Goal: Book appointment/travel/reservation

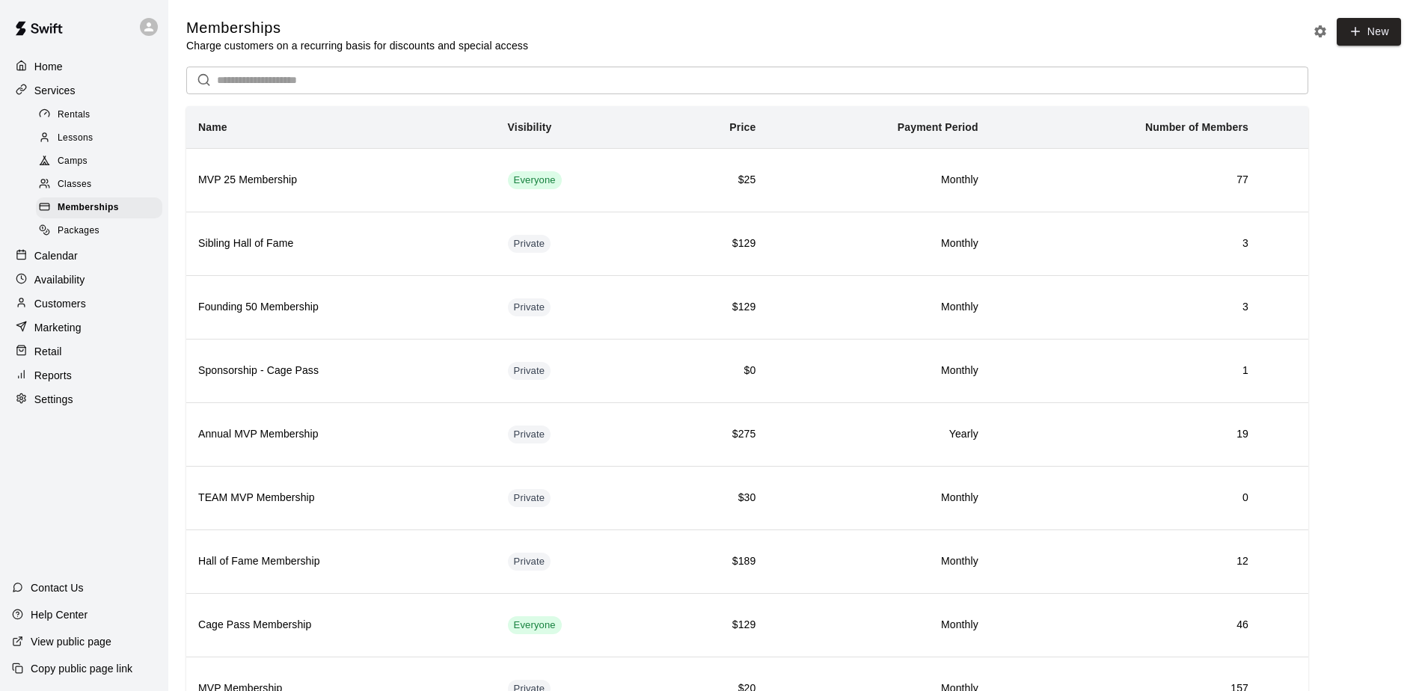
scroll to position [200, 0]
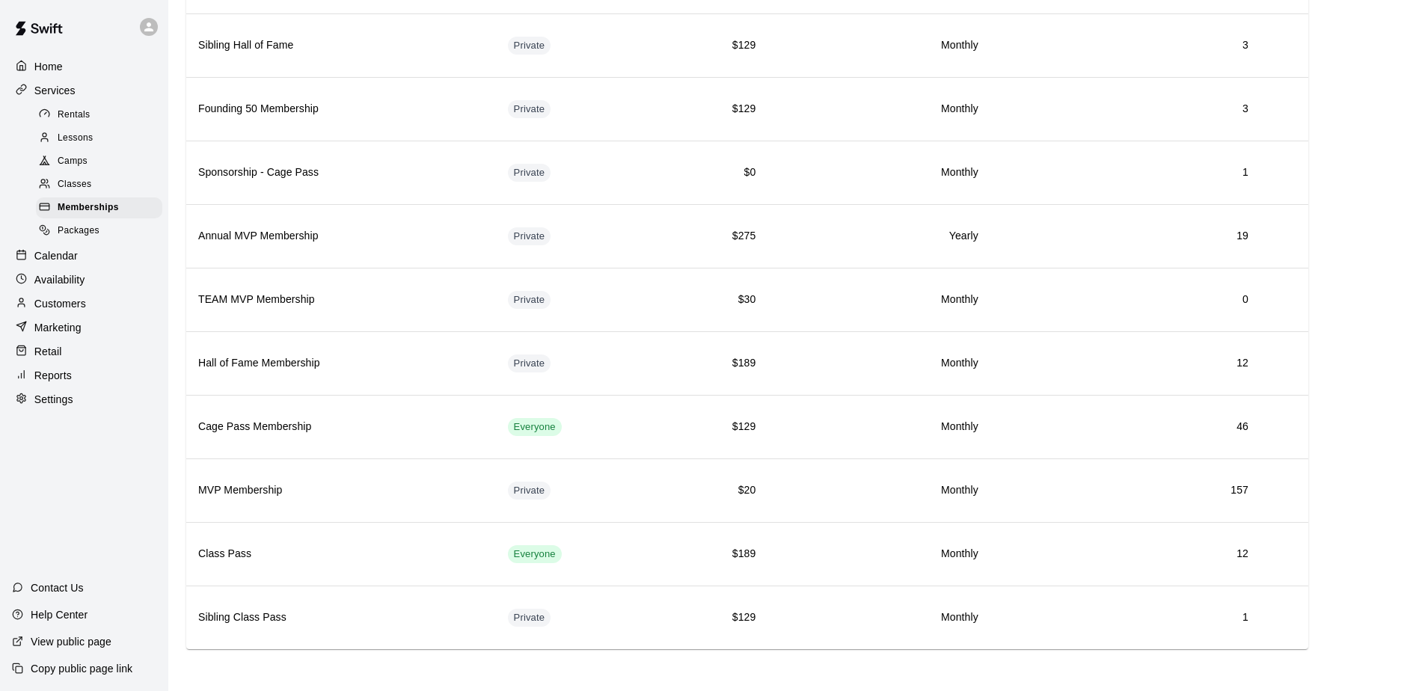
click at [60, 257] on p "Calendar" at bounding box center [55, 255] width 43 height 15
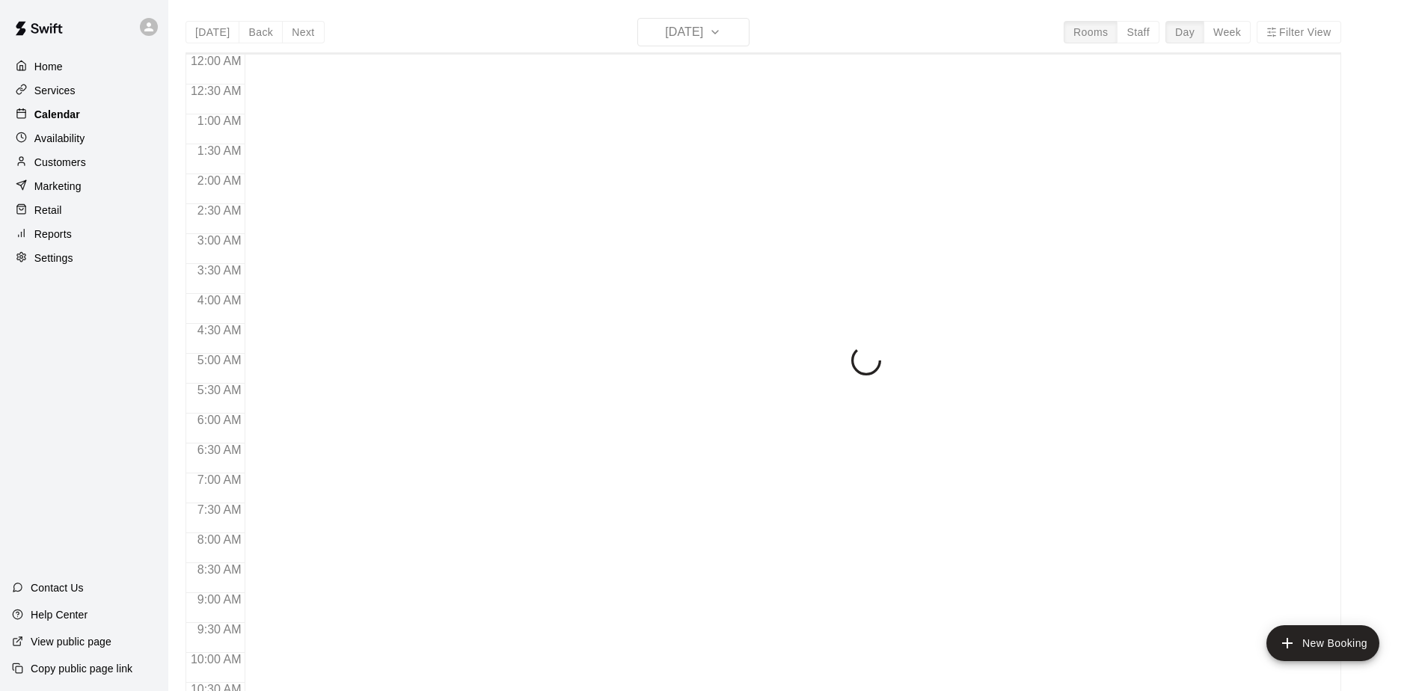
scroll to position [782, 0]
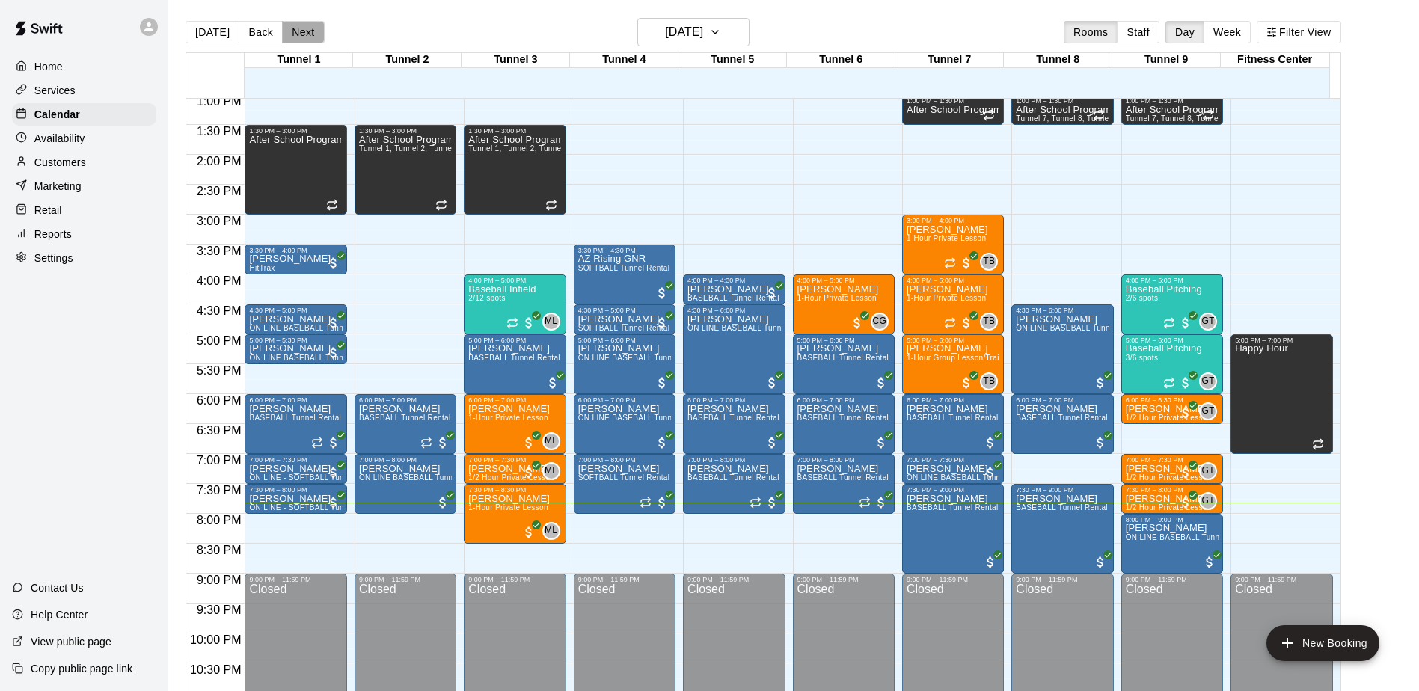
click at [315, 37] on button "Next" at bounding box center [303, 32] width 42 height 22
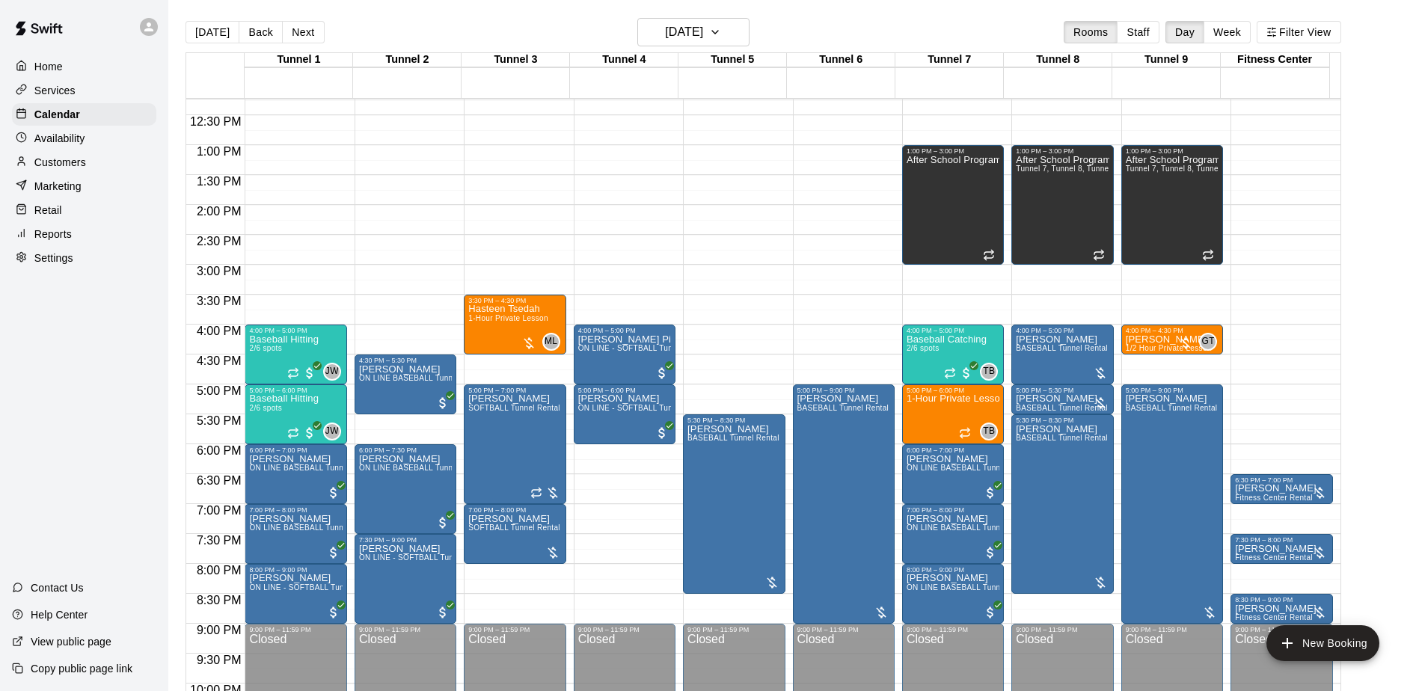
scroll to position [708, 0]
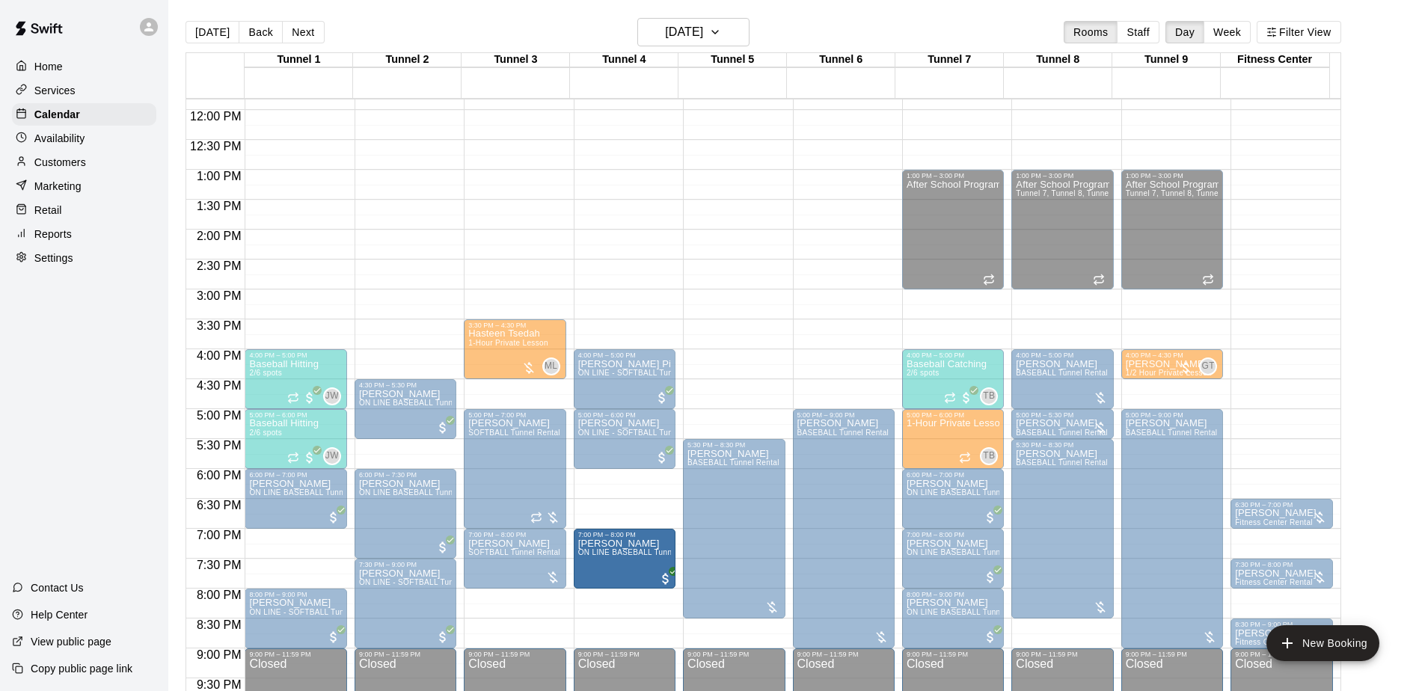
drag, startPoint x: 298, startPoint y: 549, endPoint x: 574, endPoint y: 555, distance: 276.1
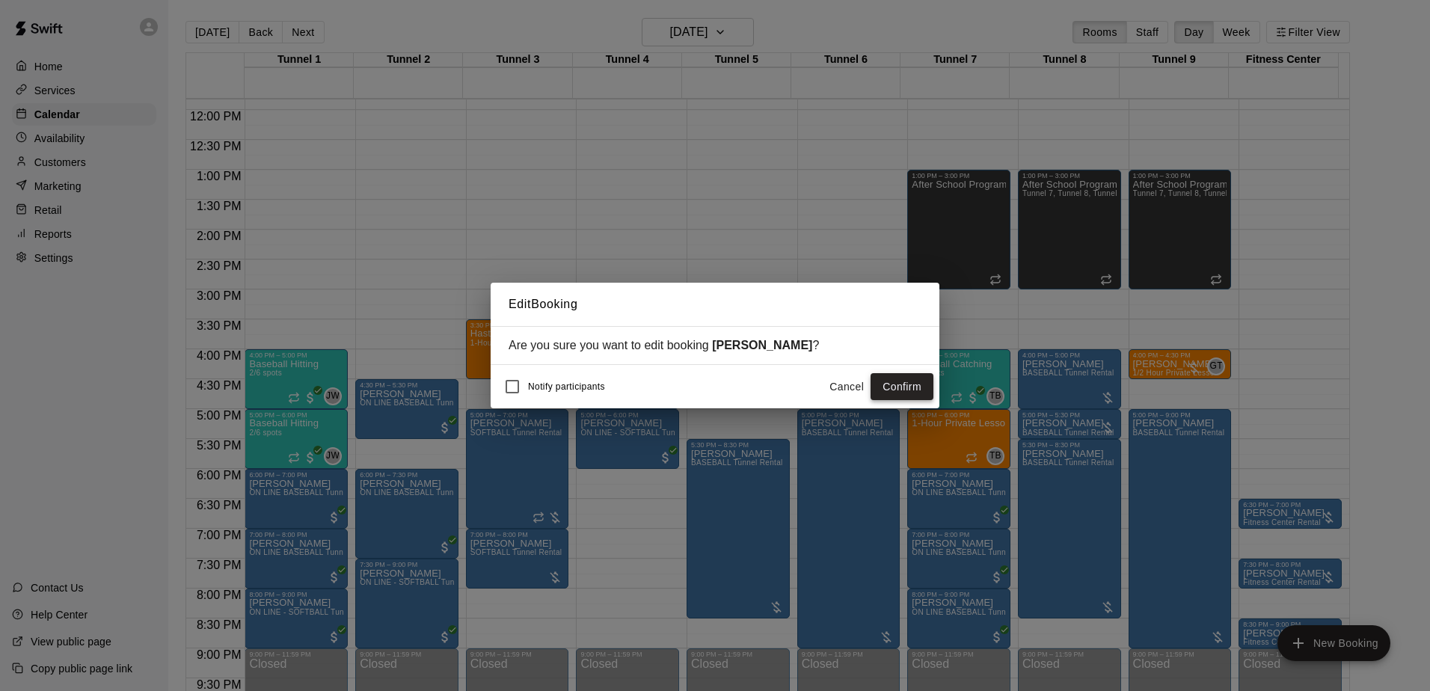
click at [895, 379] on button "Confirm" at bounding box center [902, 387] width 63 height 28
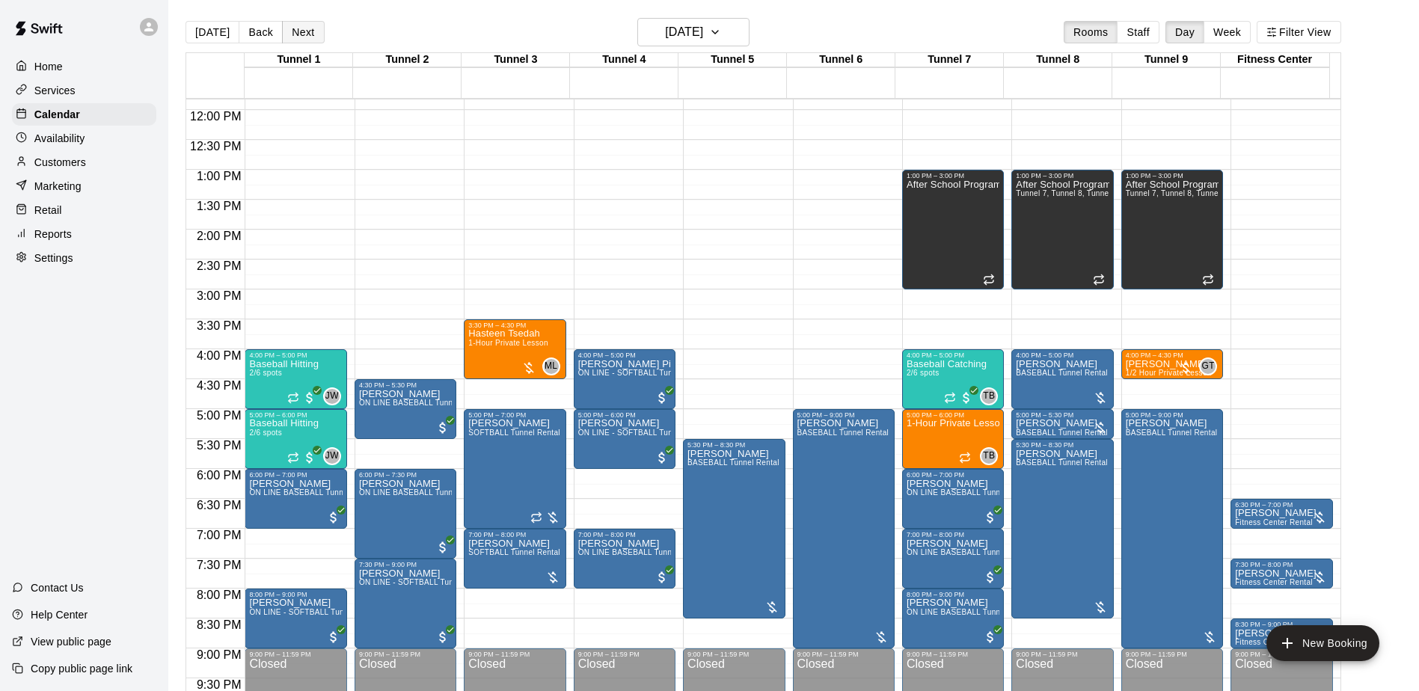
click at [308, 25] on button "Next" at bounding box center [303, 32] width 42 height 22
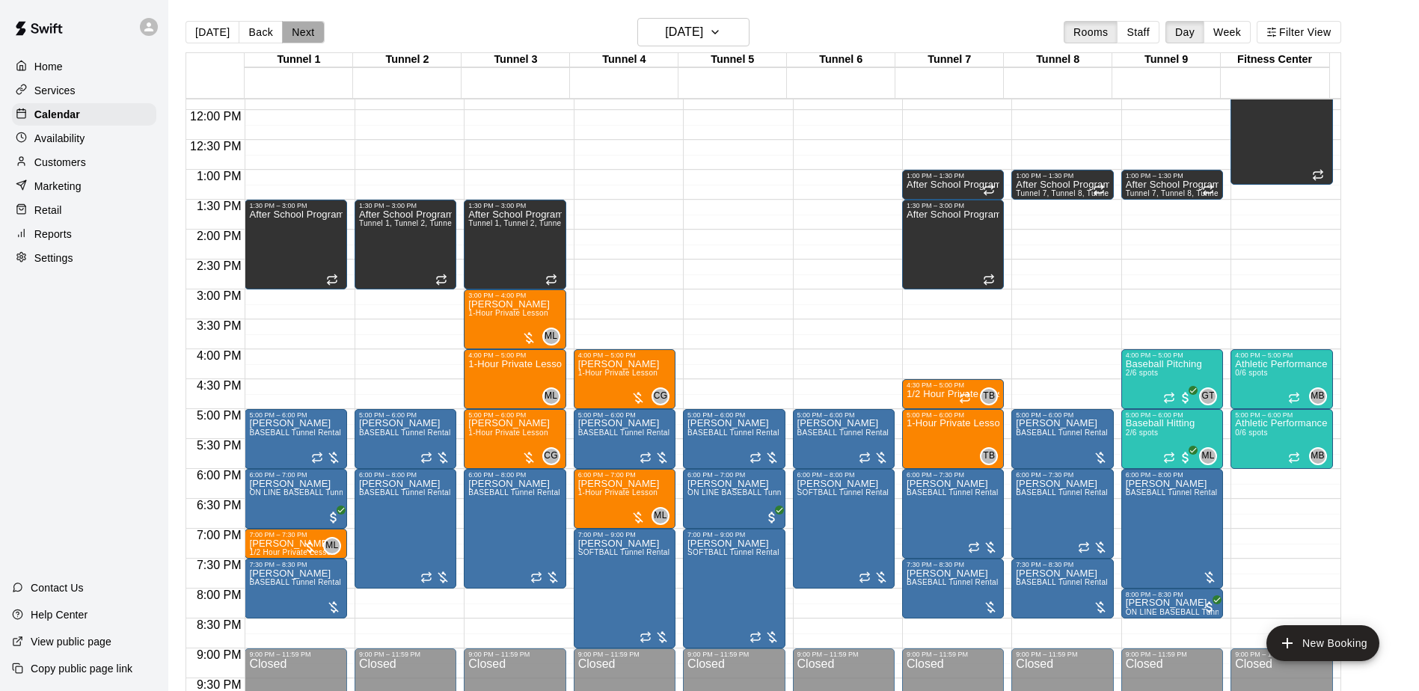
click at [308, 29] on button "Next" at bounding box center [303, 32] width 42 height 22
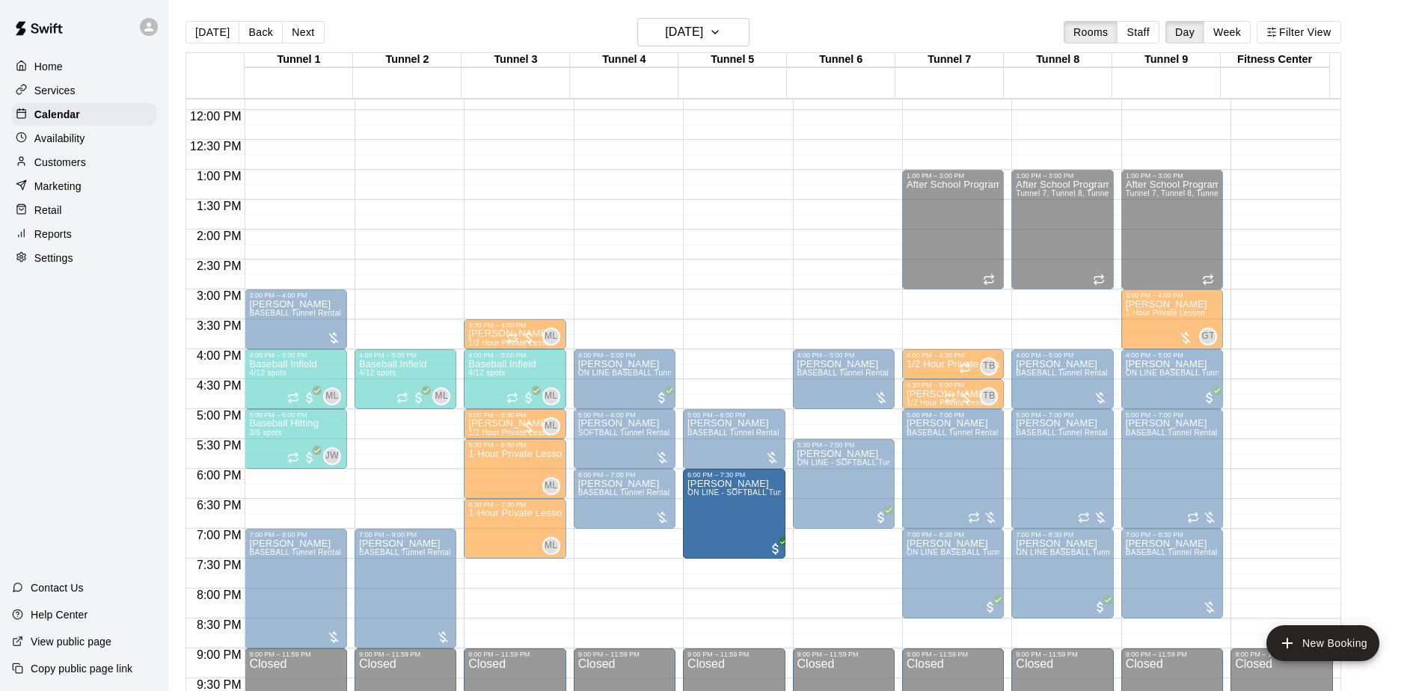
drag, startPoint x: 408, startPoint y: 441, endPoint x: 734, endPoint y: 505, distance: 332.3
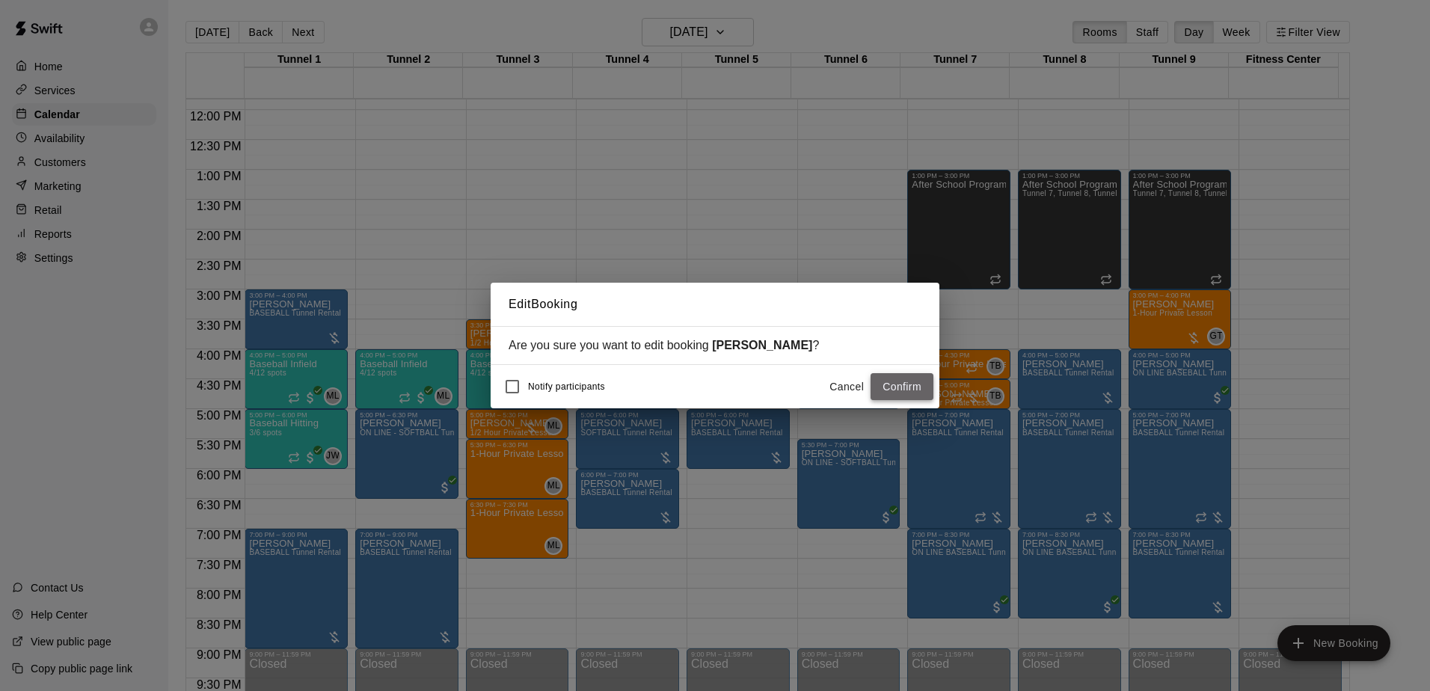
click at [912, 385] on button "Confirm" at bounding box center [902, 387] width 63 height 28
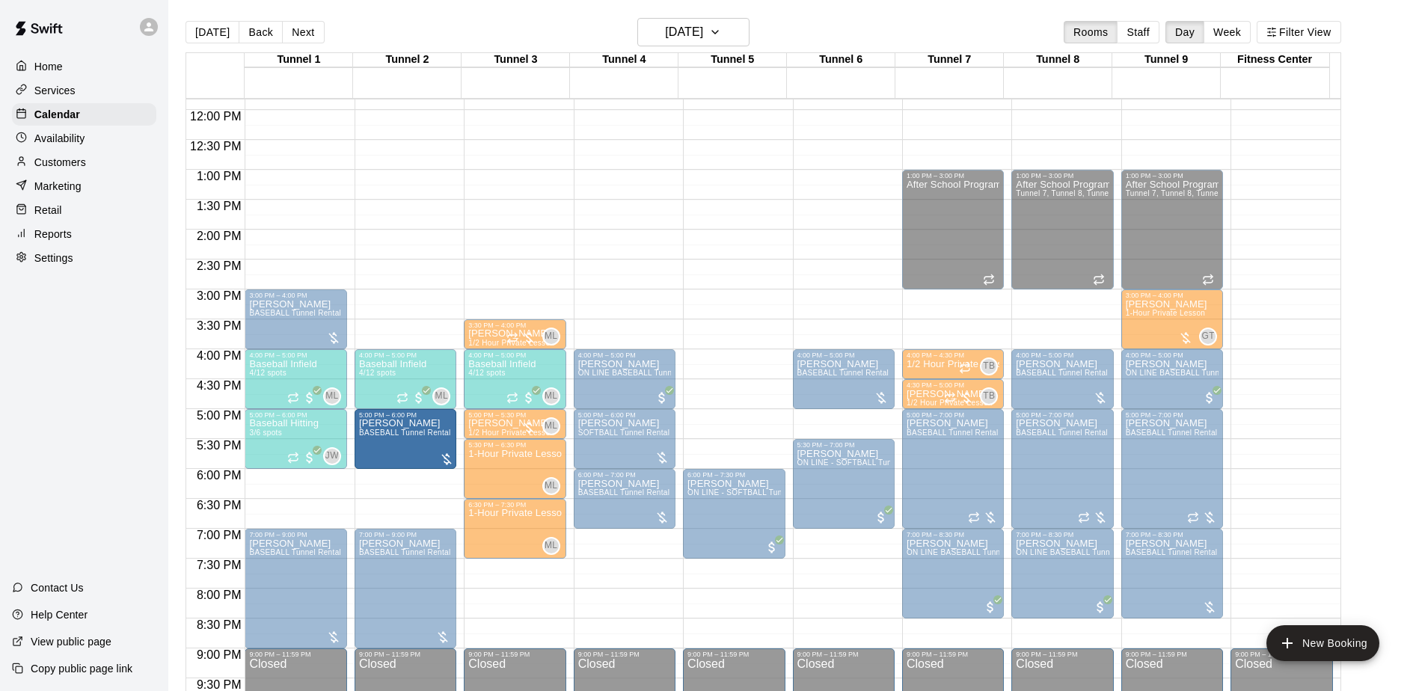
drag, startPoint x: 744, startPoint y: 444, endPoint x: 414, endPoint y: 450, distance: 329.9
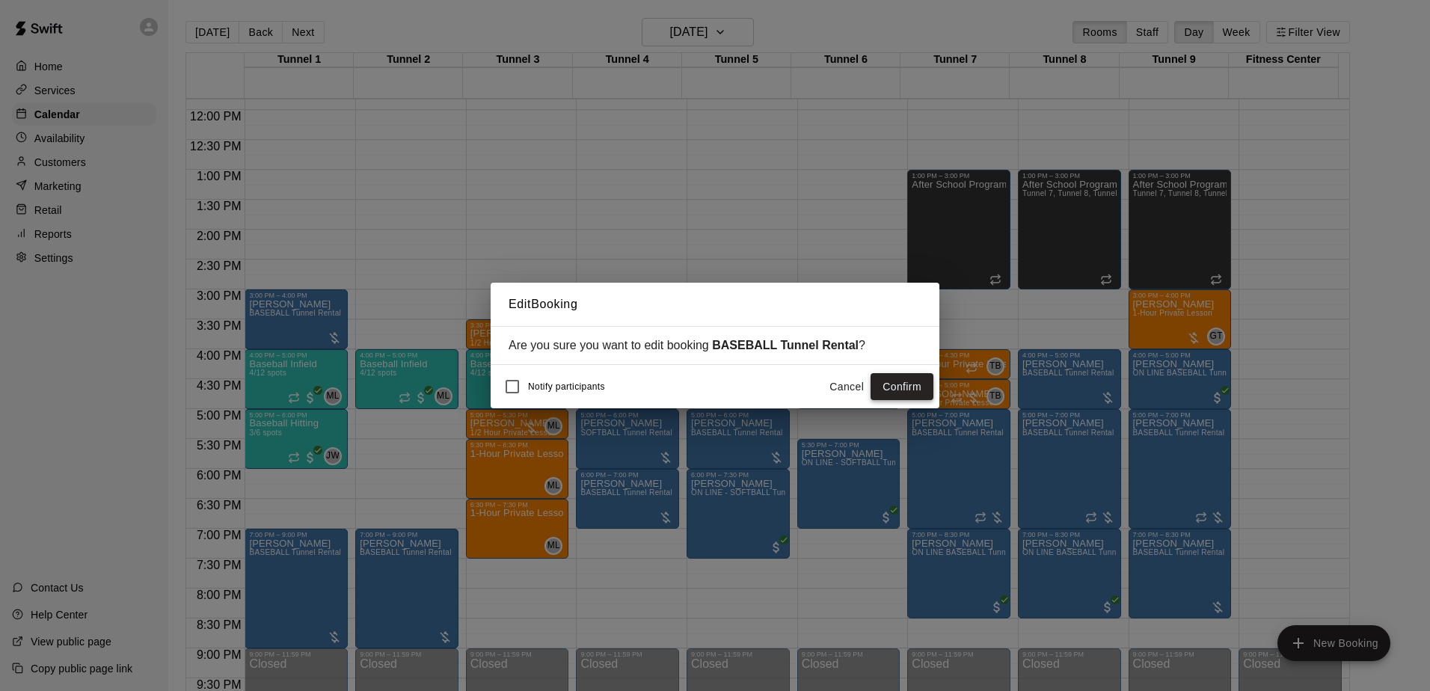
click at [915, 379] on button "Confirm" at bounding box center [902, 387] width 63 height 28
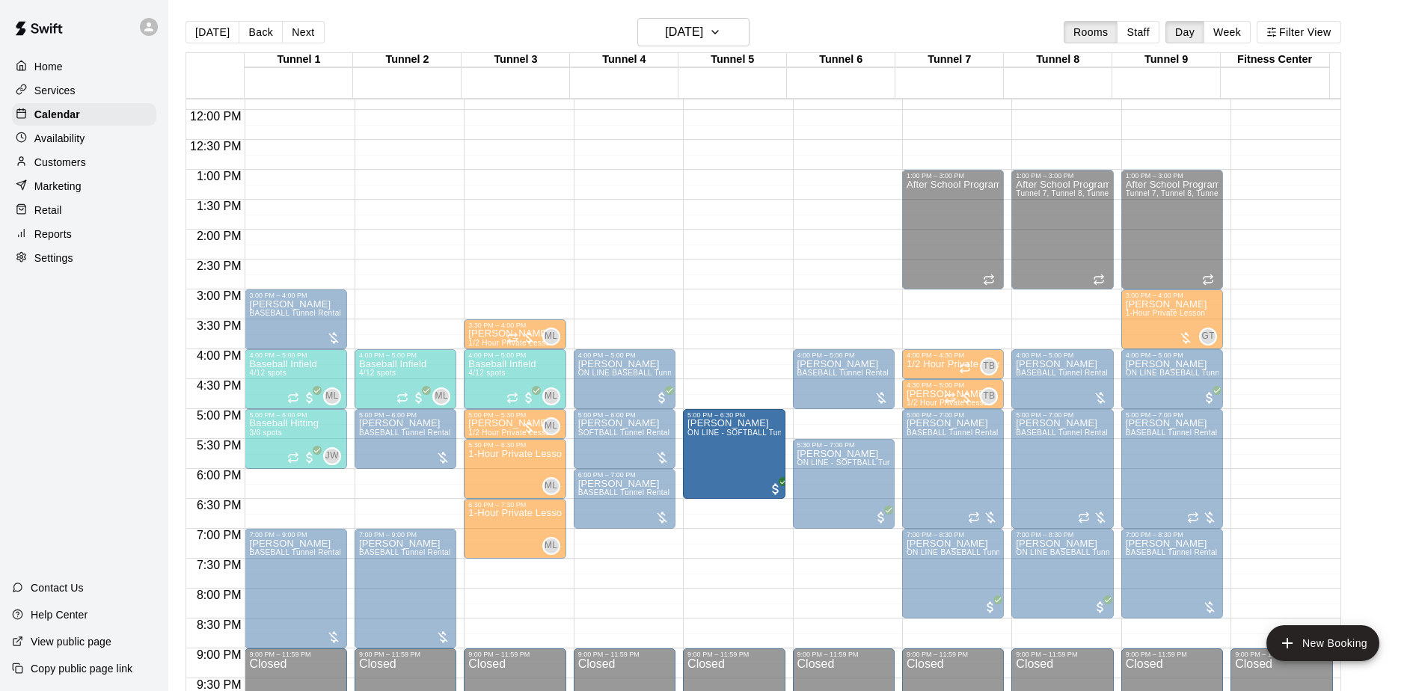
drag, startPoint x: 720, startPoint y: 486, endPoint x: 715, endPoint y: 450, distance: 36.3
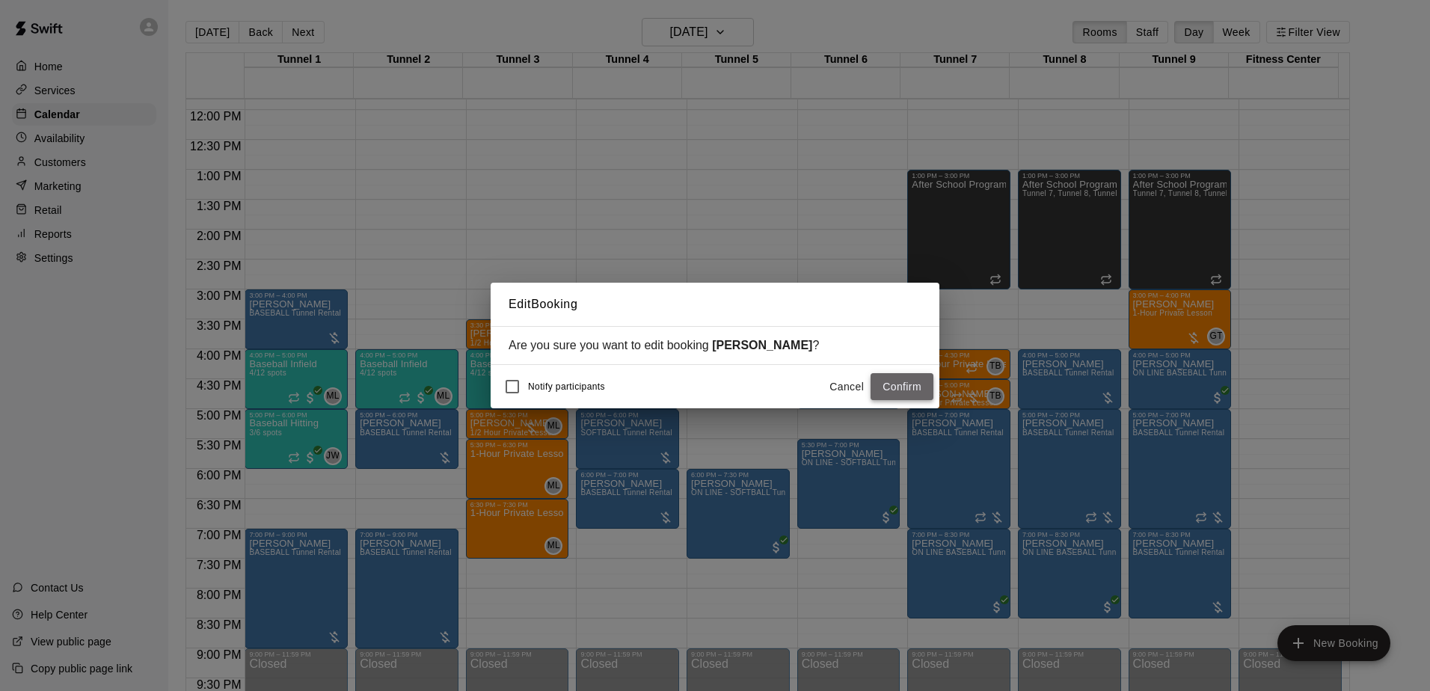
click at [922, 383] on button "Confirm" at bounding box center [902, 387] width 63 height 28
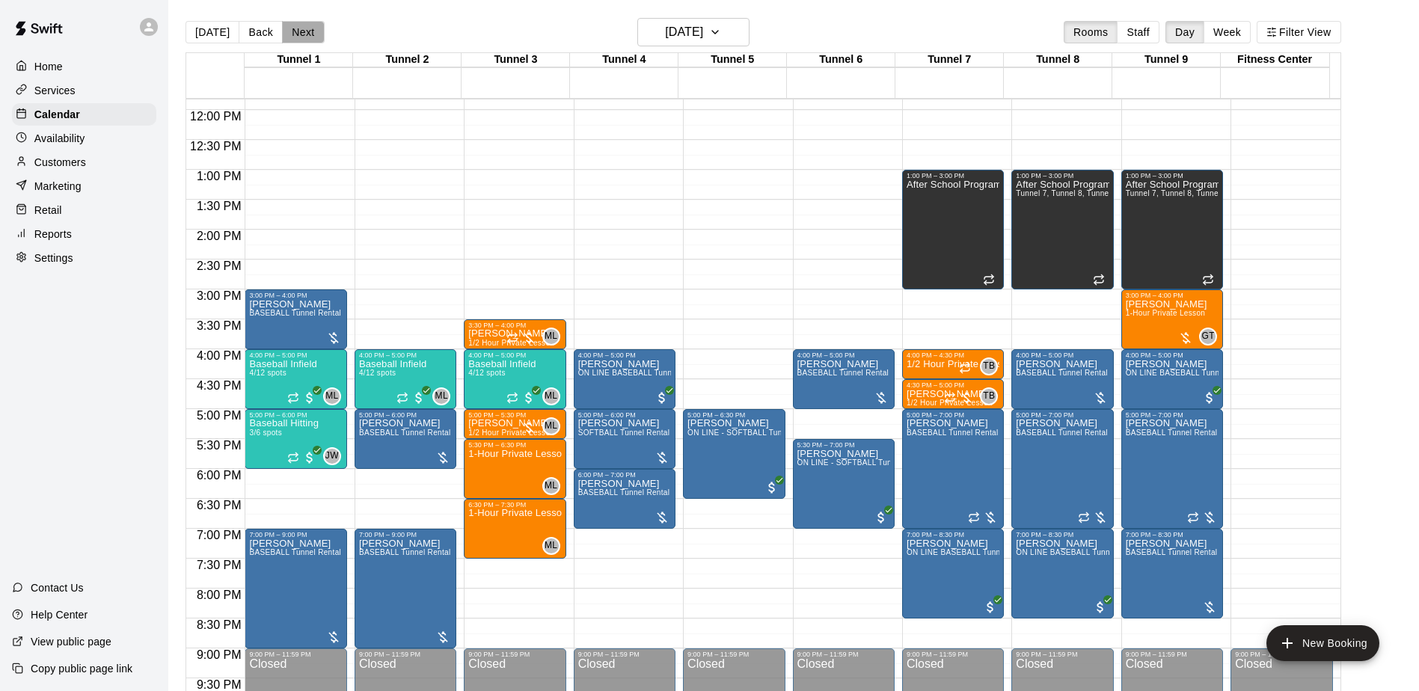
click at [295, 34] on button "Next" at bounding box center [303, 32] width 42 height 22
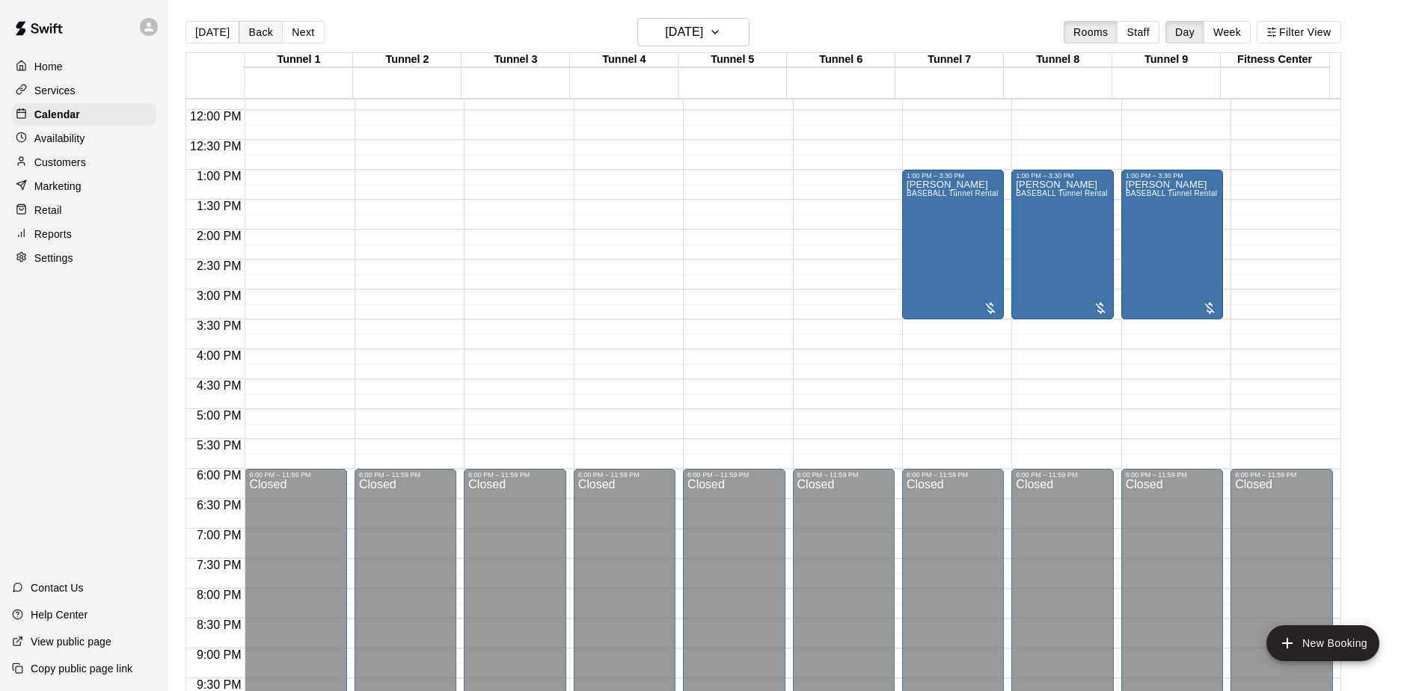
click at [269, 39] on button "Back" at bounding box center [261, 32] width 44 height 22
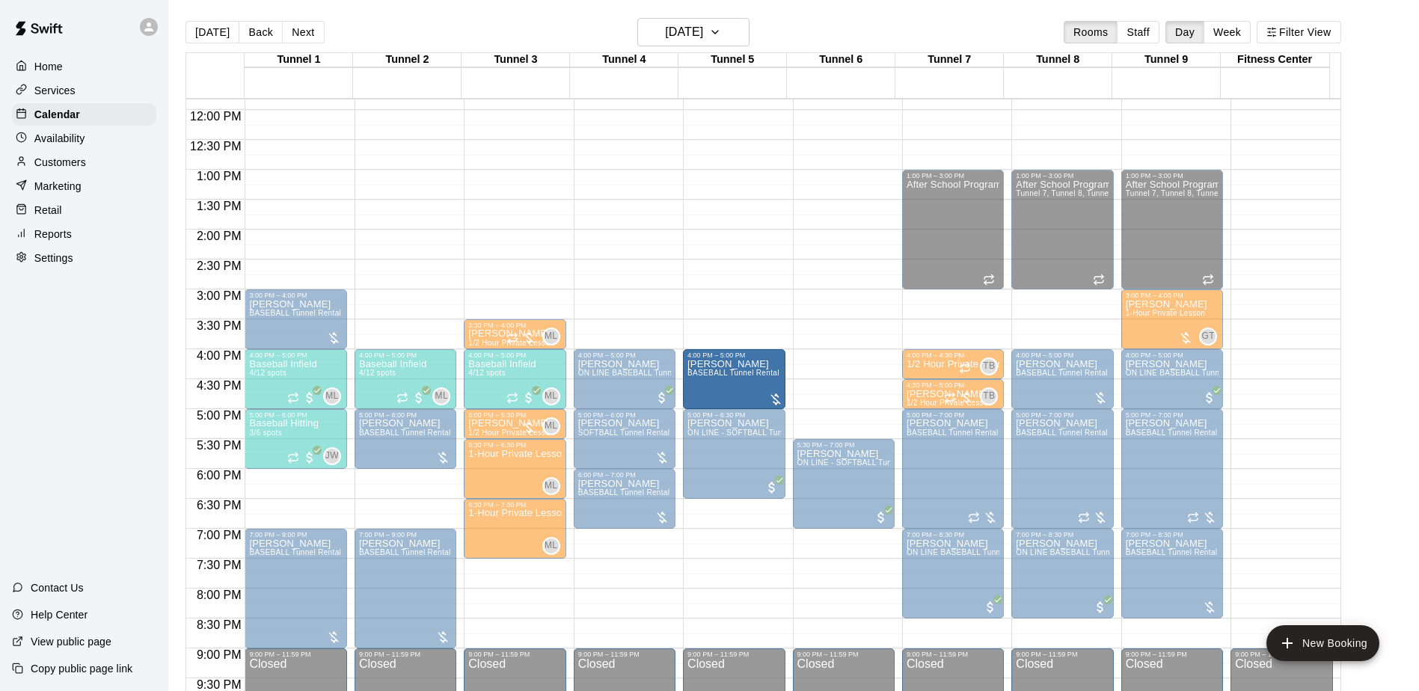
drag, startPoint x: 812, startPoint y: 371, endPoint x: 723, endPoint y: 374, distance: 89.1
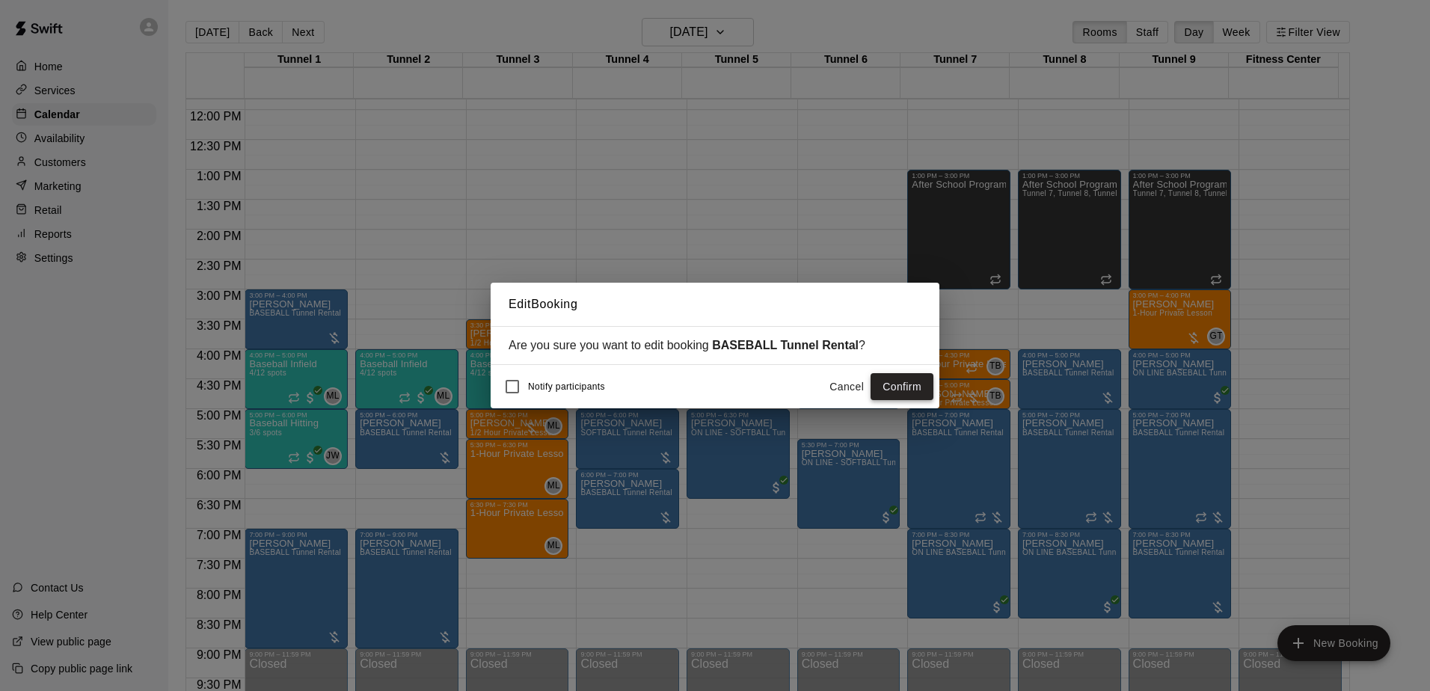
click at [875, 381] on button "Confirm" at bounding box center [902, 387] width 63 height 28
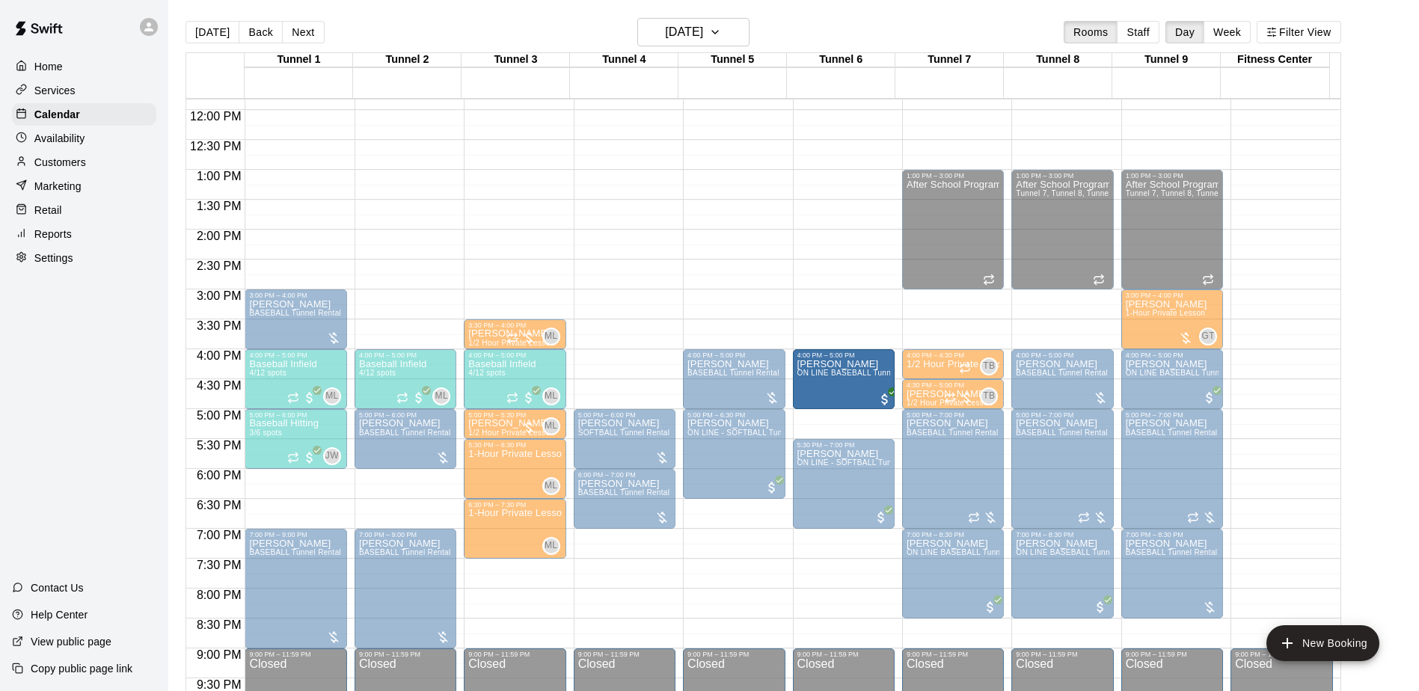
drag, startPoint x: 652, startPoint y: 373, endPoint x: 799, endPoint y: 373, distance: 147.4
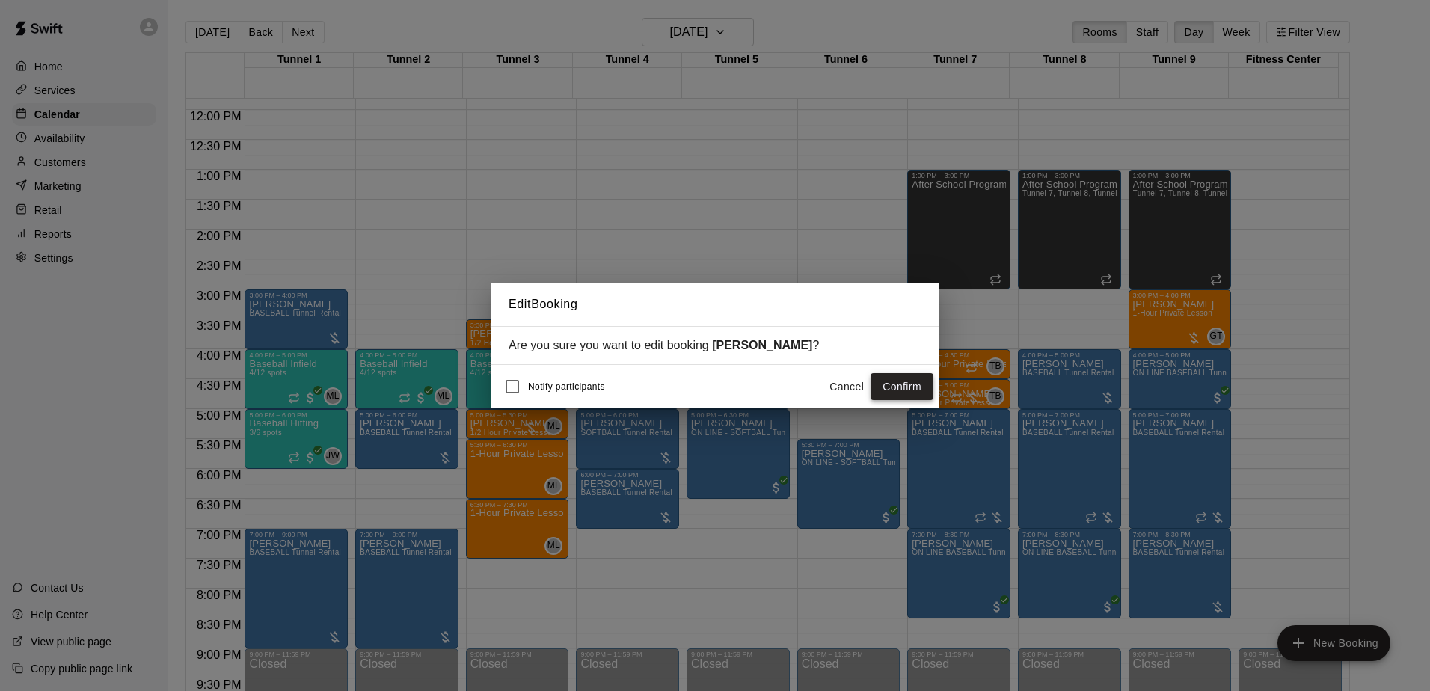
click at [905, 383] on button "Confirm" at bounding box center [902, 387] width 63 height 28
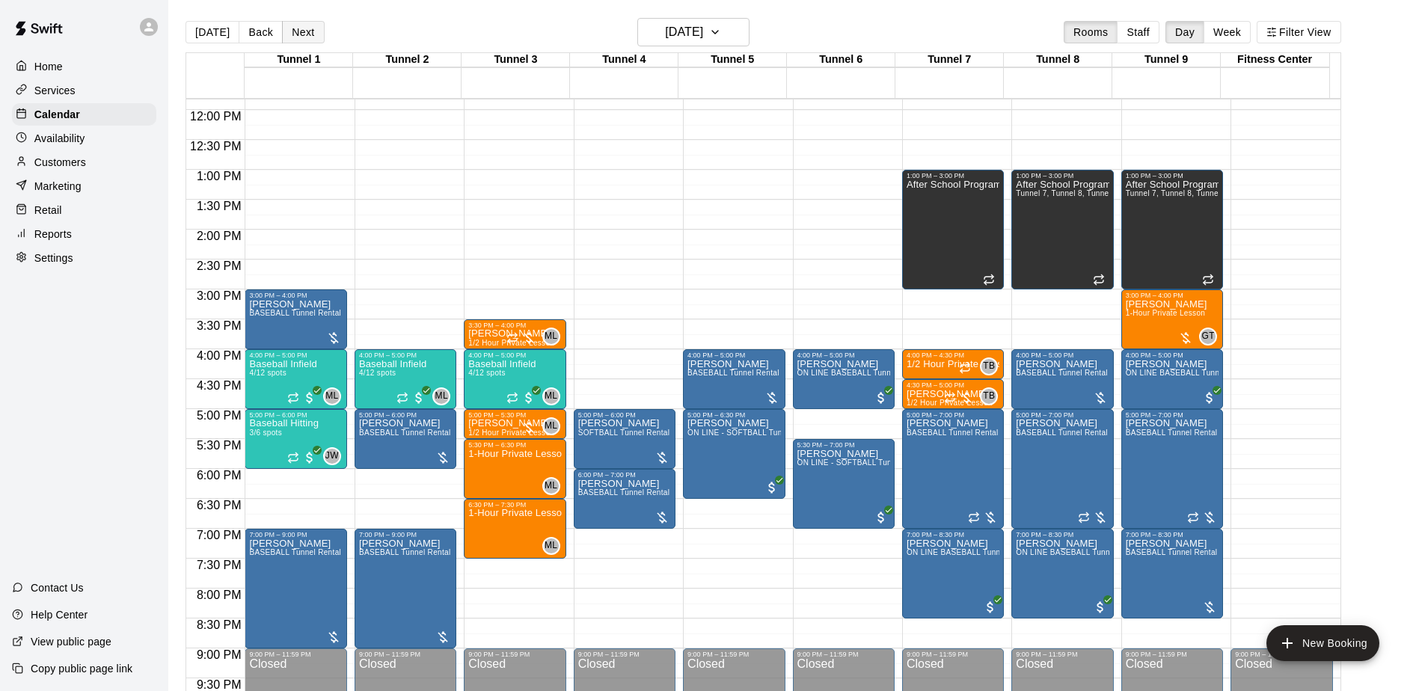
click at [292, 35] on button "Next" at bounding box center [303, 32] width 42 height 22
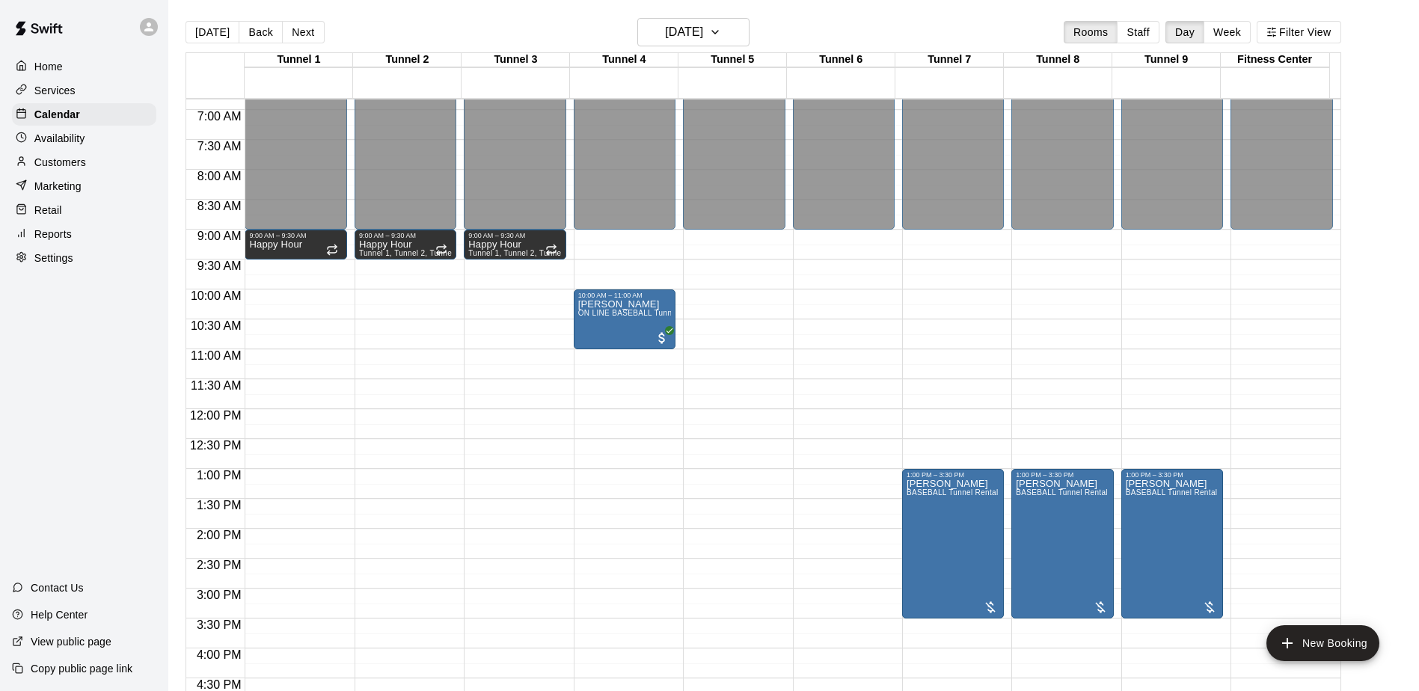
scroll to position [483, 0]
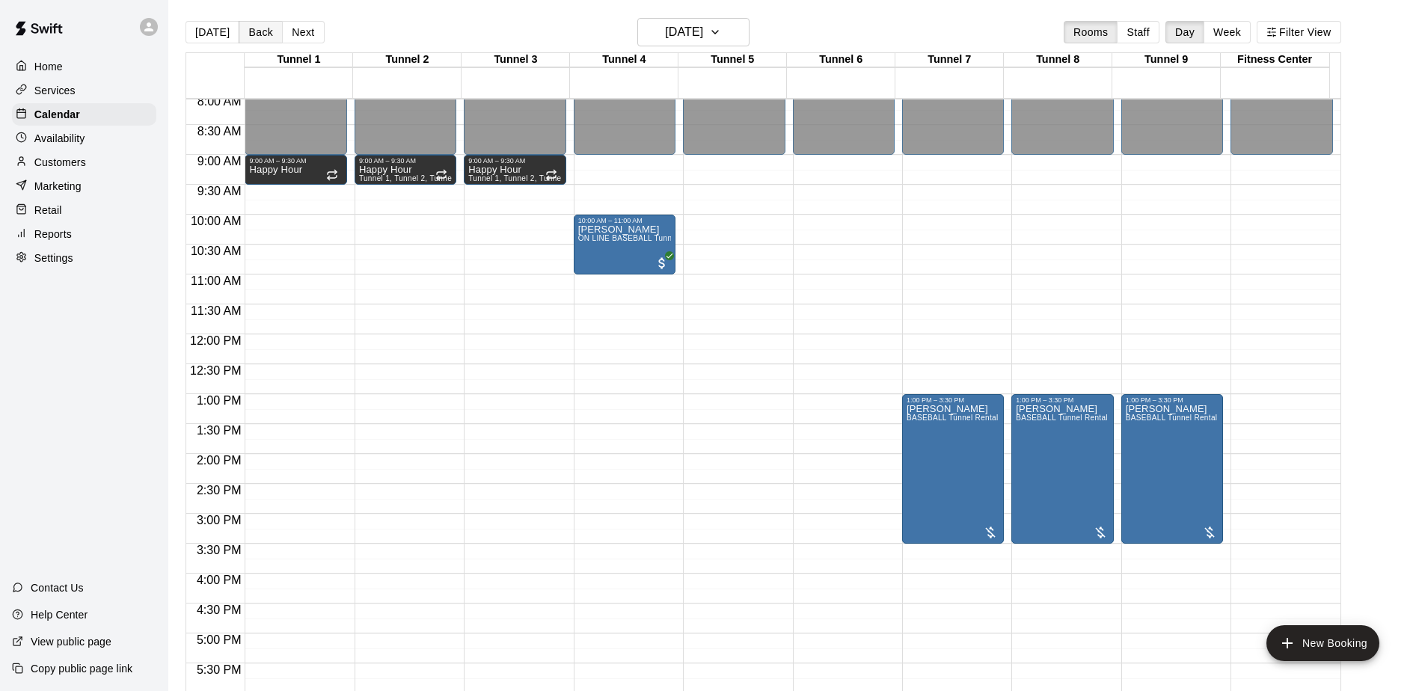
click at [259, 34] on button "Back" at bounding box center [261, 32] width 44 height 22
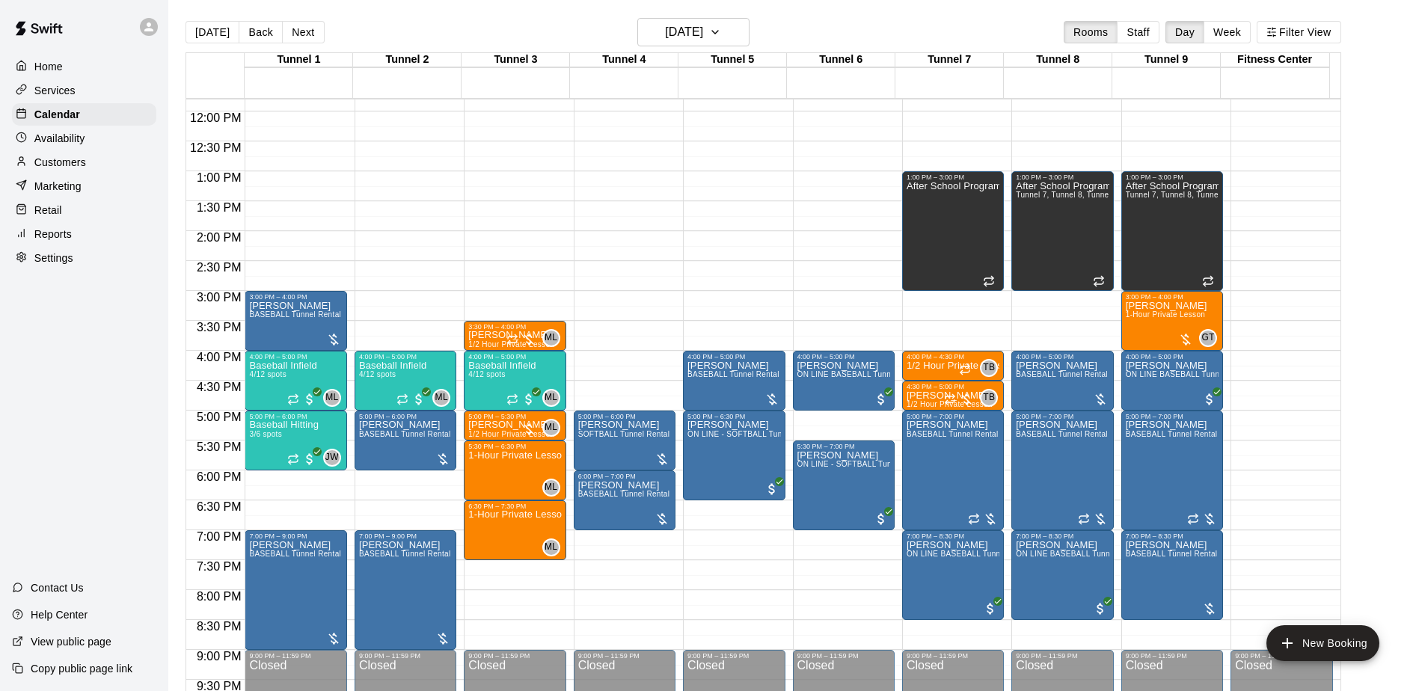
scroll to position [708, 0]
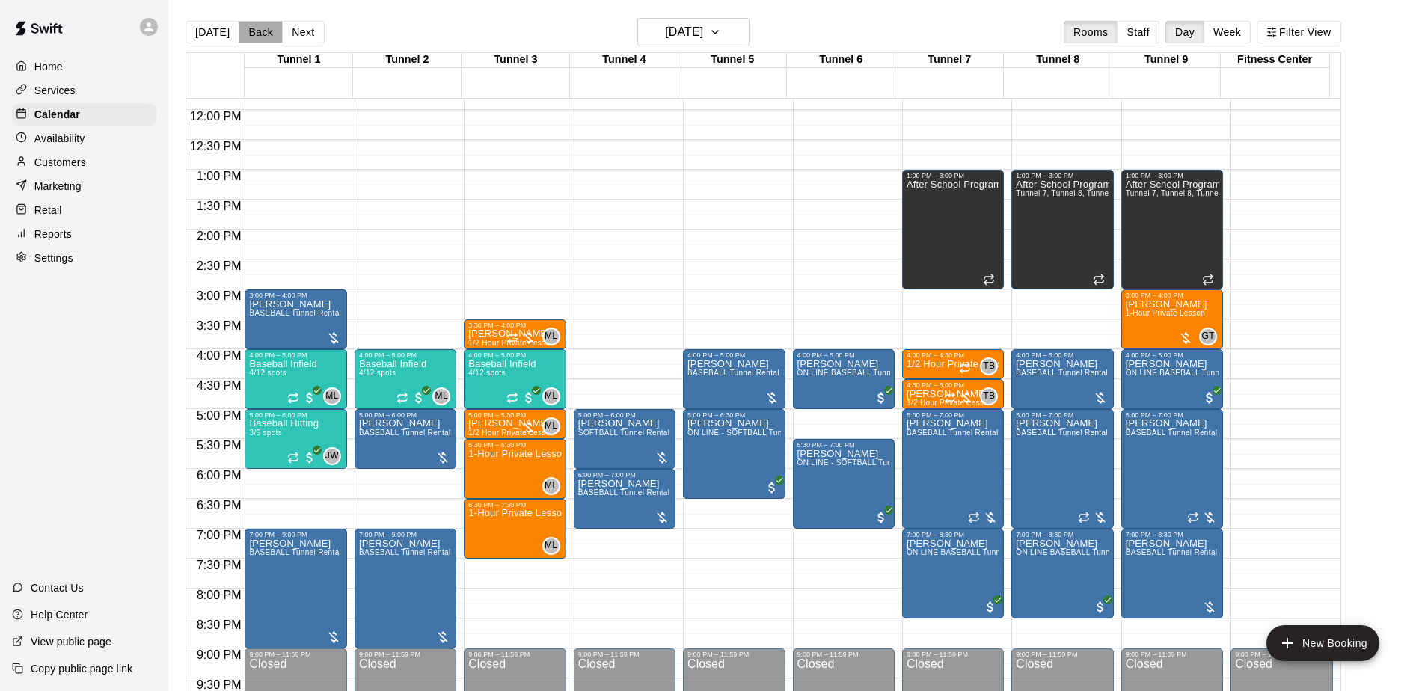
click at [257, 36] on button "Back" at bounding box center [261, 32] width 44 height 22
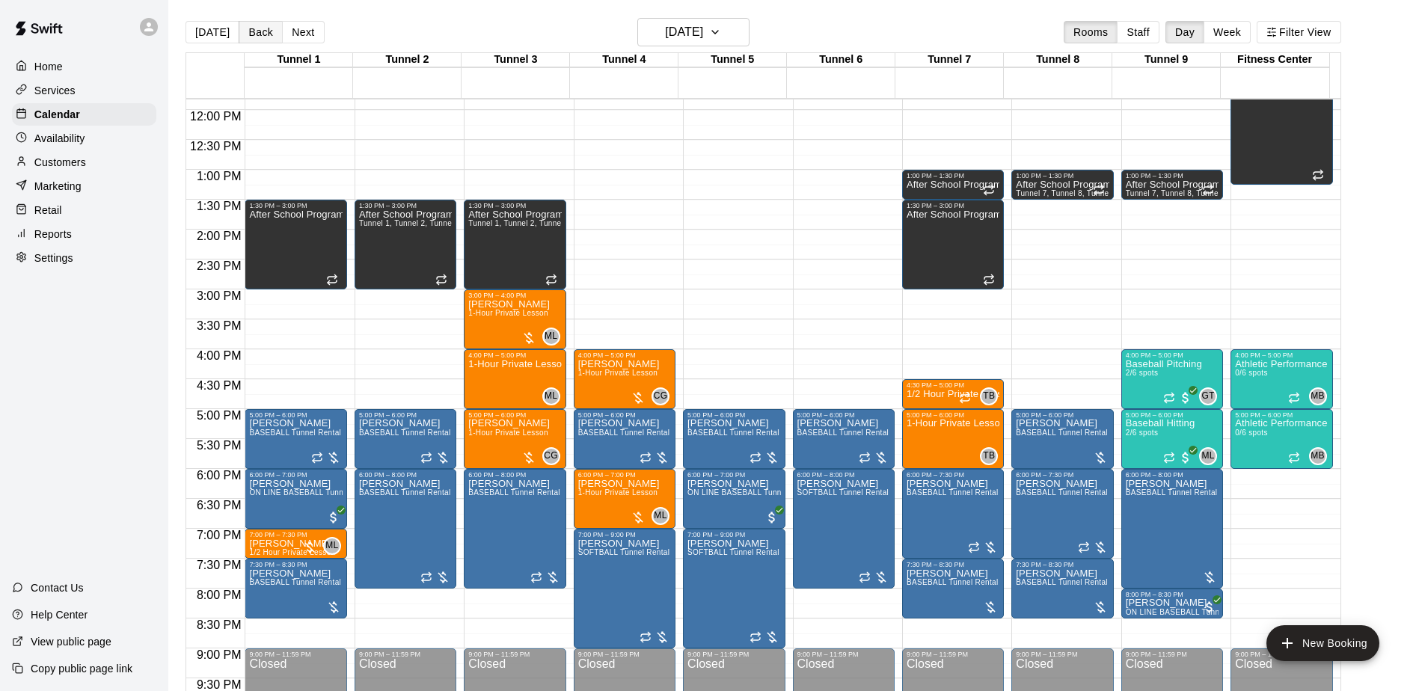
click at [255, 37] on button "Back" at bounding box center [261, 32] width 44 height 22
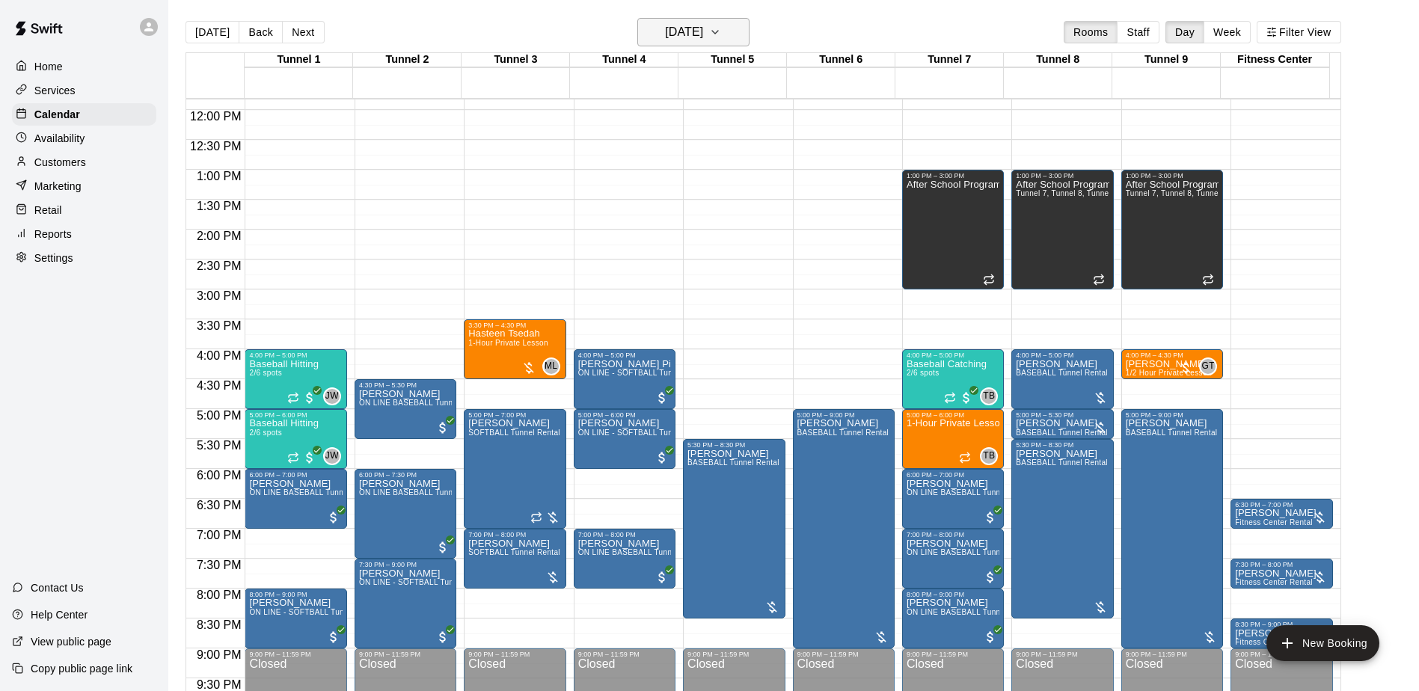
click at [750, 27] on button "[DATE]" at bounding box center [693, 32] width 112 height 28
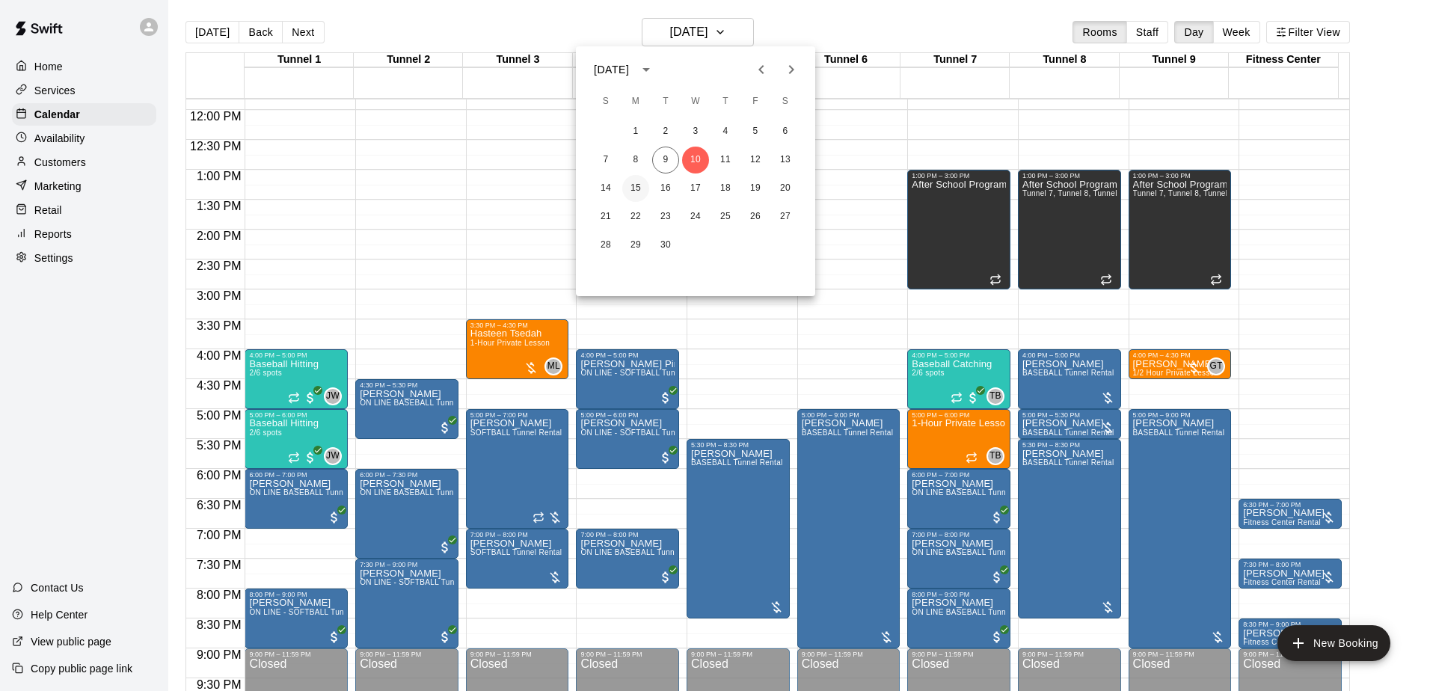
click at [639, 185] on button "15" at bounding box center [635, 188] width 27 height 27
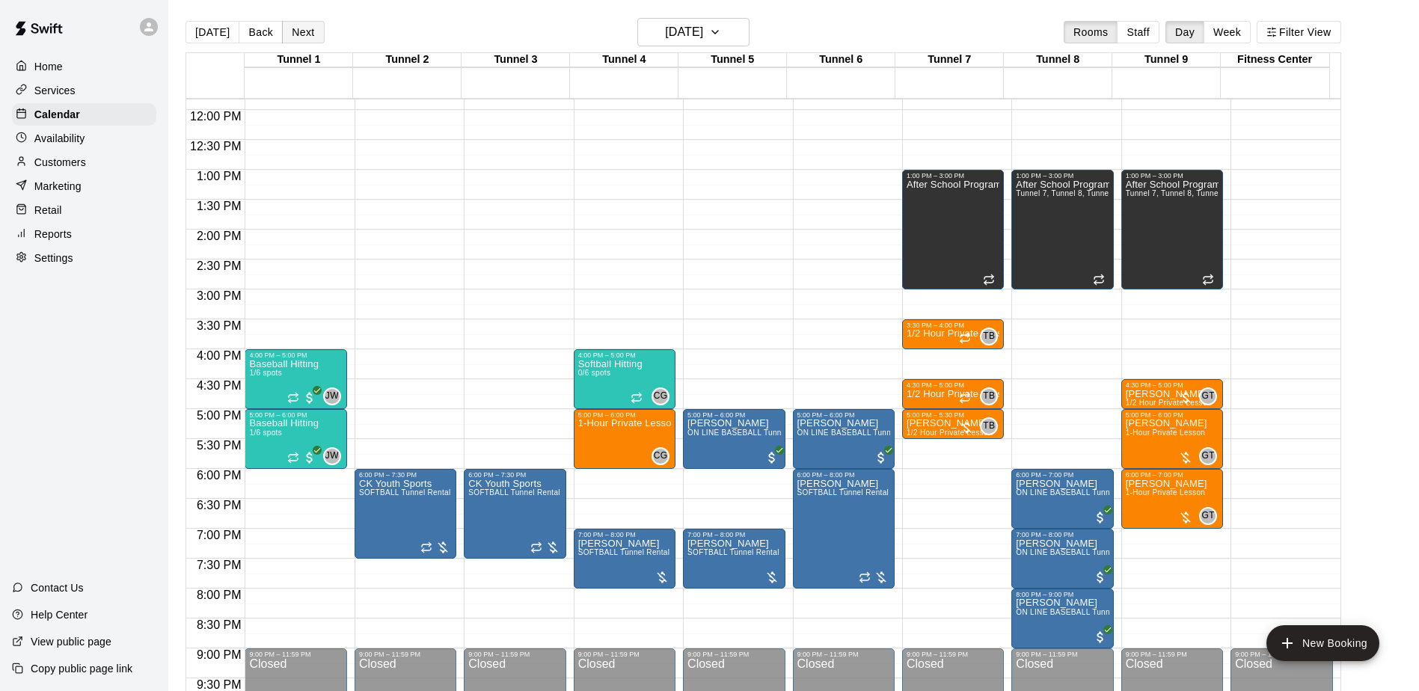
click at [312, 34] on button "Next" at bounding box center [303, 32] width 42 height 22
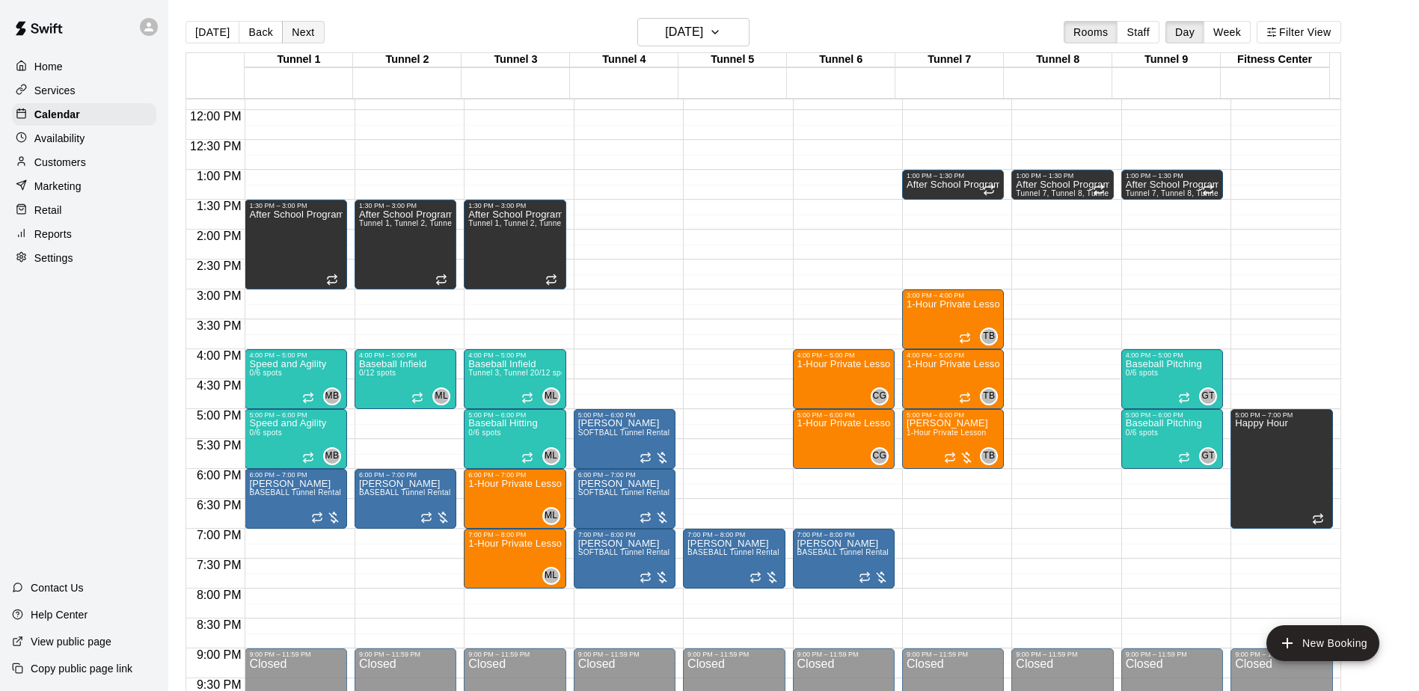
click at [312, 34] on button "Next" at bounding box center [303, 32] width 42 height 22
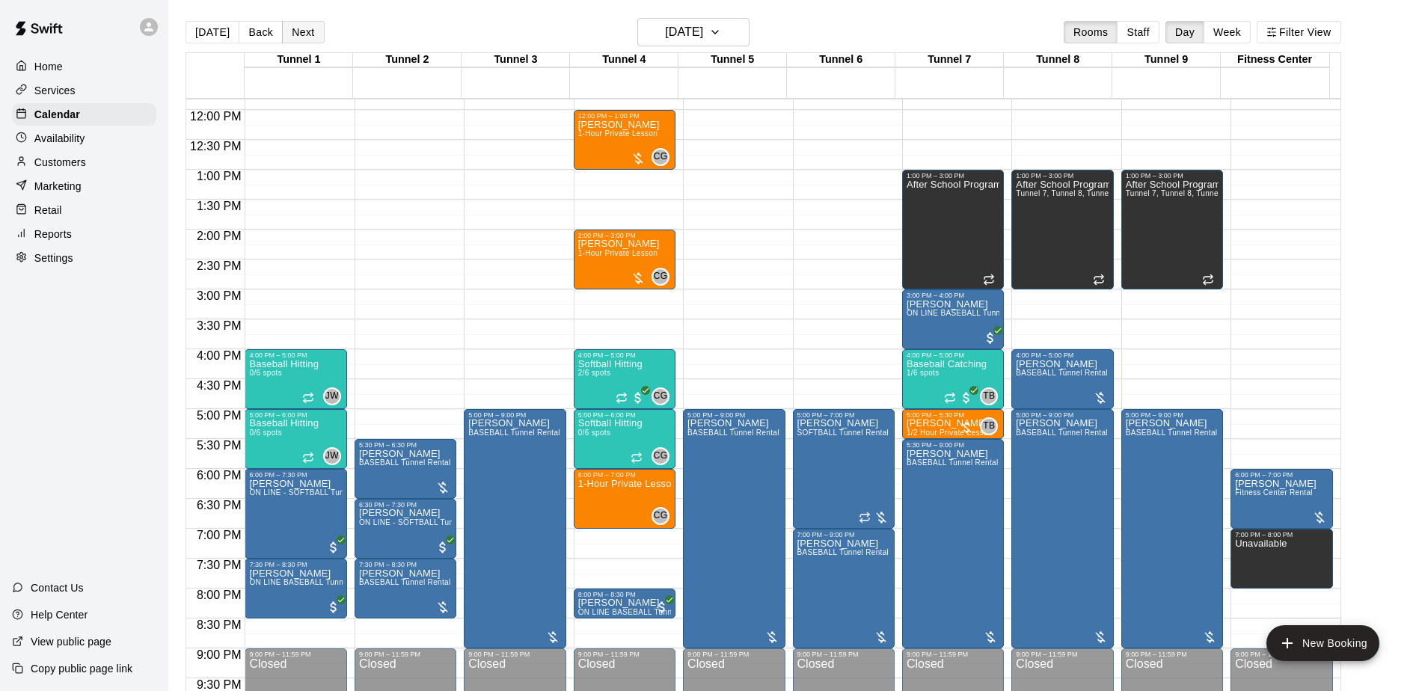
click at [313, 31] on button "Next" at bounding box center [303, 32] width 42 height 22
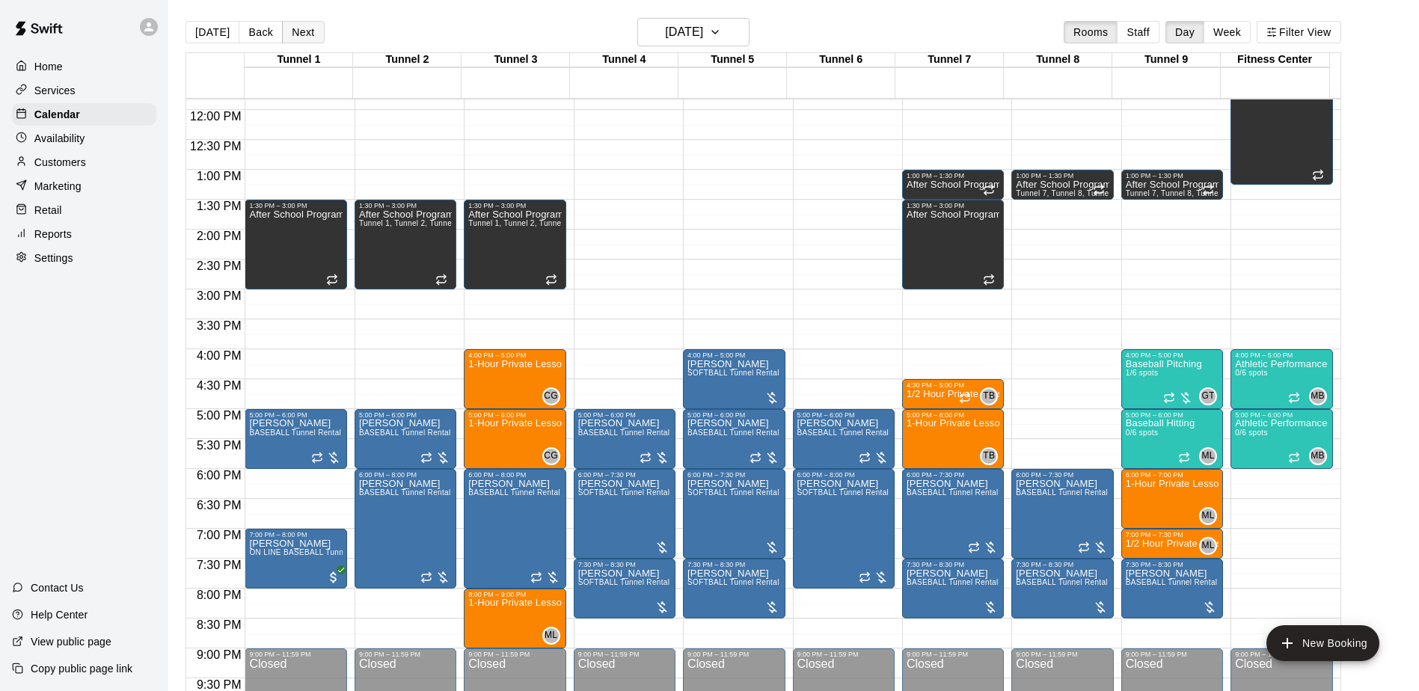
click at [313, 31] on button "Next" at bounding box center [303, 32] width 42 height 22
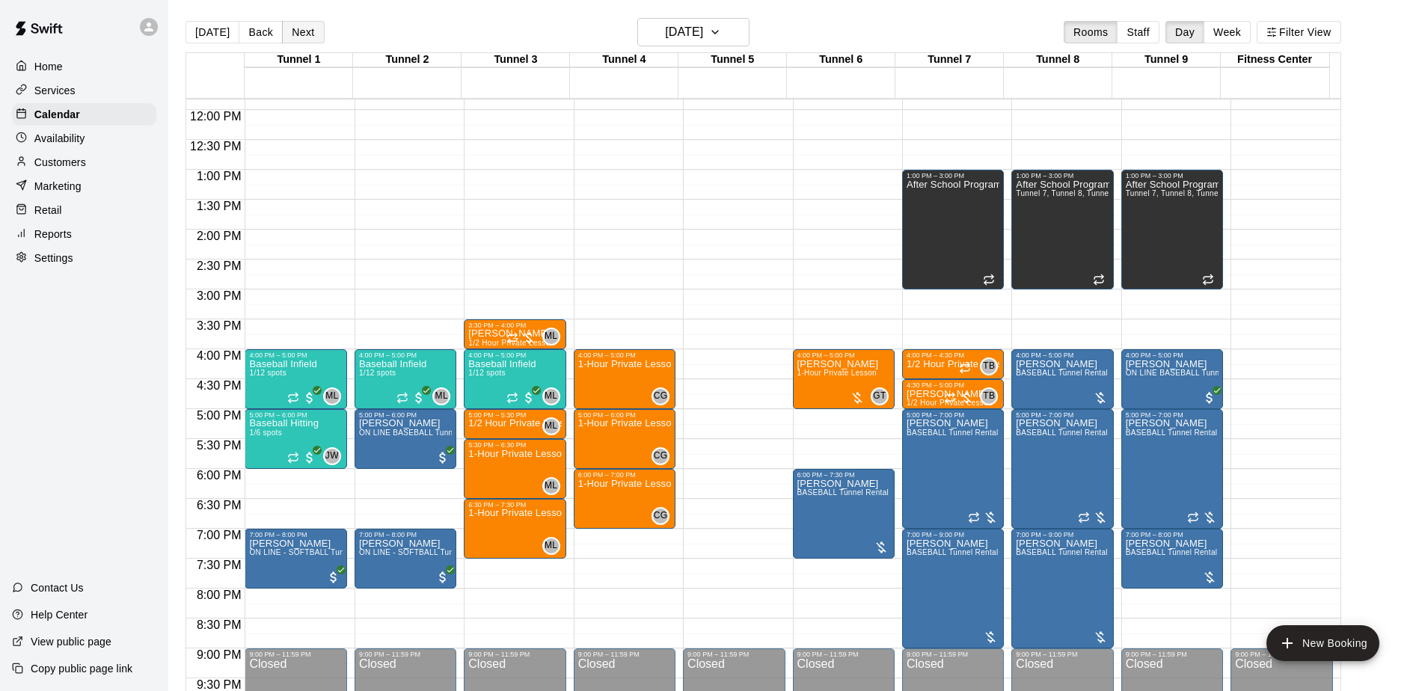
click at [313, 31] on button "Next" at bounding box center [303, 32] width 42 height 22
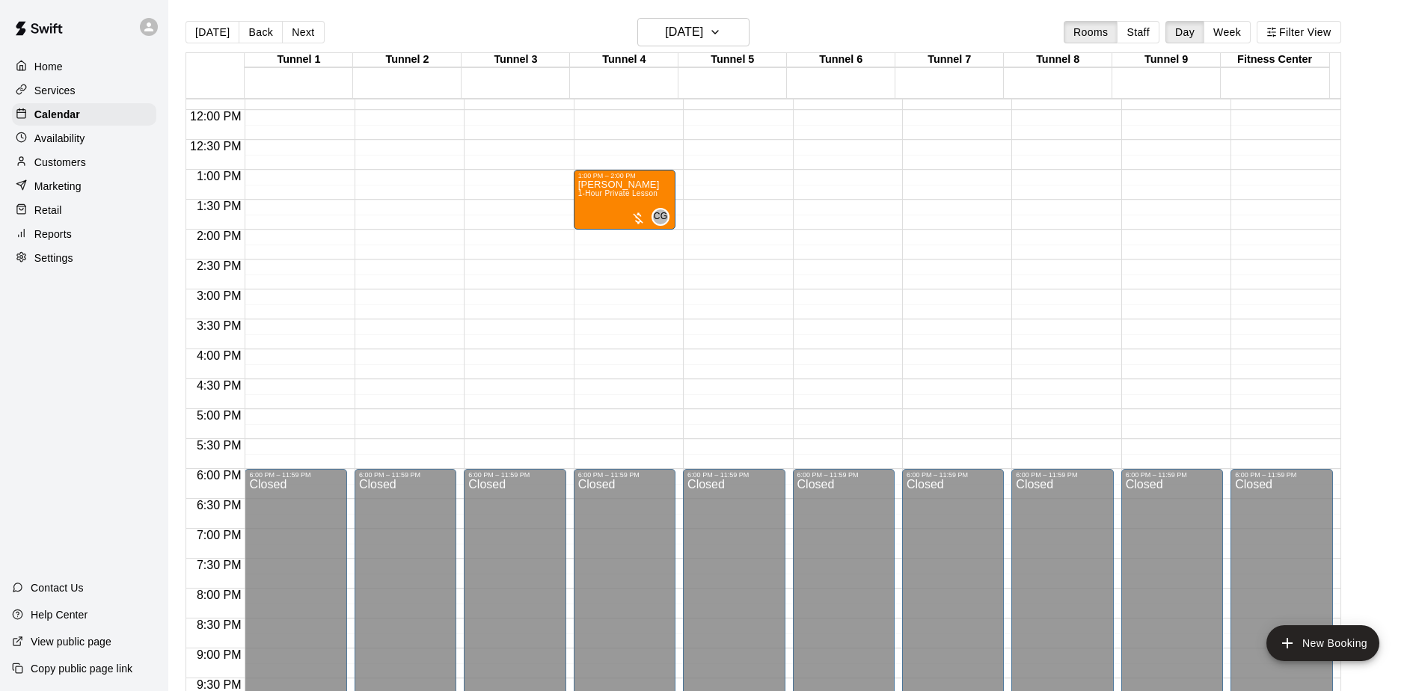
scroll to position [483, 0]
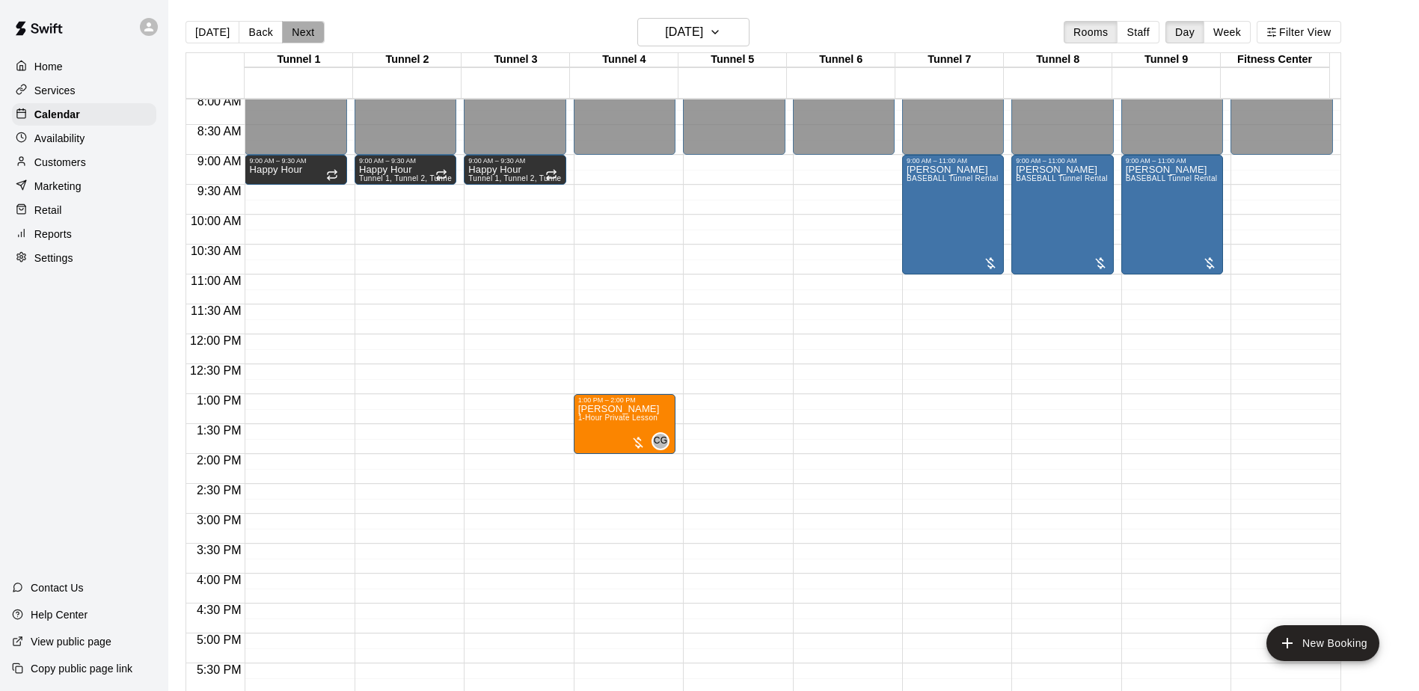
click at [297, 34] on button "Next" at bounding box center [303, 32] width 42 height 22
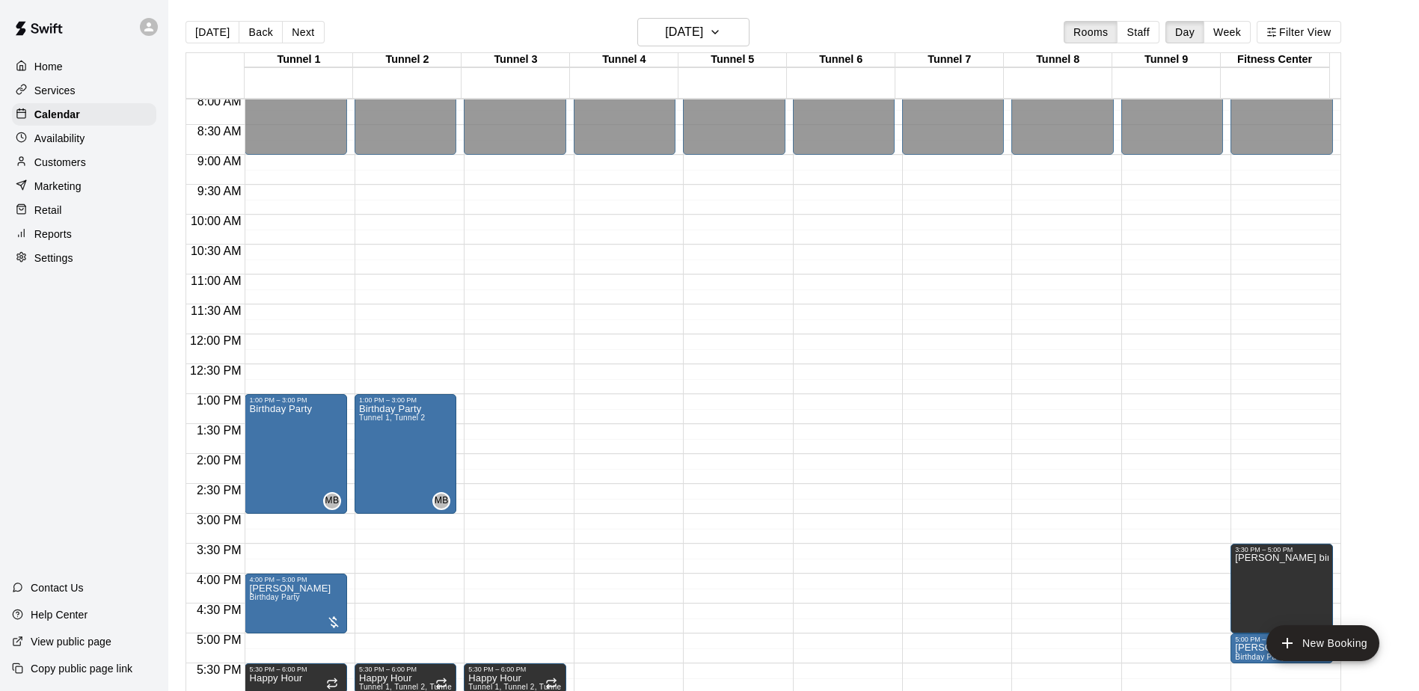
scroll to position [558, 0]
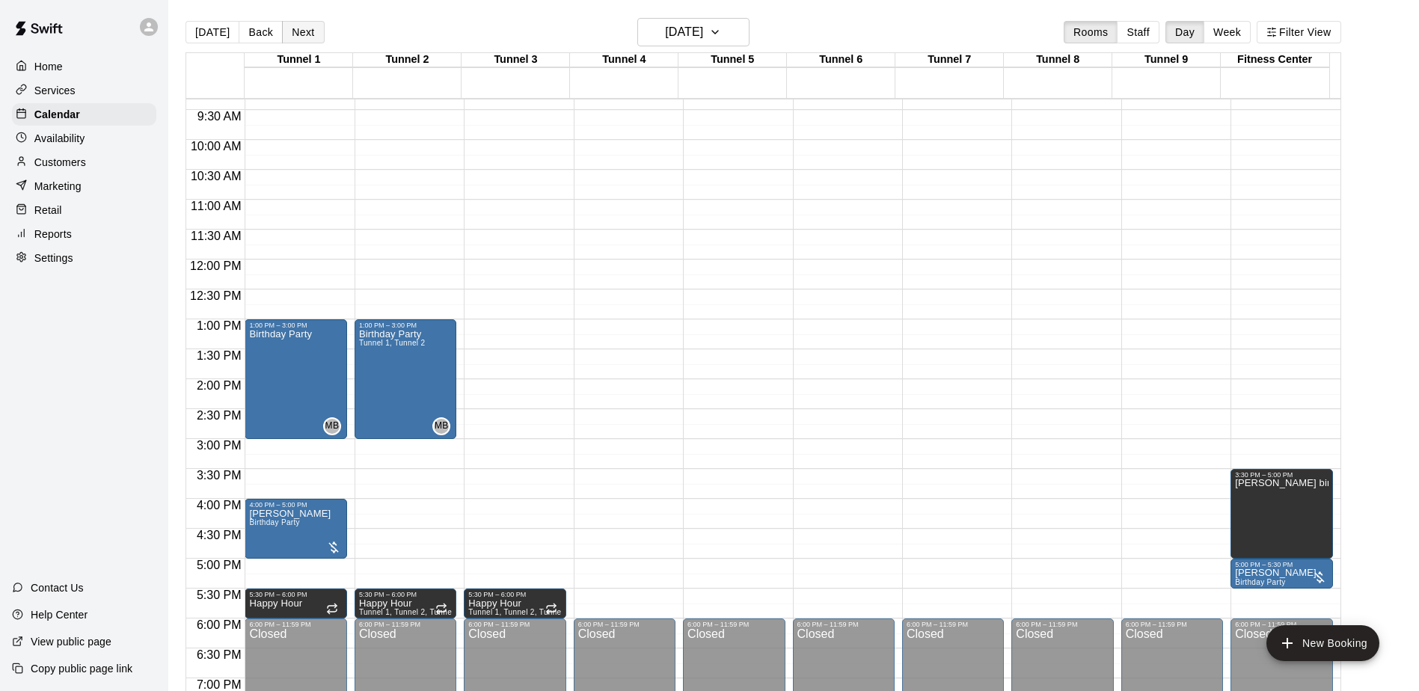
click at [307, 33] on button "Next" at bounding box center [303, 32] width 42 height 22
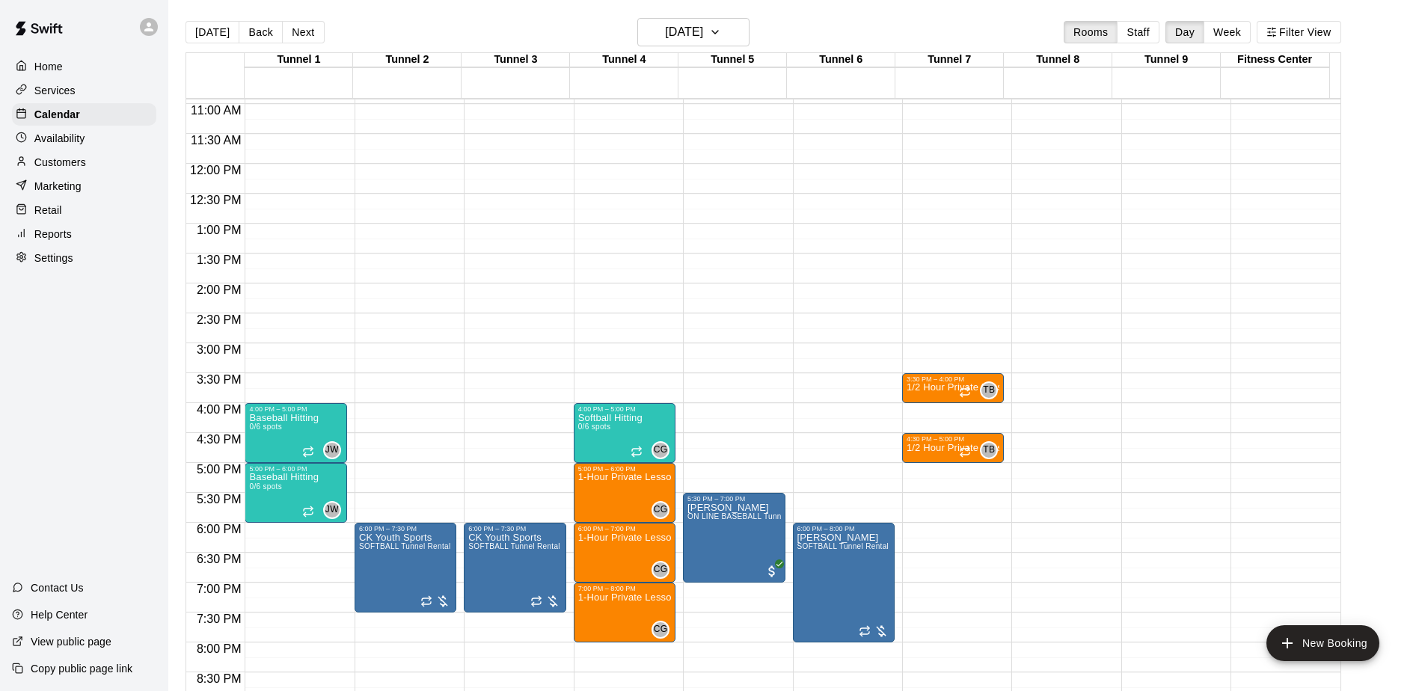
scroll to position [679, 0]
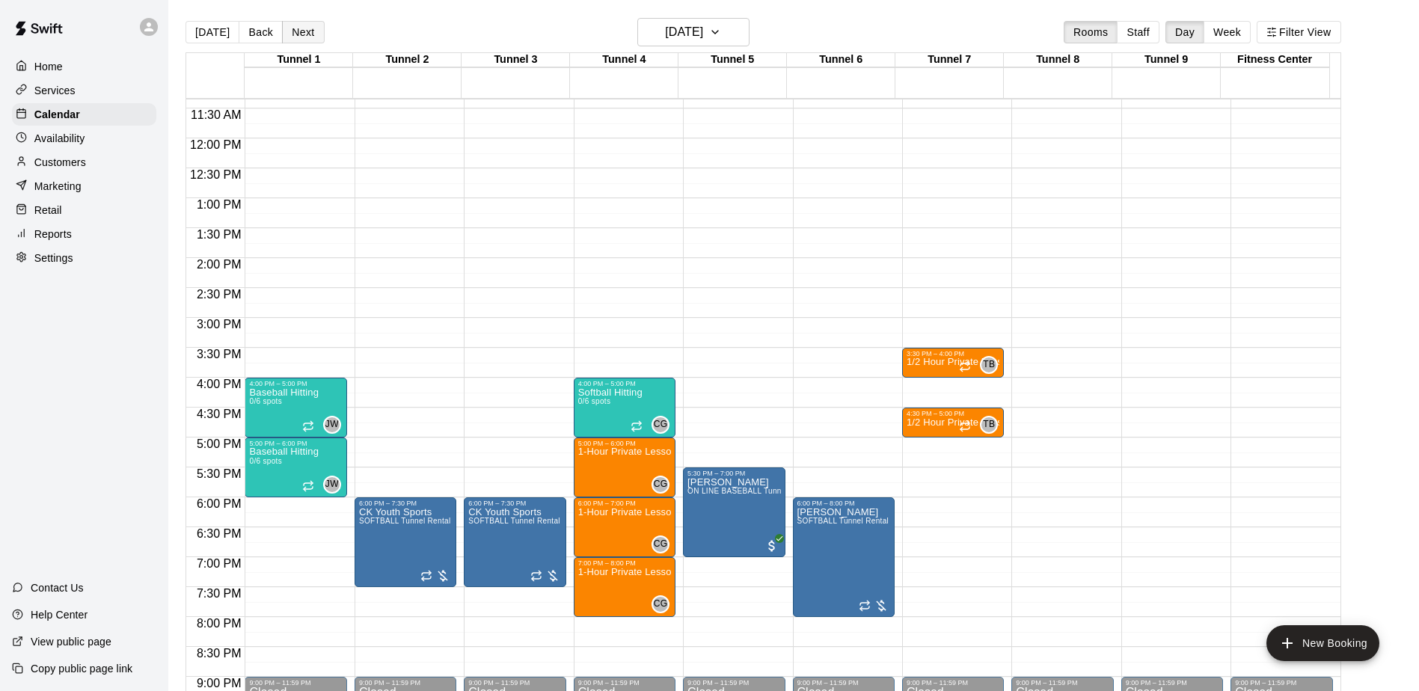
click at [312, 36] on button "Next" at bounding box center [303, 32] width 42 height 22
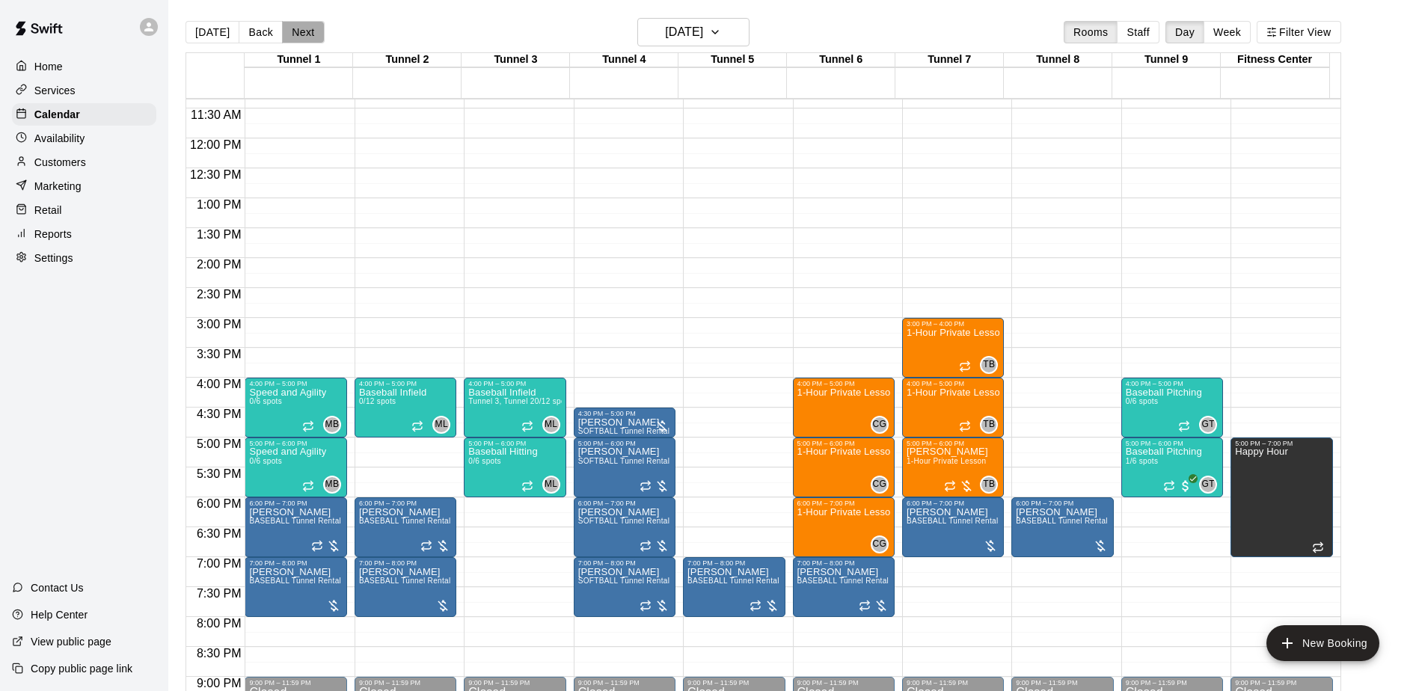
click at [302, 30] on button "Next" at bounding box center [303, 32] width 42 height 22
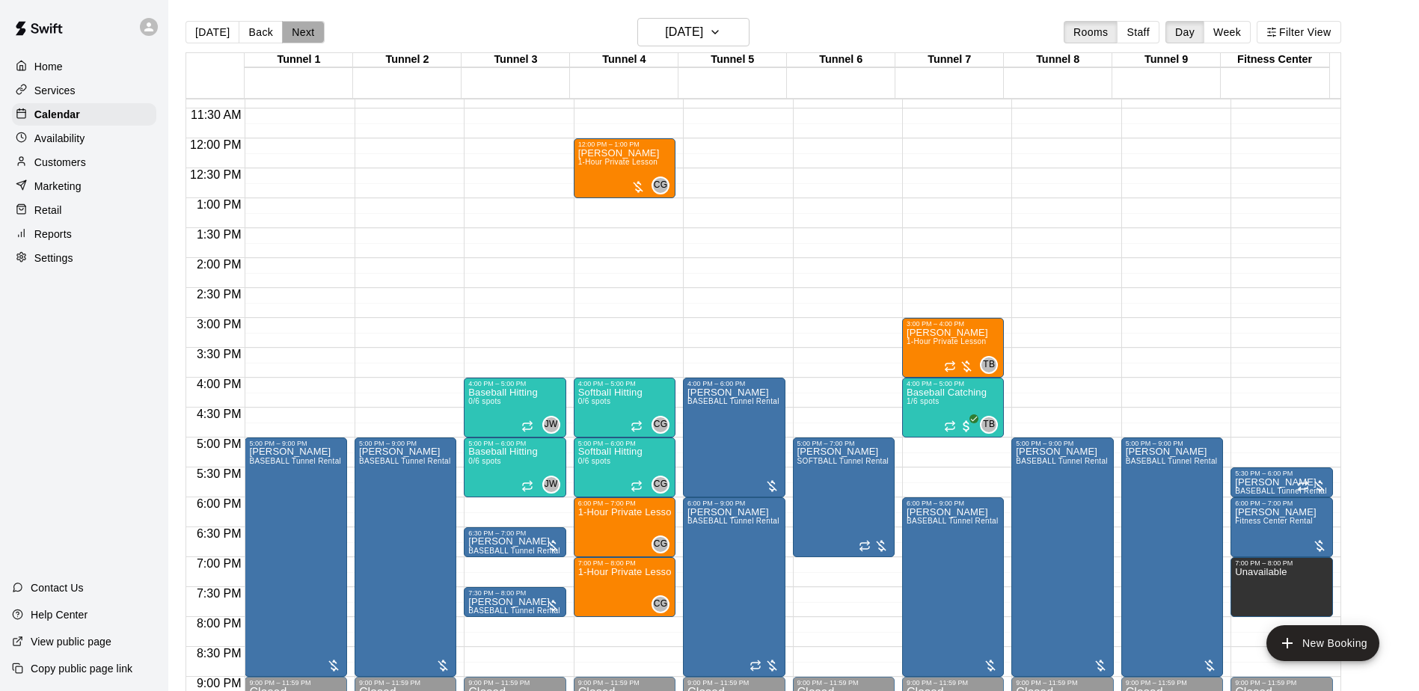
click at [302, 30] on button "Next" at bounding box center [303, 32] width 42 height 22
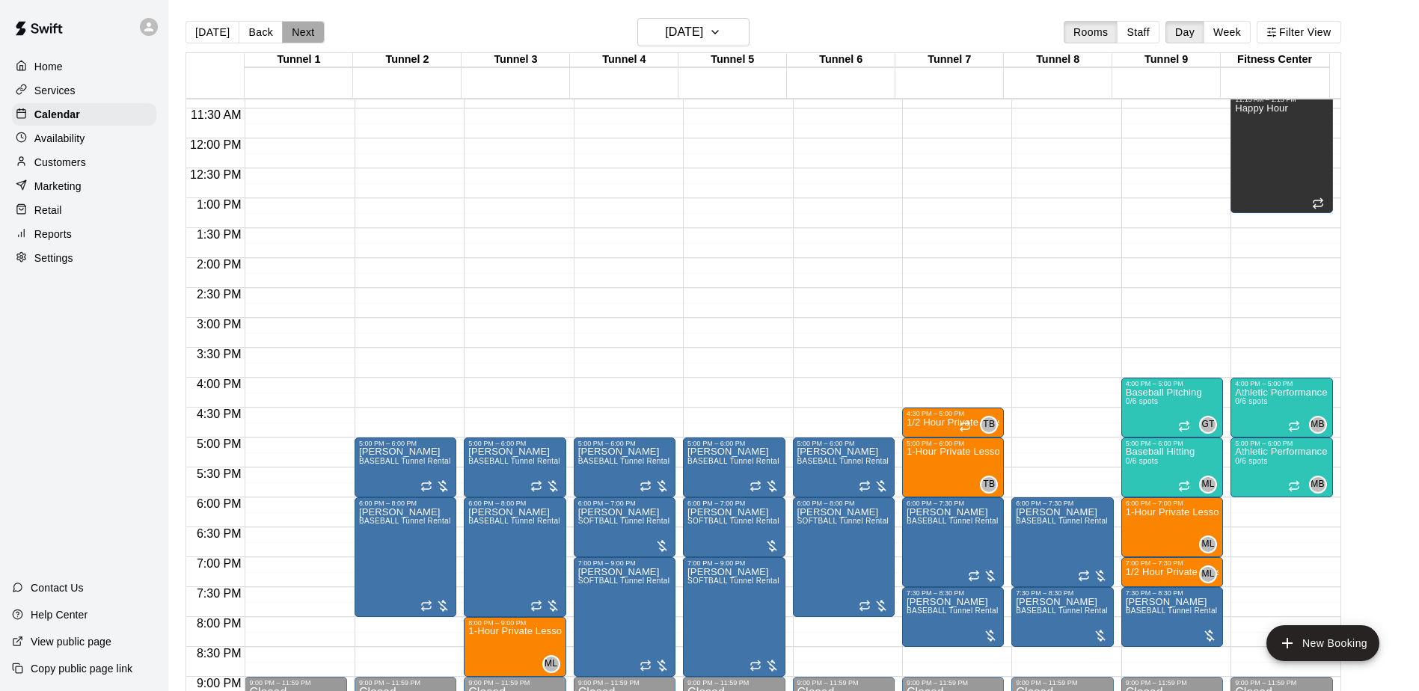
click at [302, 30] on button "Next" at bounding box center [303, 32] width 42 height 22
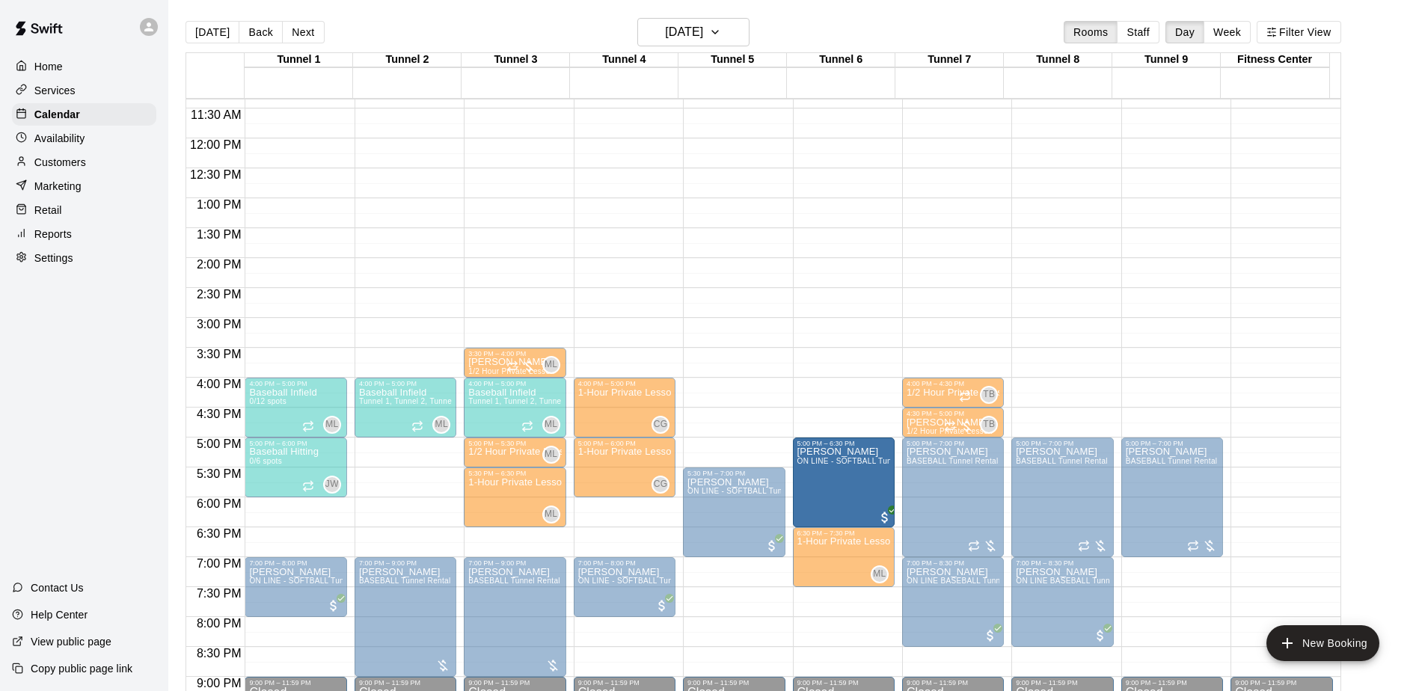
drag, startPoint x: 405, startPoint y: 477, endPoint x: 830, endPoint y: 485, distance: 424.2
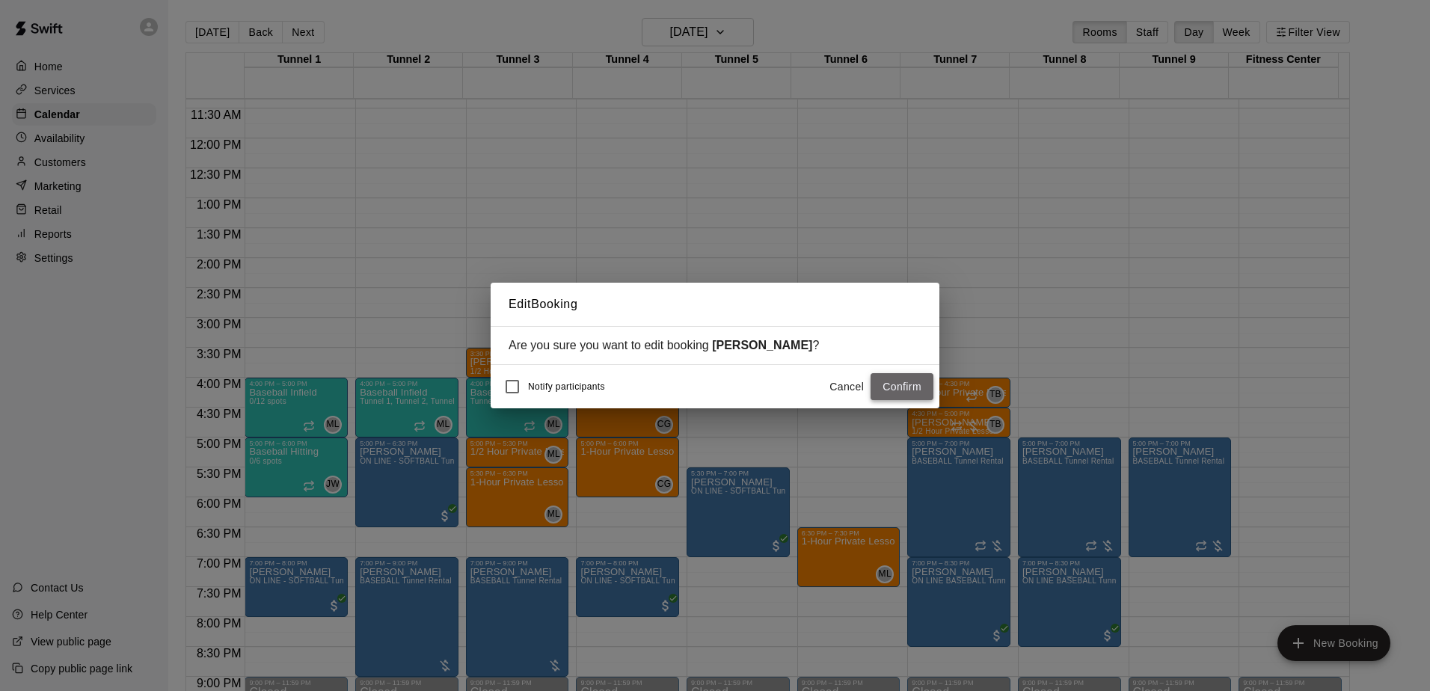
click at [913, 385] on button "Confirm" at bounding box center [902, 387] width 63 height 28
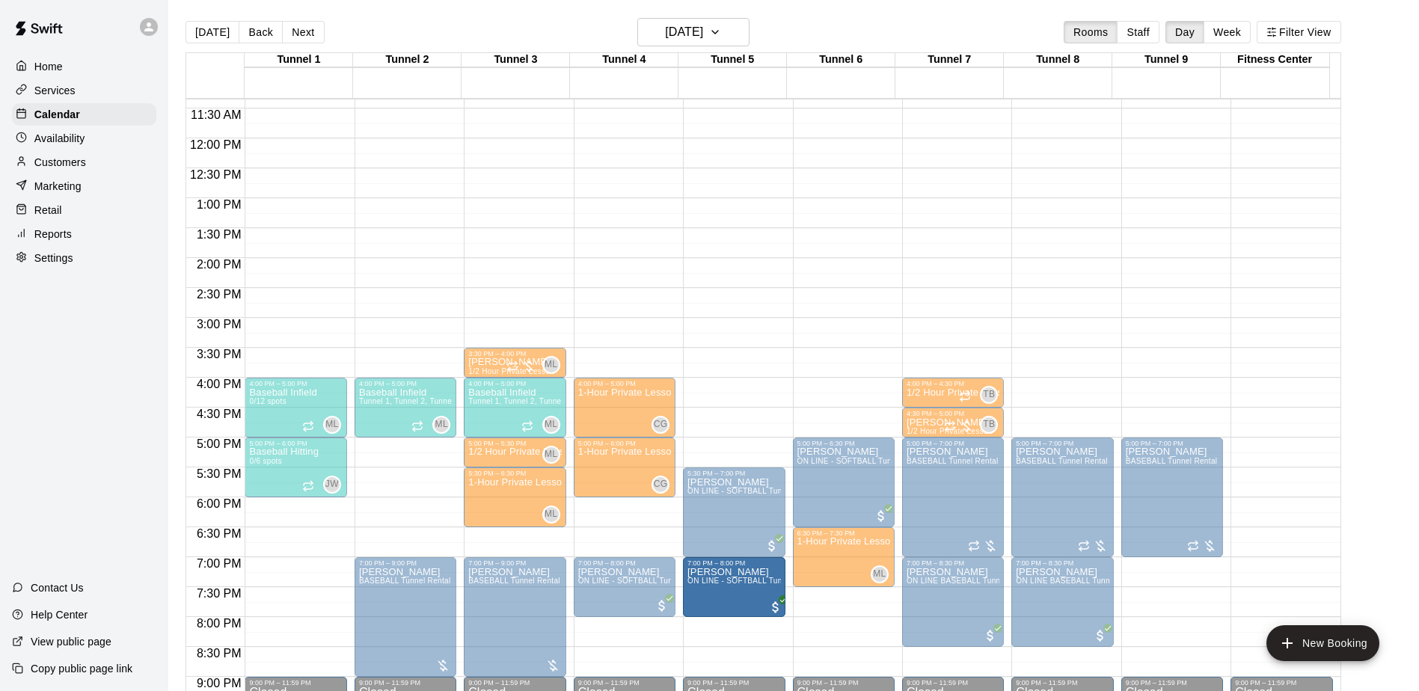
drag, startPoint x: 573, startPoint y: 604, endPoint x: 714, endPoint y: 604, distance: 141.4
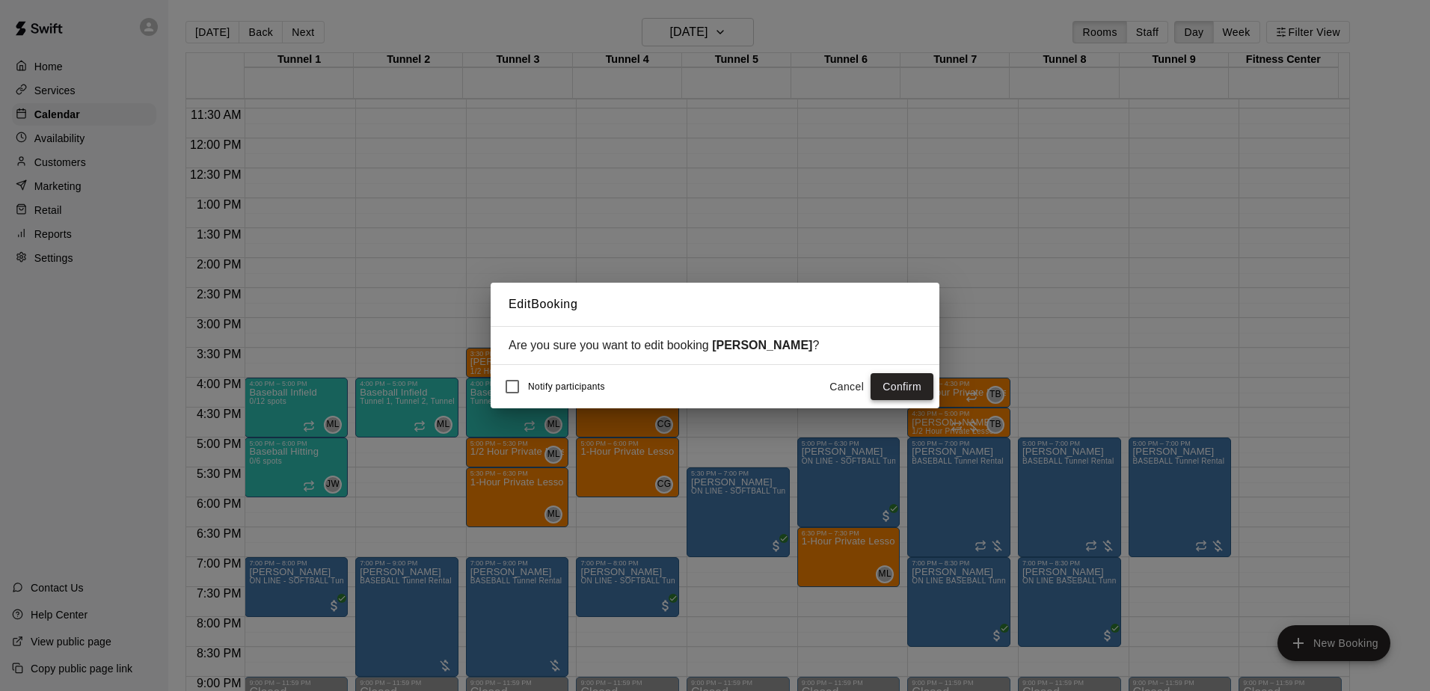
click at [898, 384] on button "Confirm" at bounding box center [902, 387] width 63 height 28
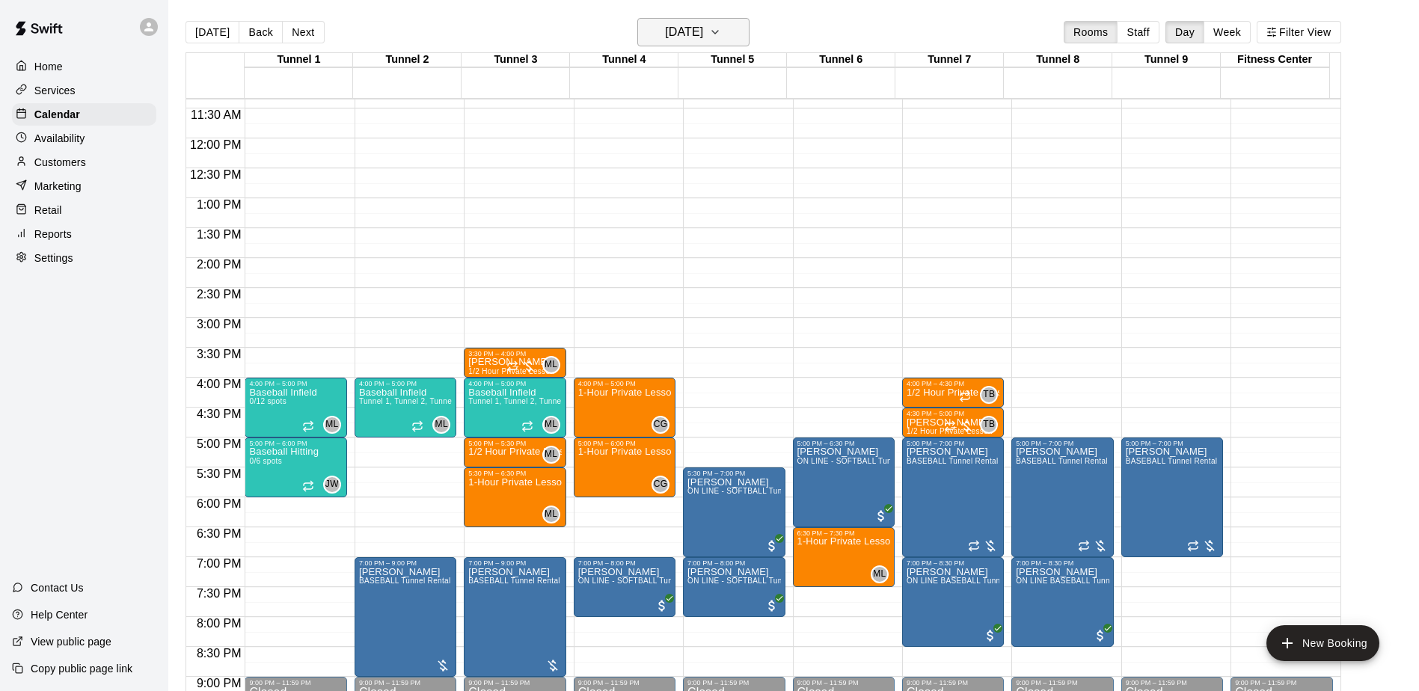
click at [703, 35] on h6 "[DATE]" at bounding box center [684, 32] width 38 height 21
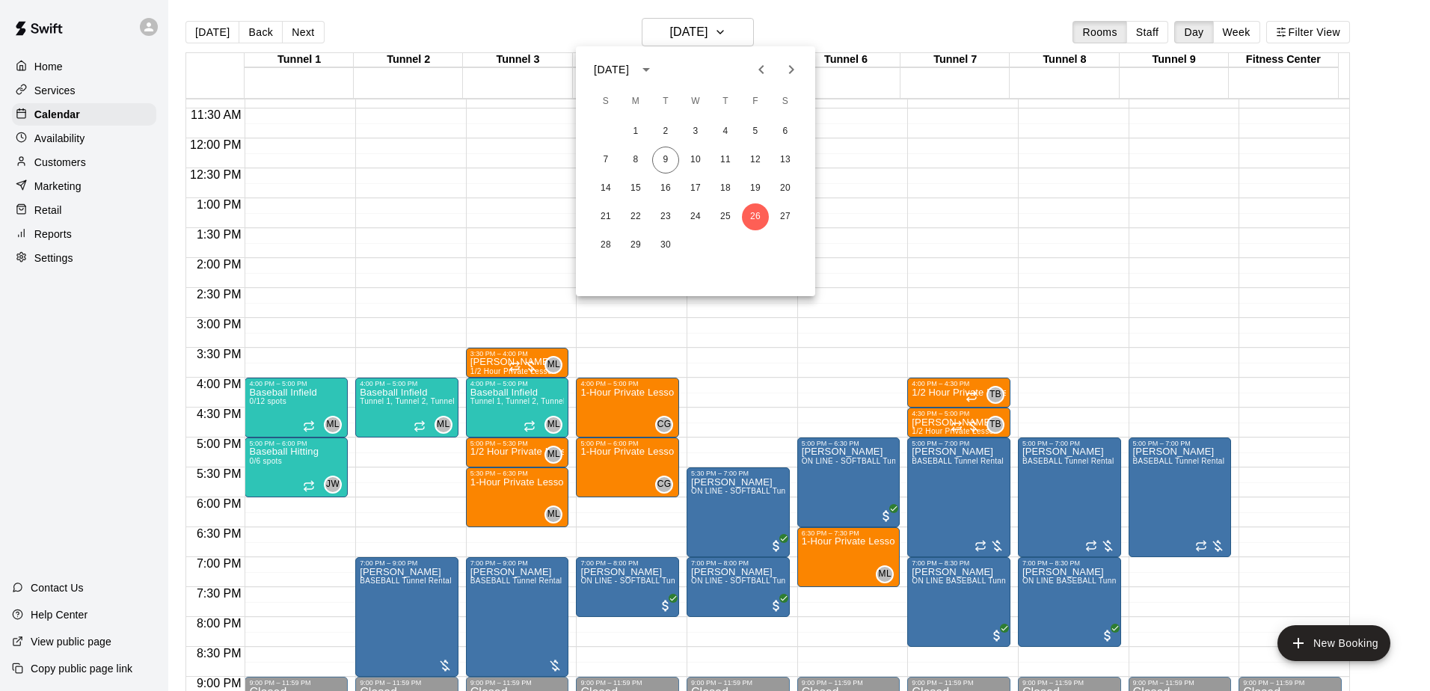
click at [791, 69] on icon "Next month" at bounding box center [791, 70] width 18 height 18
click at [780, 184] on button "18" at bounding box center [785, 188] width 27 height 27
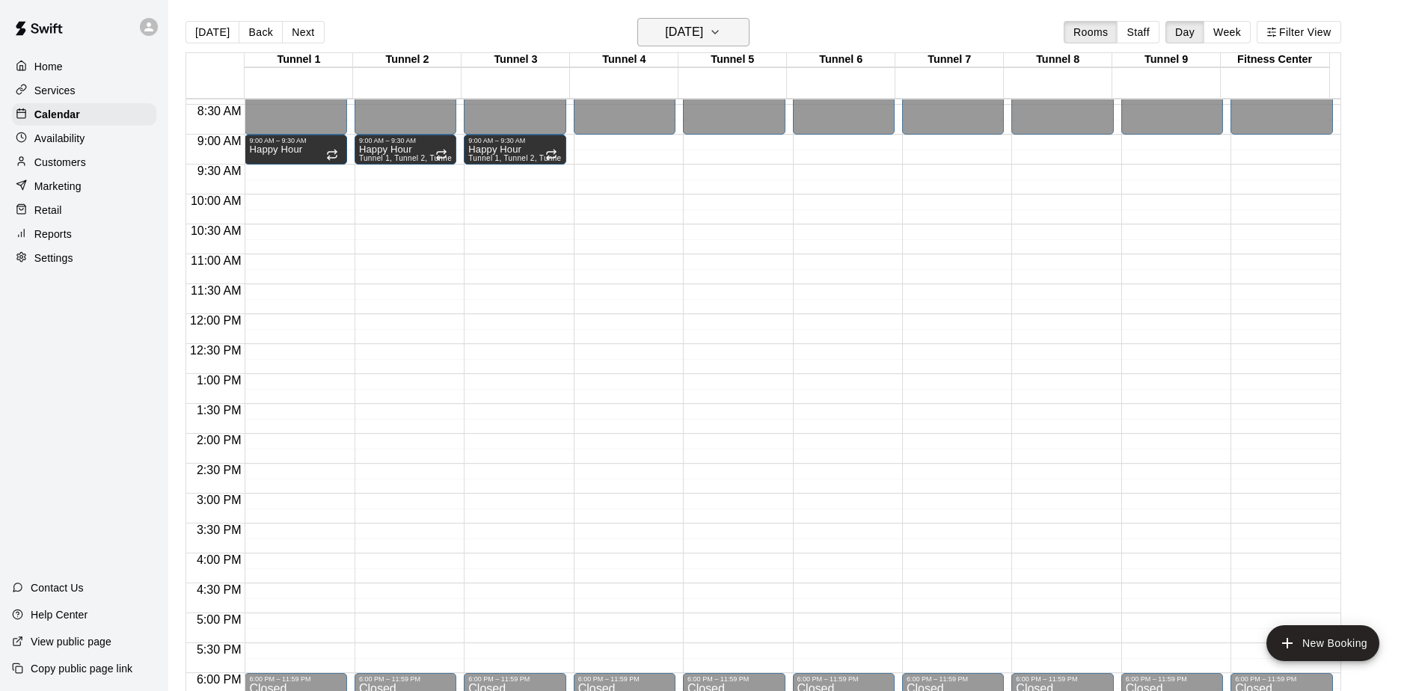
scroll to position [530, 0]
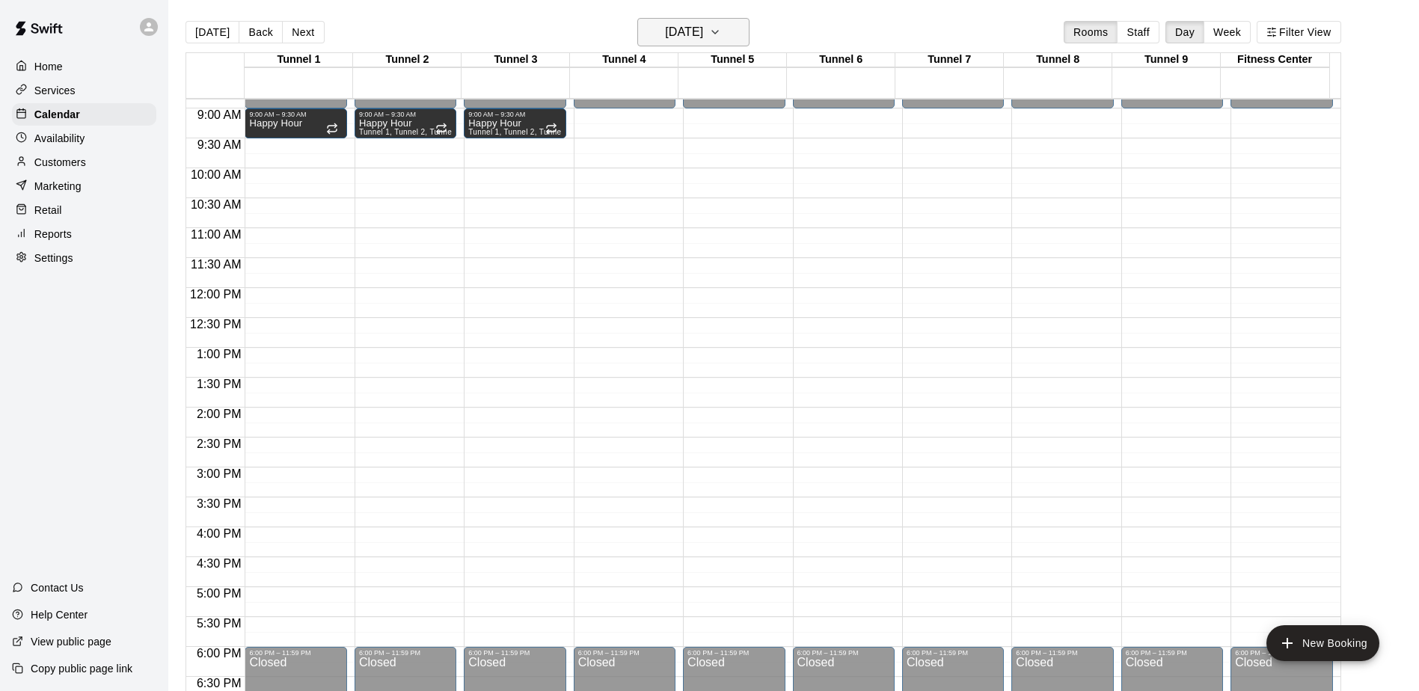
click at [718, 32] on icon "button" at bounding box center [715, 32] width 6 height 3
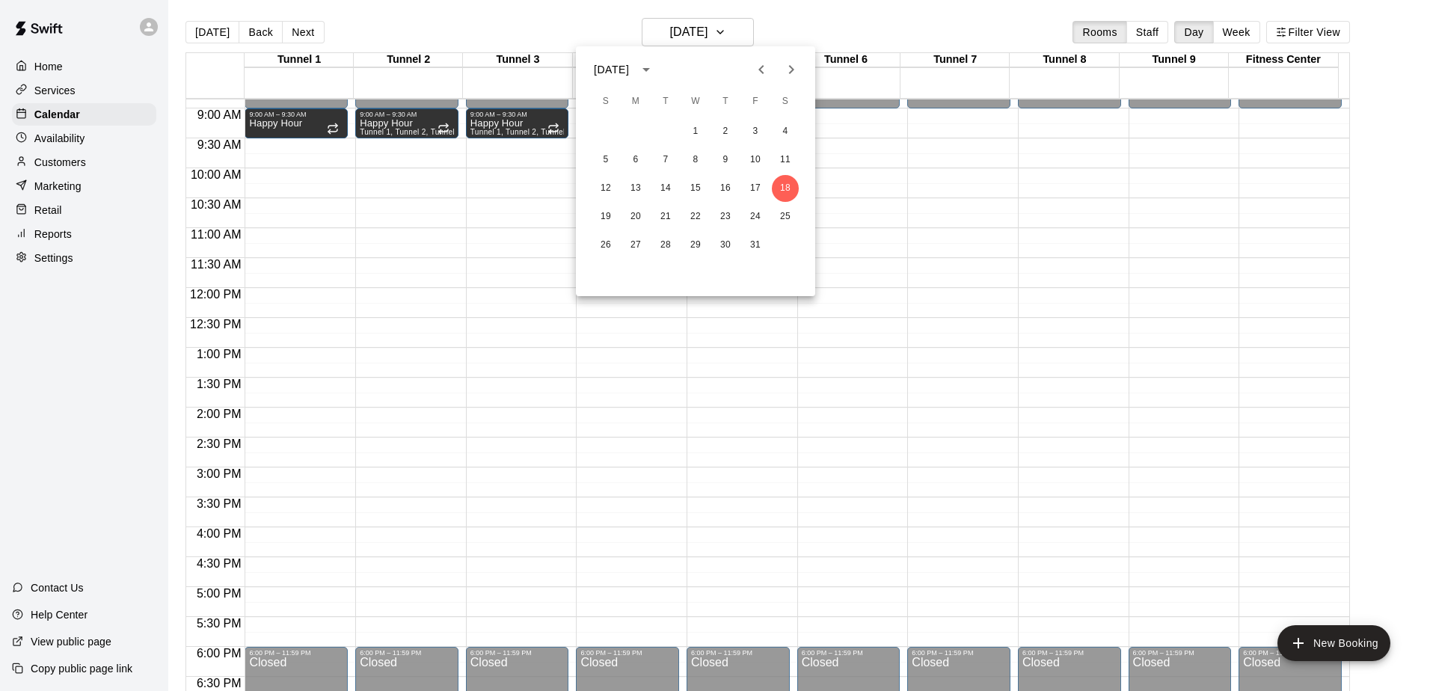
click at [756, 69] on icon "Previous month" at bounding box center [762, 70] width 18 height 18
click at [694, 215] on button "24" at bounding box center [695, 216] width 27 height 27
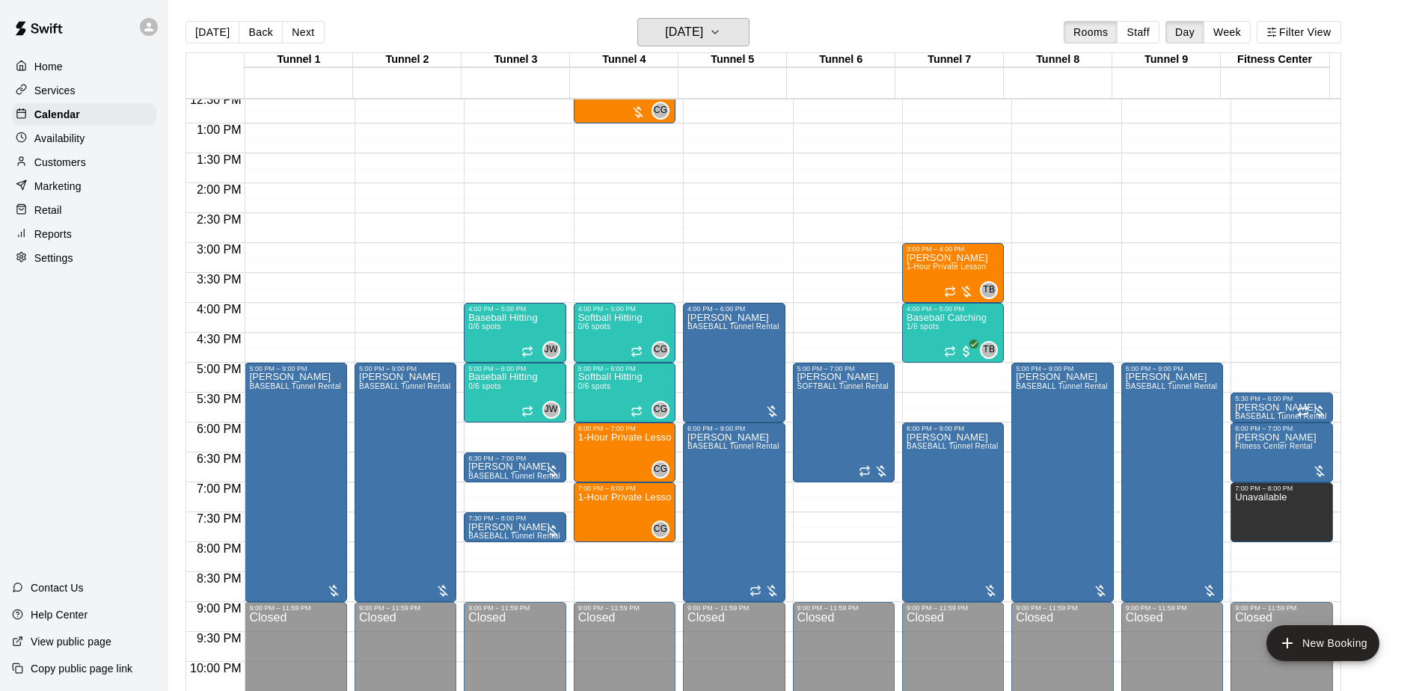
scroll to position [679, 0]
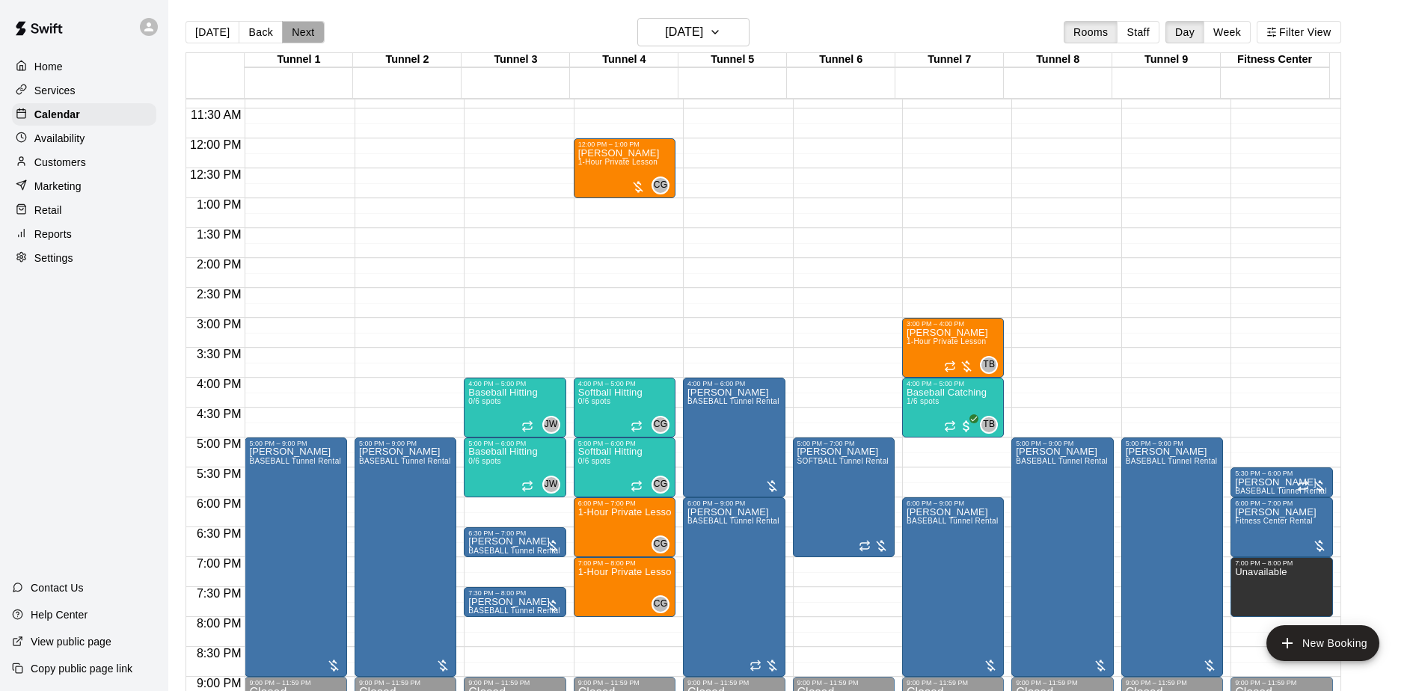
click at [304, 33] on button "Next" at bounding box center [303, 32] width 42 height 22
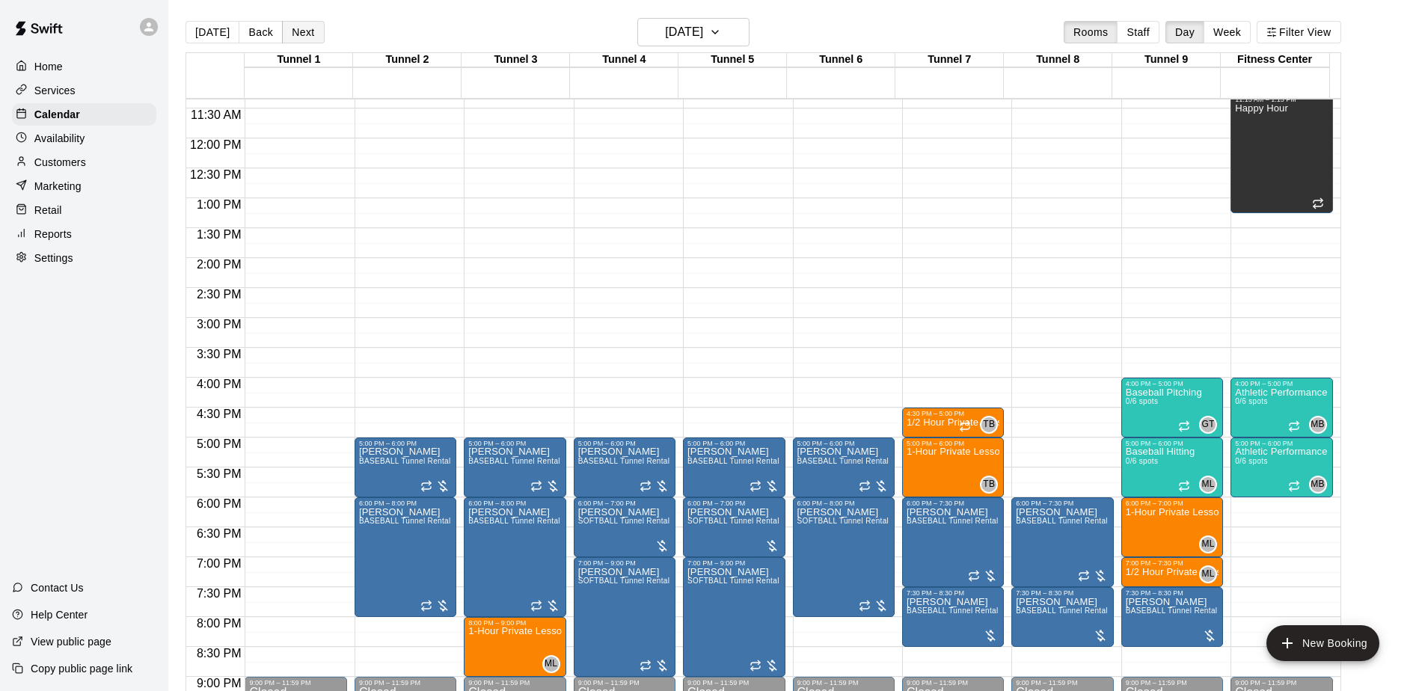
click at [304, 33] on button "Next" at bounding box center [303, 32] width 42 height 22
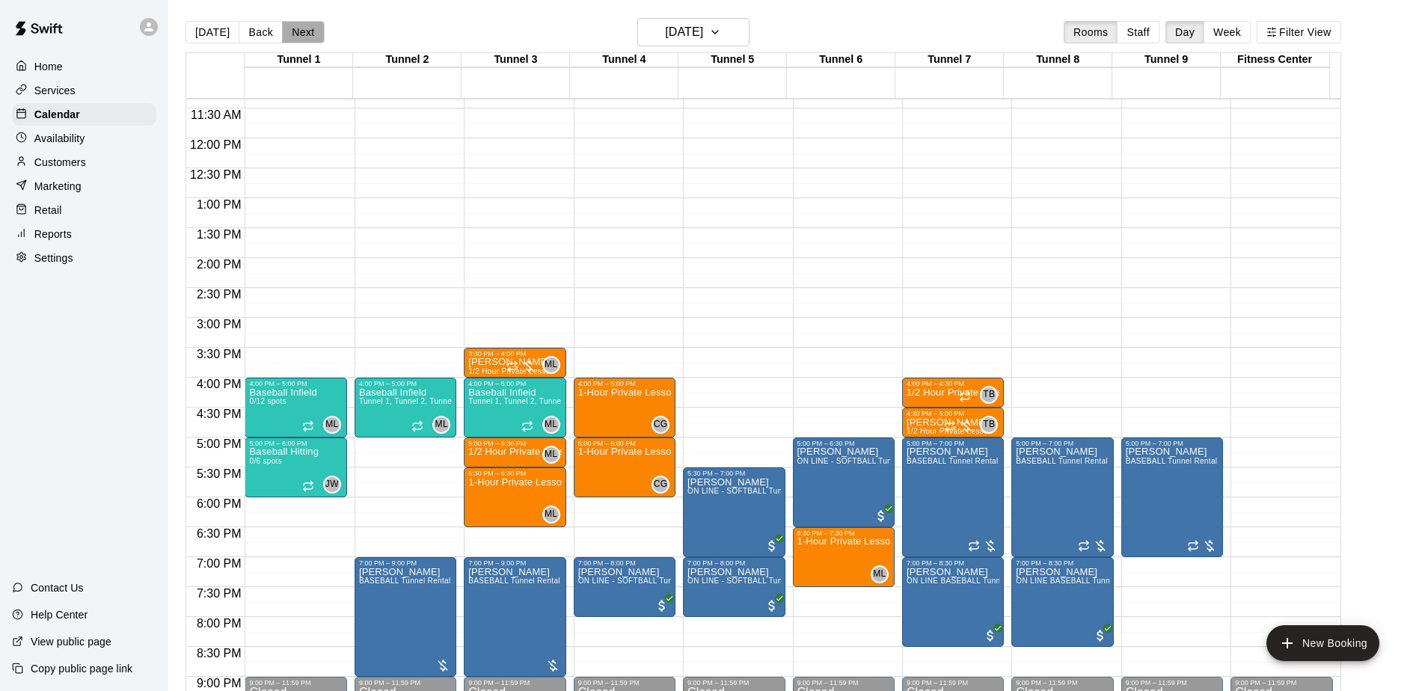
click at [304, 33] on button "Next" at bounding box center [303, 32] width 42 height 22
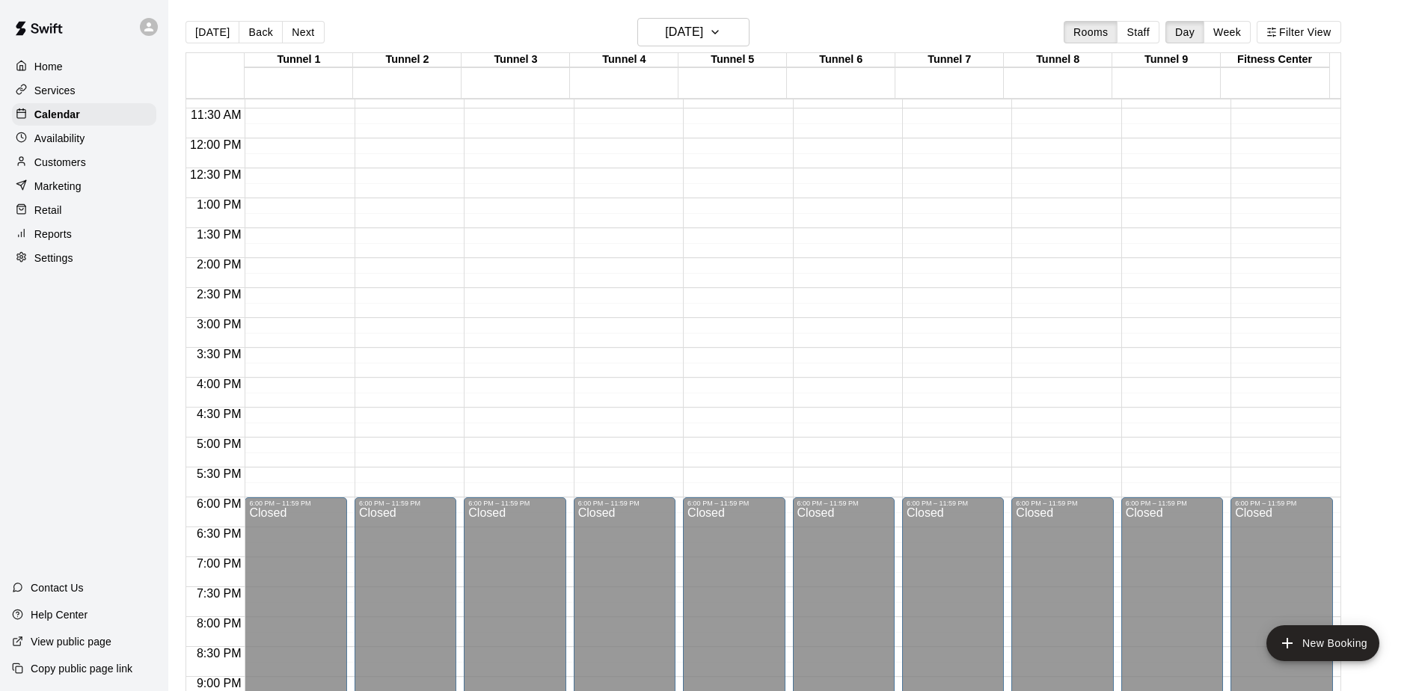
scroll to position [455, 0]
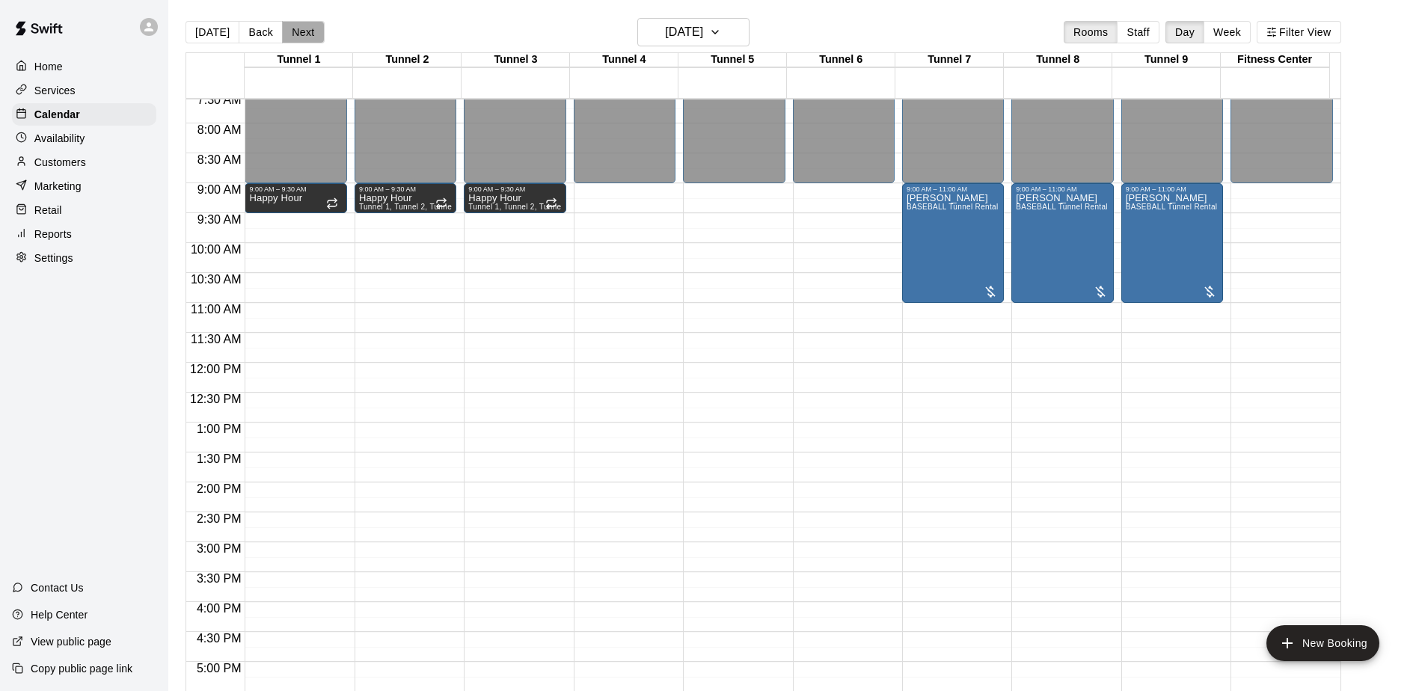
click at [286, 31] on button "Next" at bounding box center [303, 32] width 42 height 22
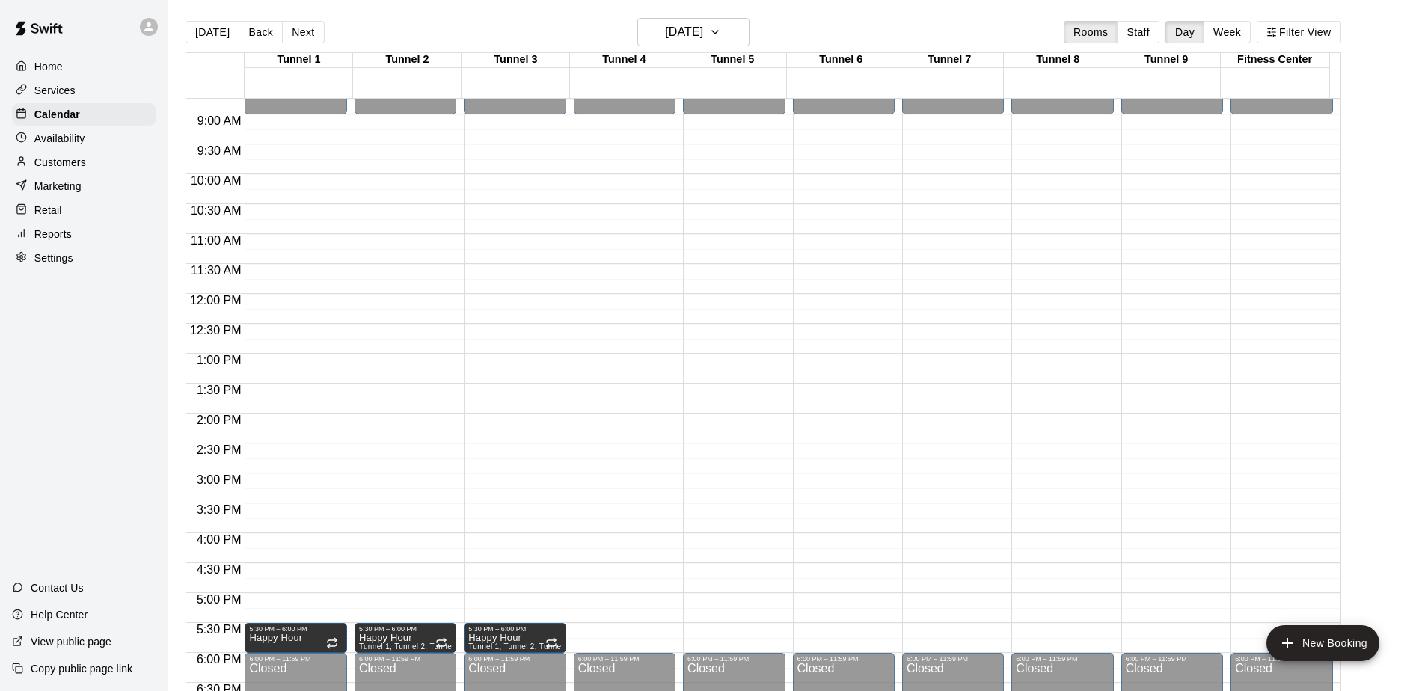
scroll to position [604, 0]
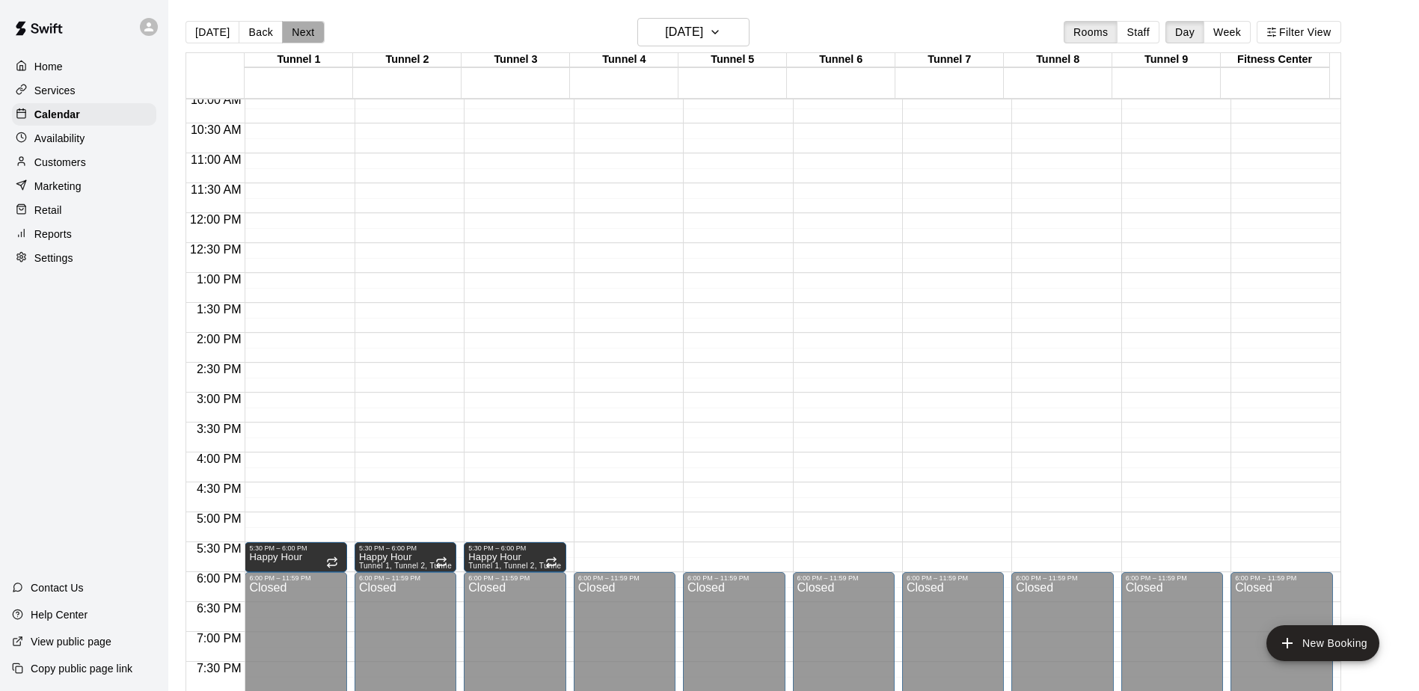
click at [286, 37] on button "Next" at bounding box center [303, 32] width 42 height 22
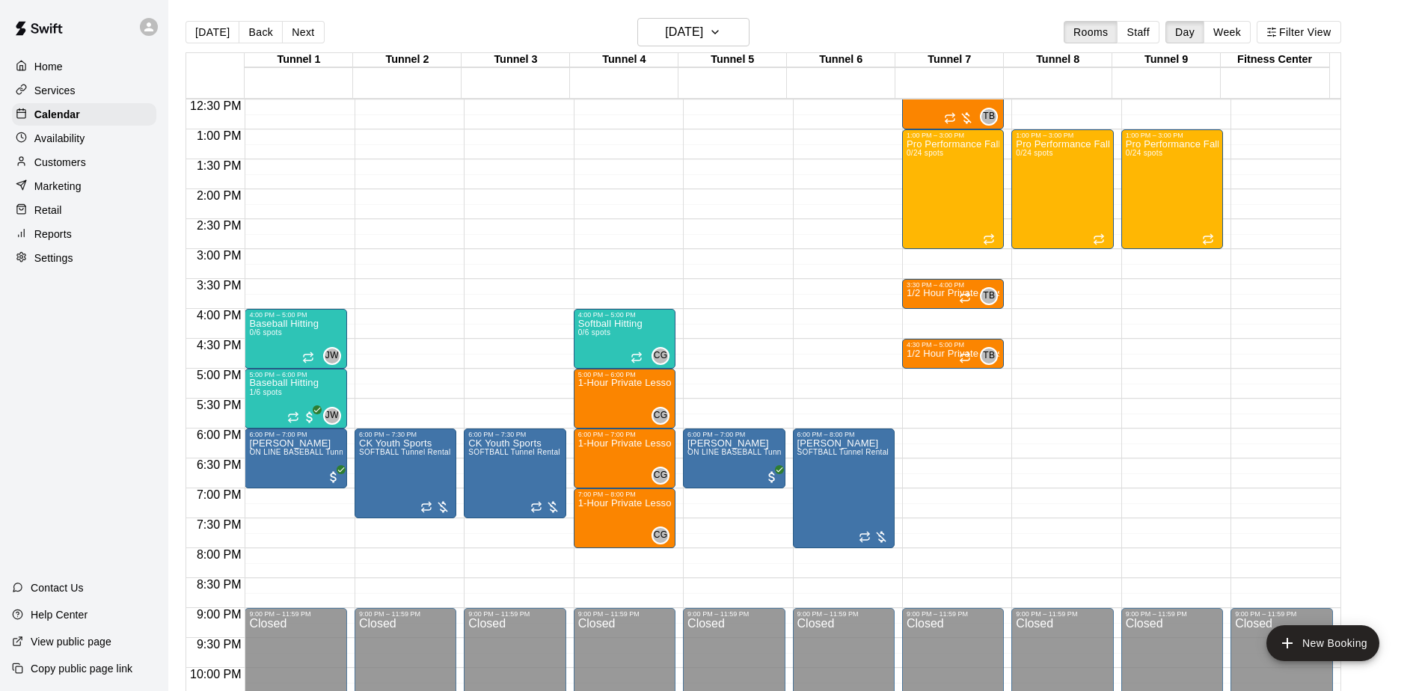
scroll to position [754, 0]
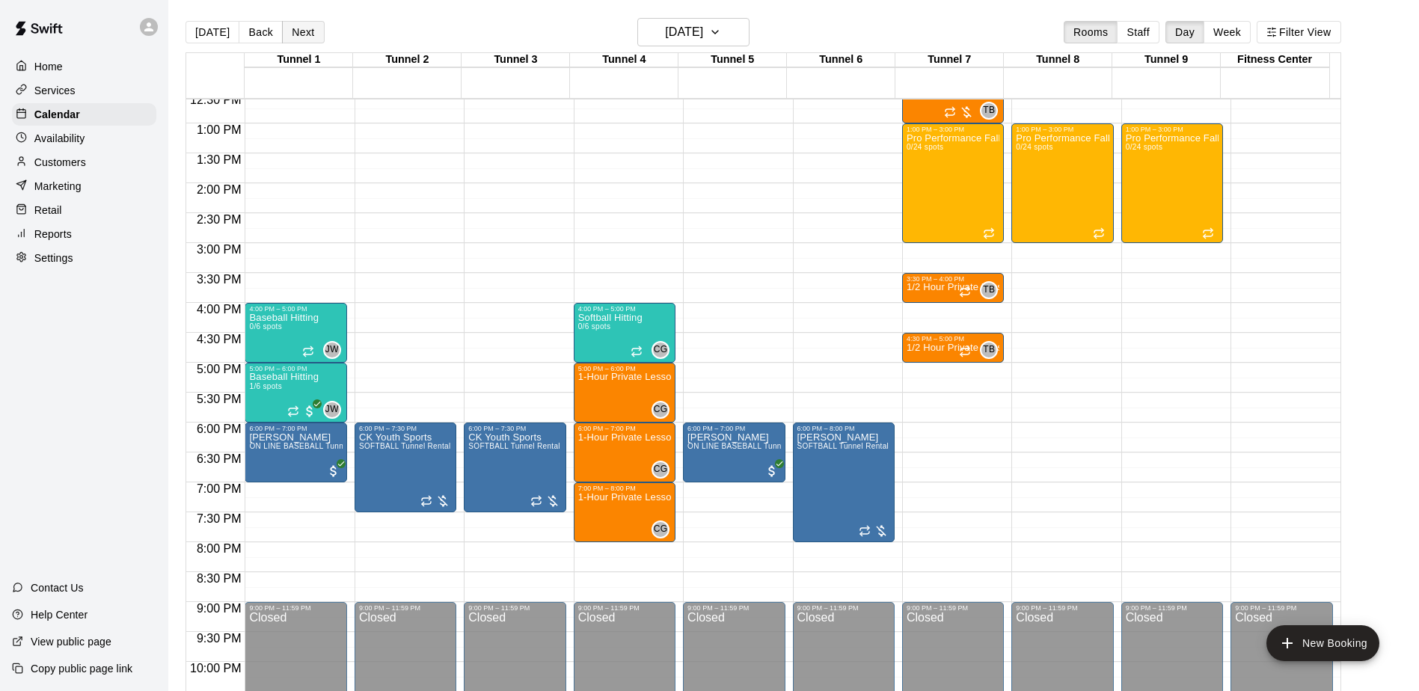
click at [298, 26] on button "Next" at bounding box center [303, 32] width 42 height 22
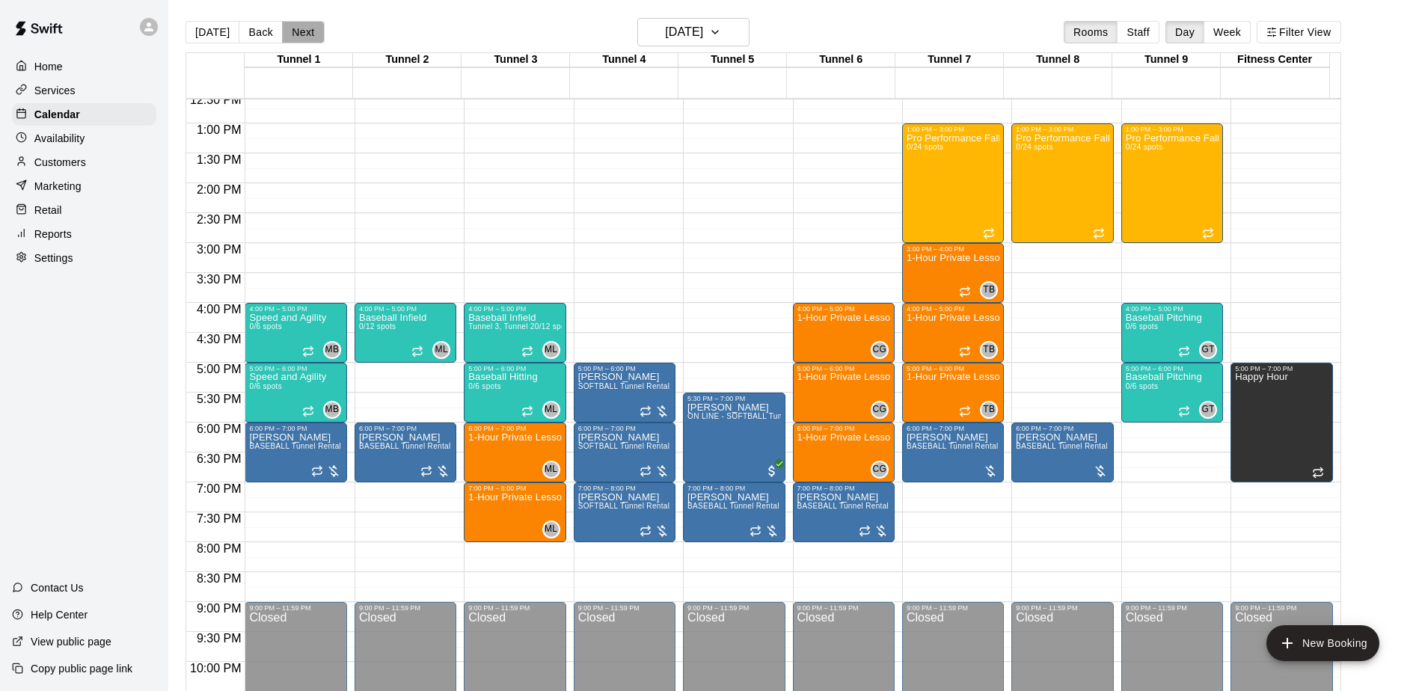
click at [298, 26] on button "Next" at bounding box center [303, 32] width 42 height 22
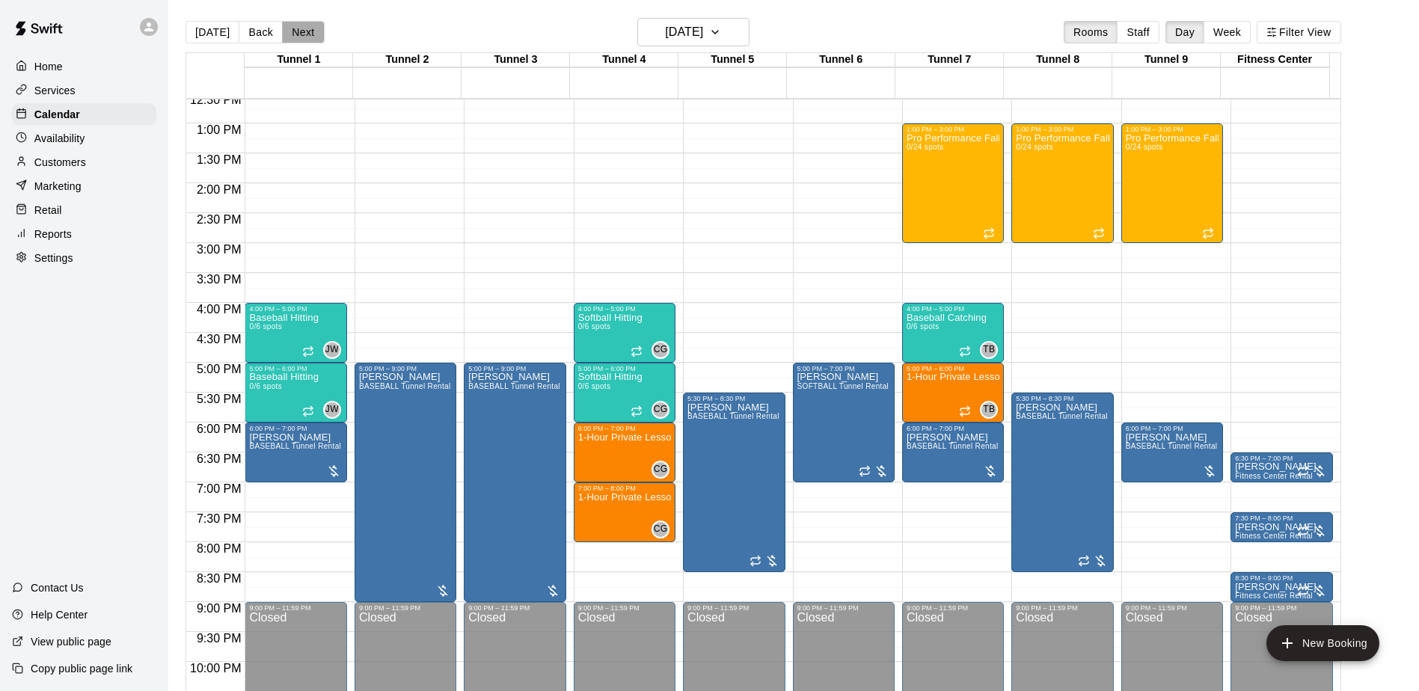
click at [295, 32] on button "Next" at bounding box center [303, 32] width 42 height 22
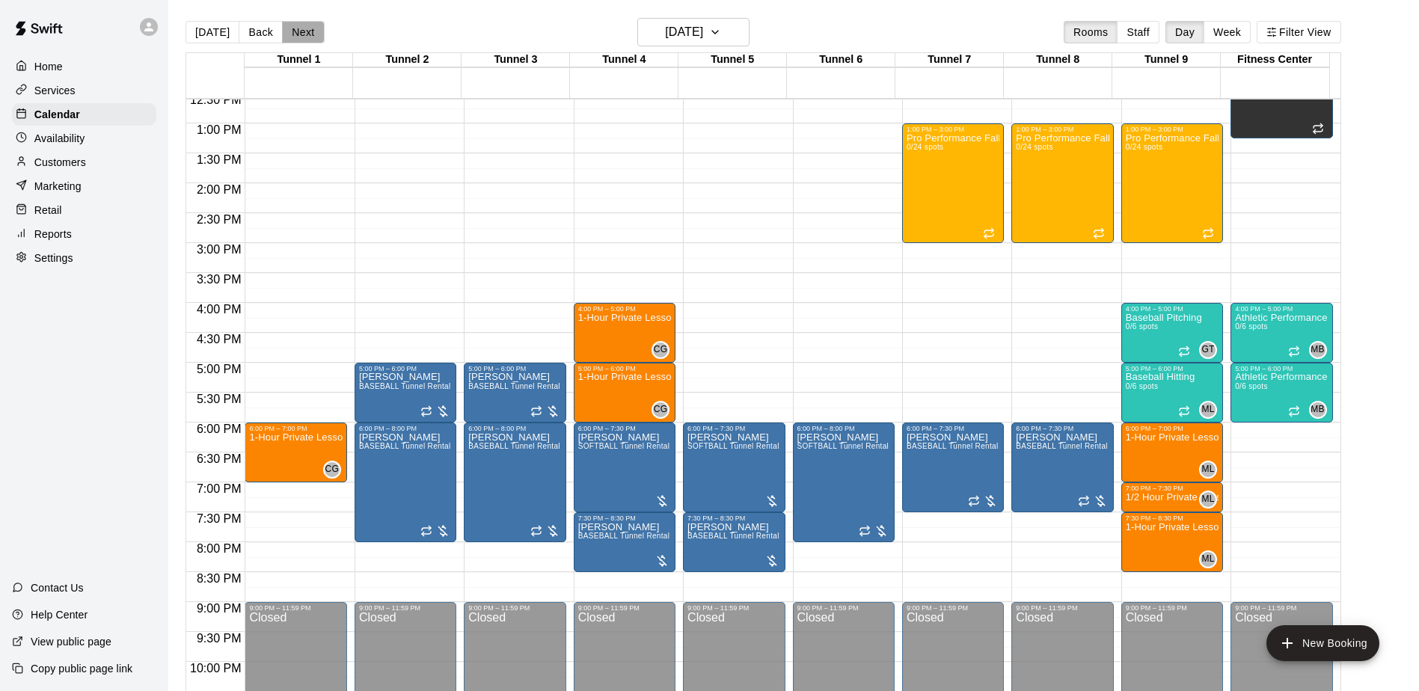
click at [295, 32] on button "Next" at bounding box center [303, 32] width 42 height 22
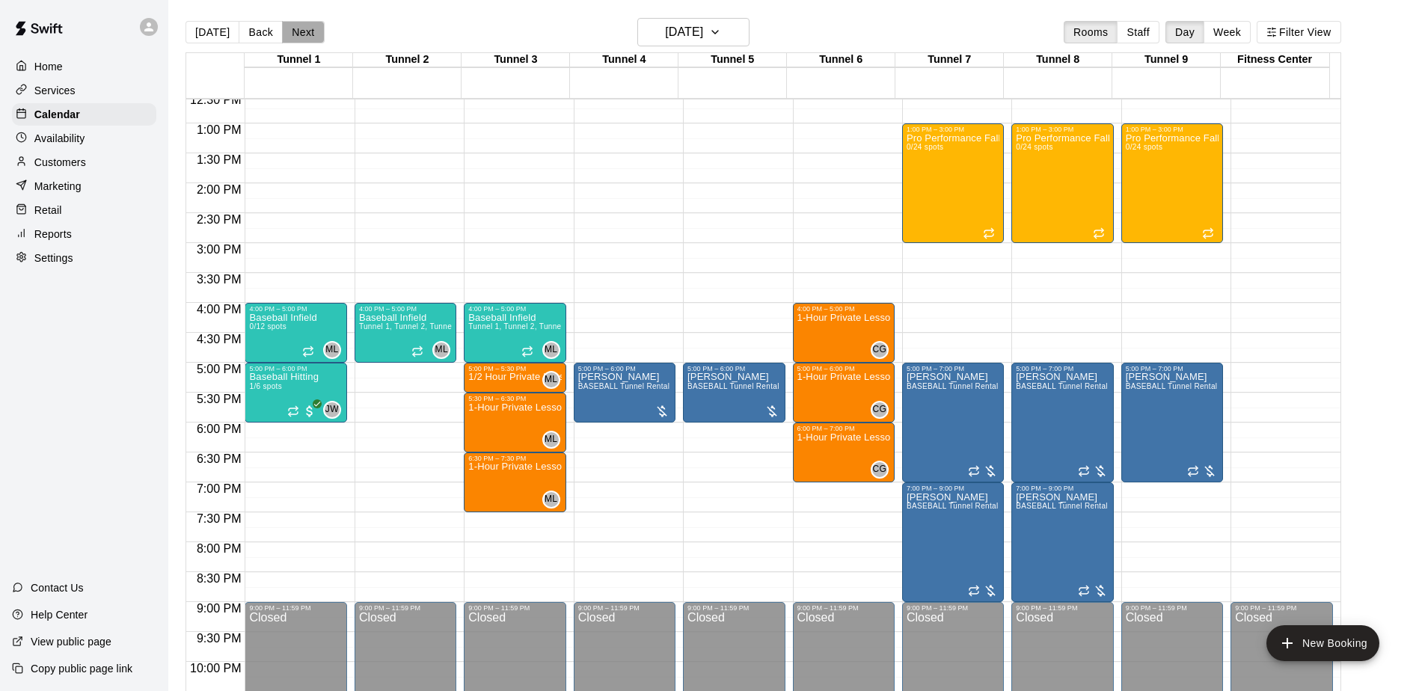
click at [295, 32] on button "Next" at bounding box center [303, 32] width 42 height 22
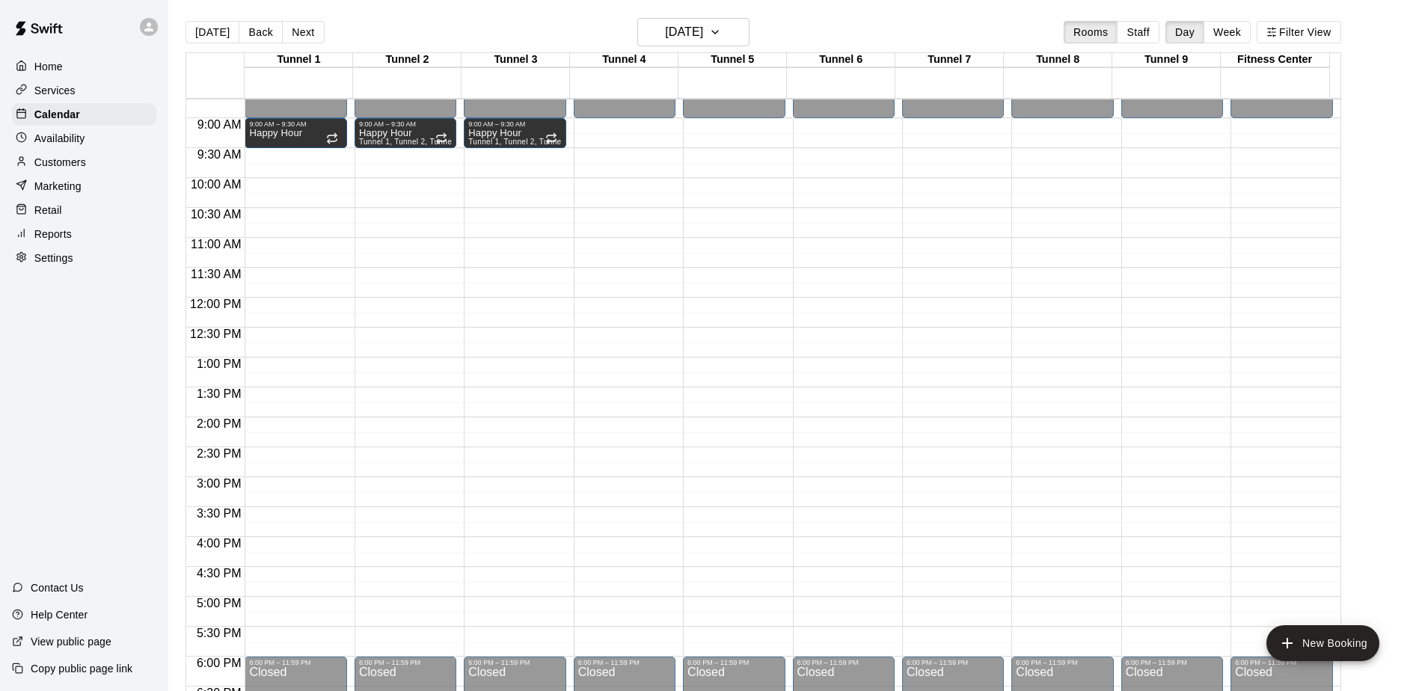
scroll to position [530, 0]
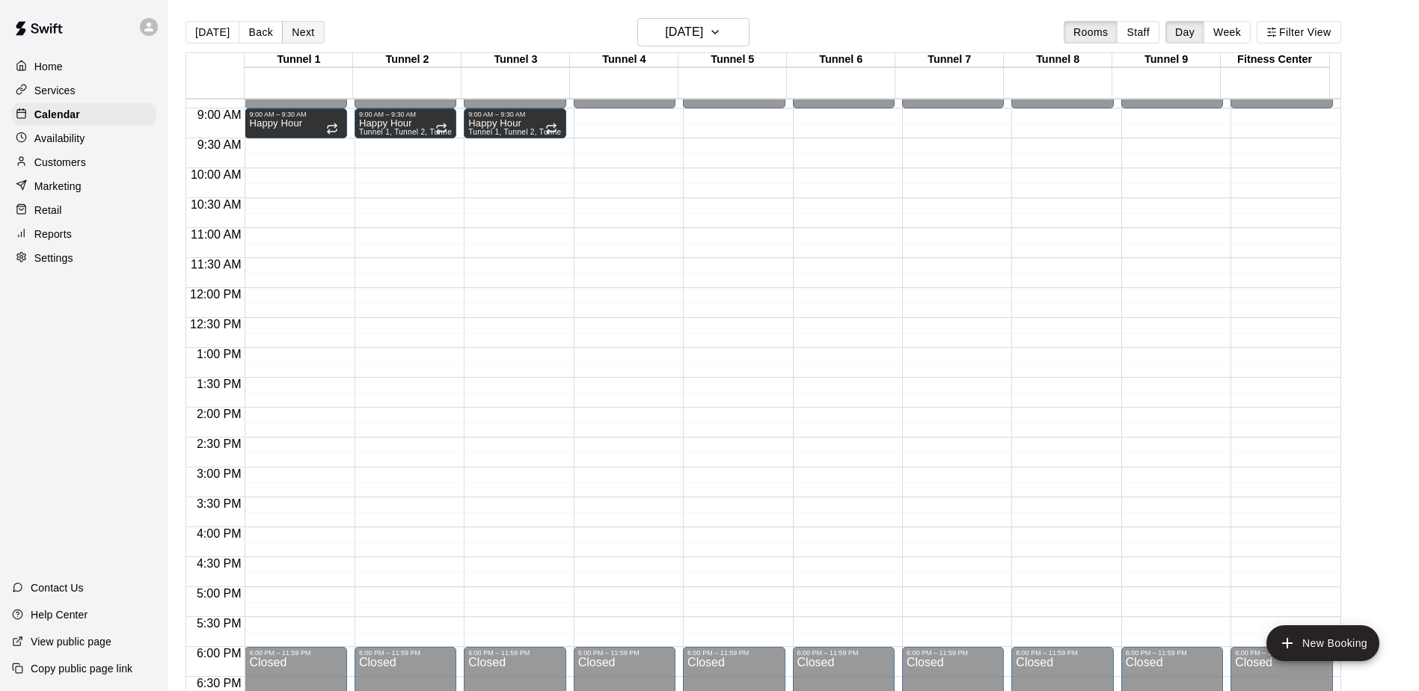
click at [291, 32] on button "Next" at bounding box center [303, 32] width 42 height 22
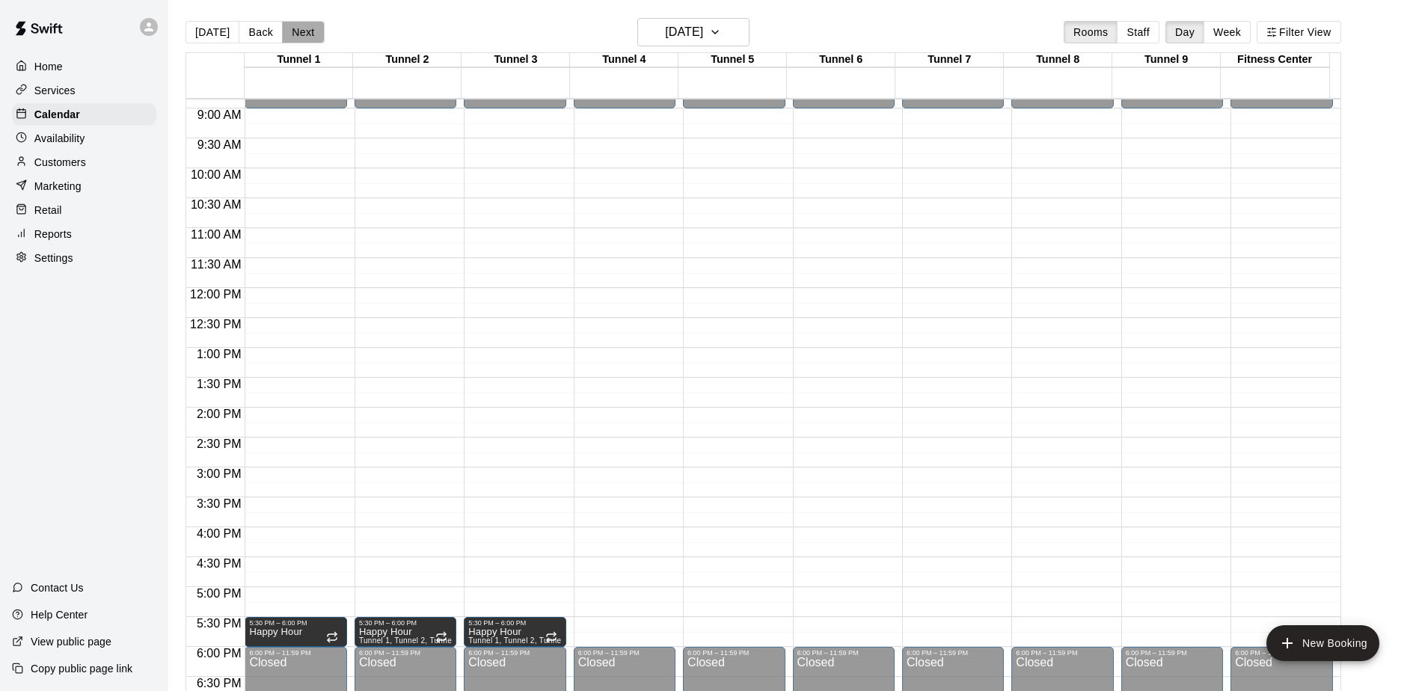
click at [307, 32] on button "Next" at bounding box center [303, 32] width 42 height 22
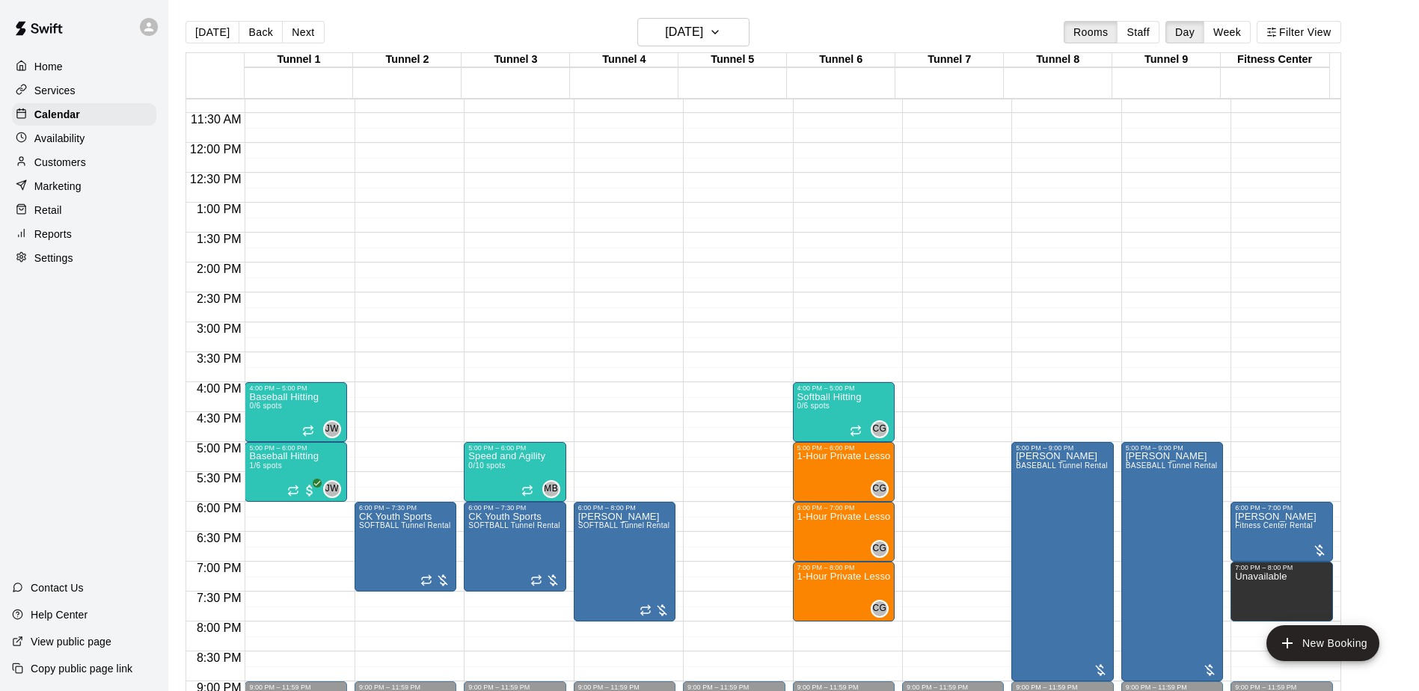
scroll to position [679, 0]
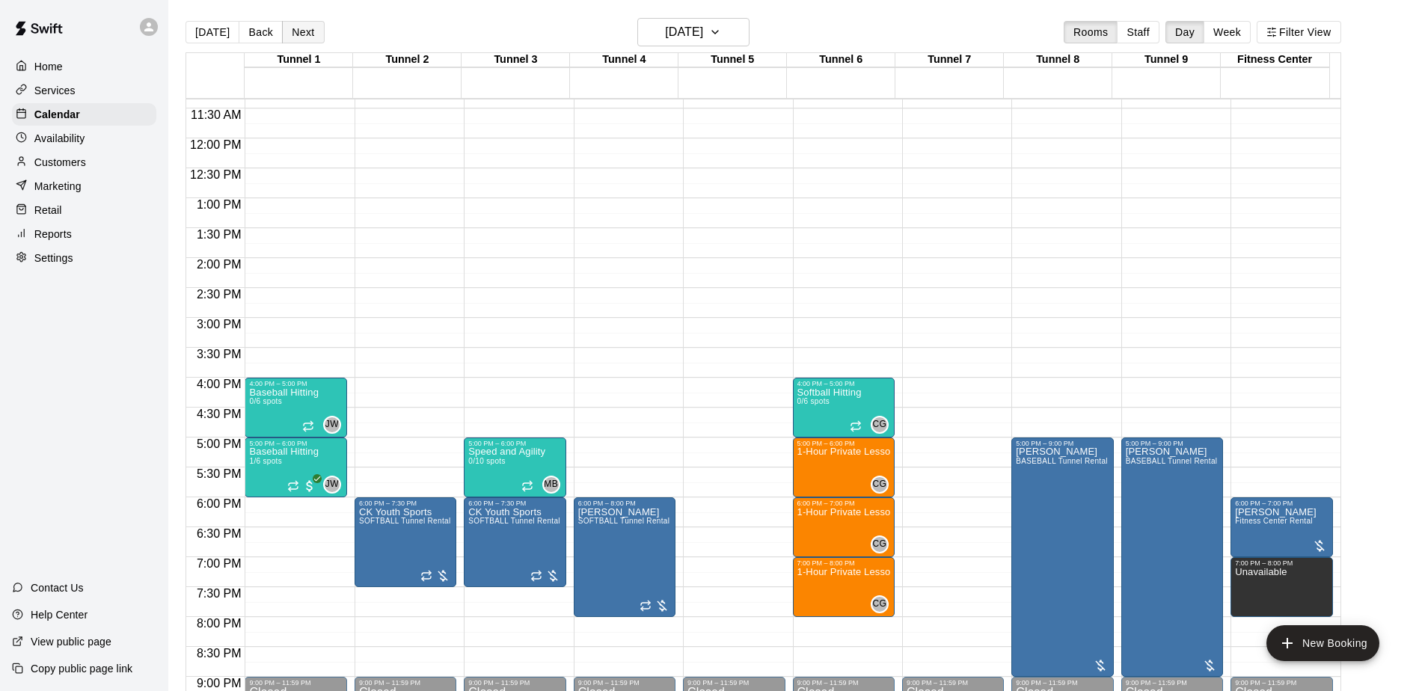
click at [296, 39] on button "Next" at bounding box center [303, 32] width 42 height 22
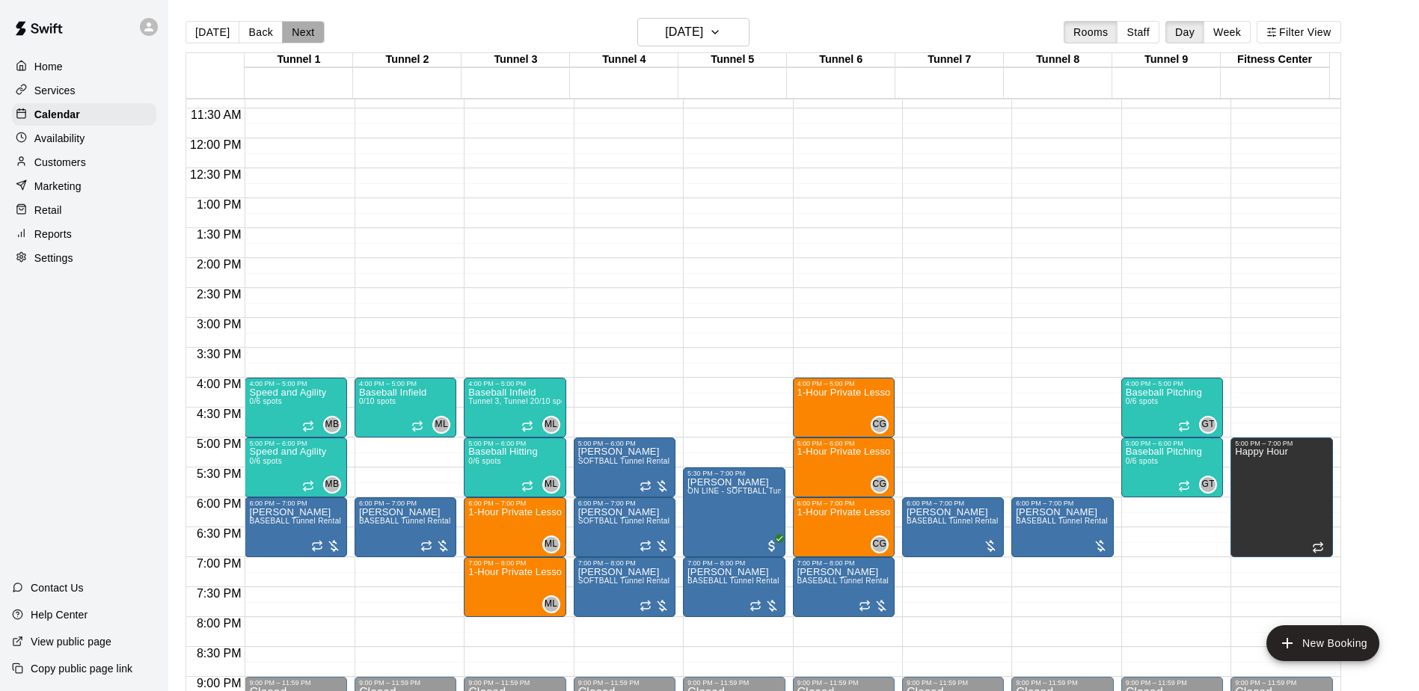
click at [296, 39] on button "Next" at bounding box center [303, 32] width 42 height 22
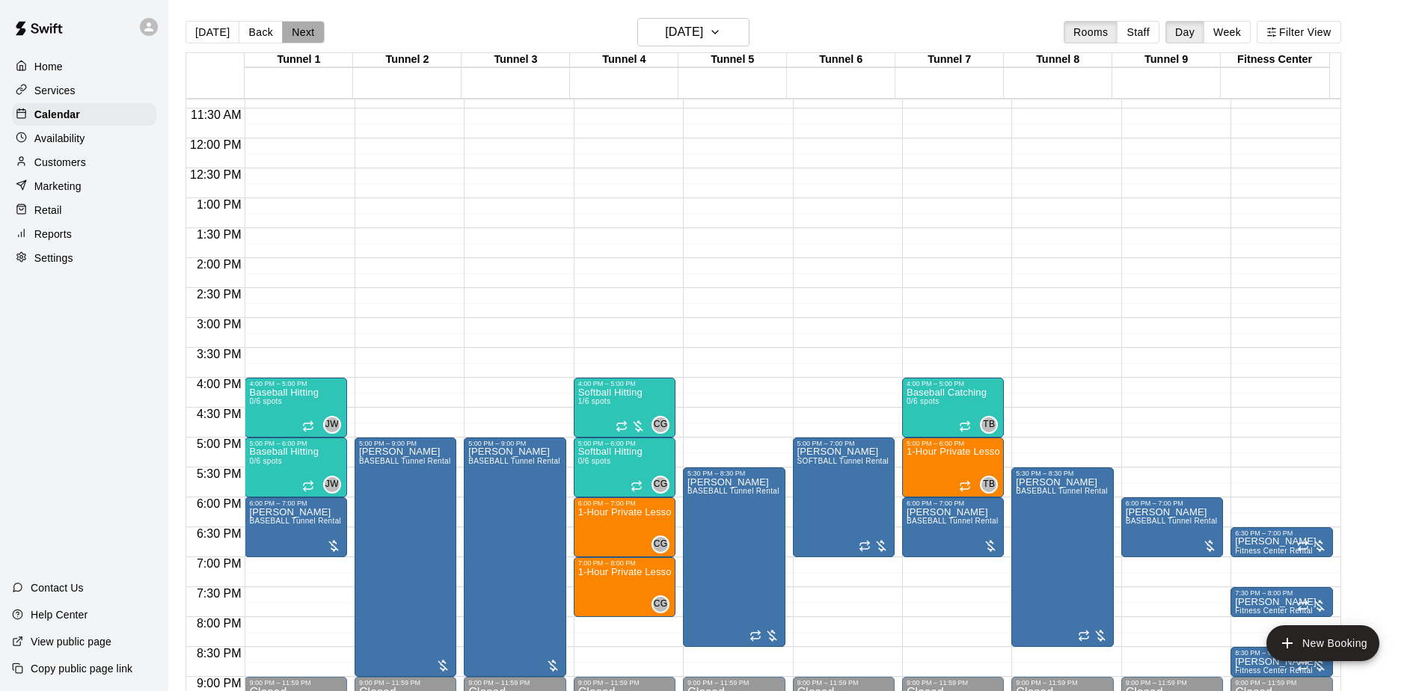
click at [296, 39] on button "Next" at bounding box center [303, 32] width 42 height 22
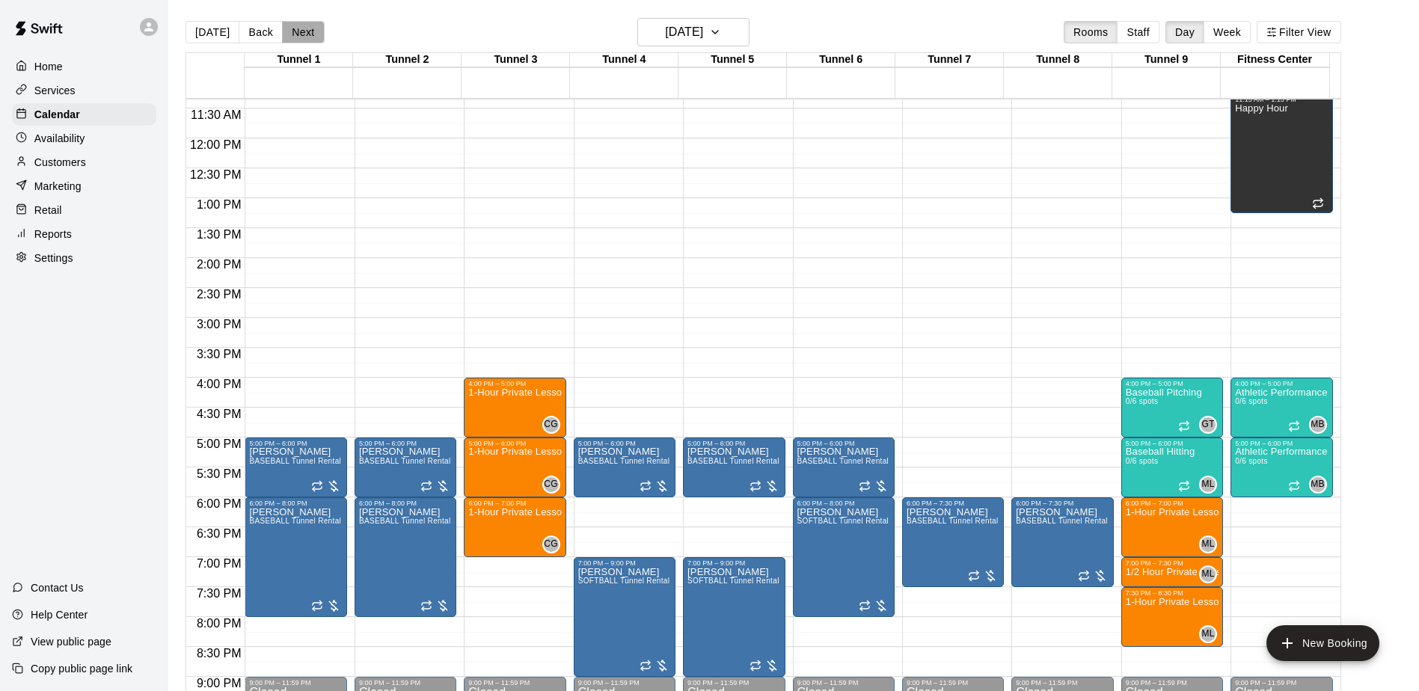
click at [302, 36] on button "Next" at bounding box center [303, 32] width 42 height 22
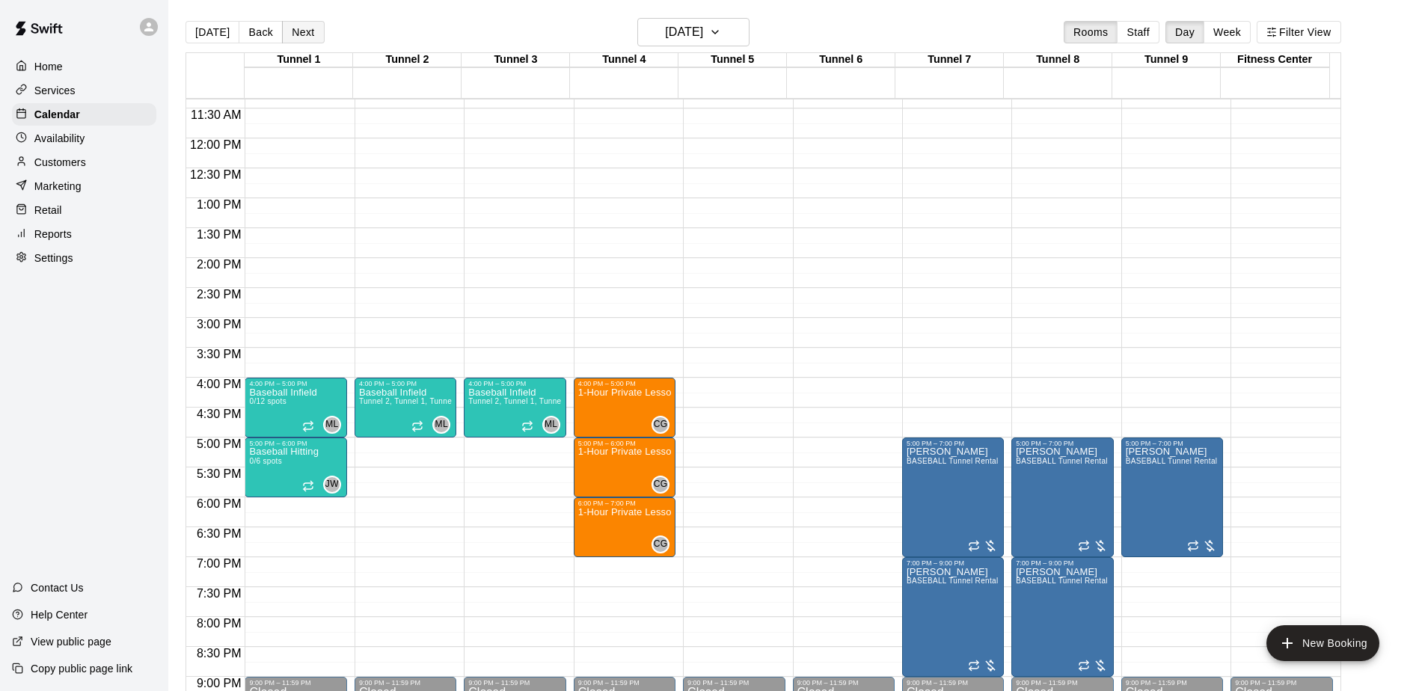
click at [302, 36] on button "Next" at bounding box center [303, 32] width 42 height 22
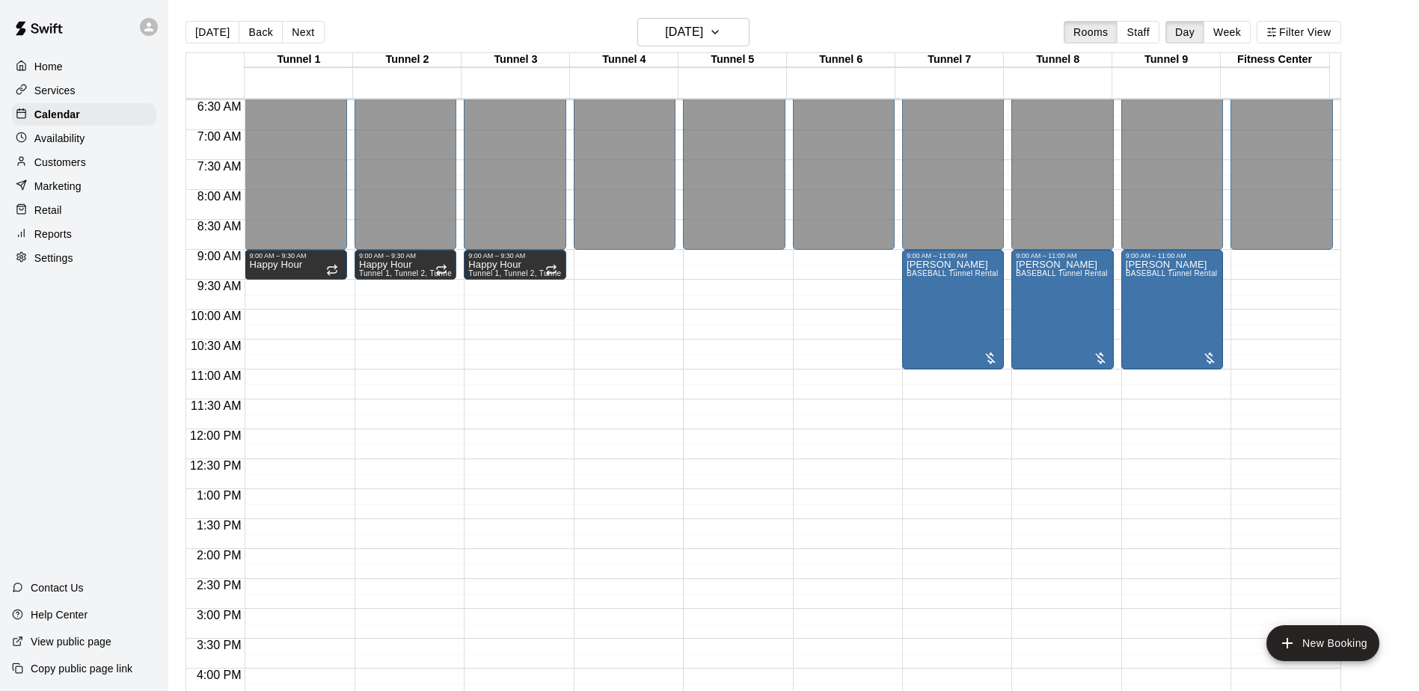
scroll to position [380, 0]
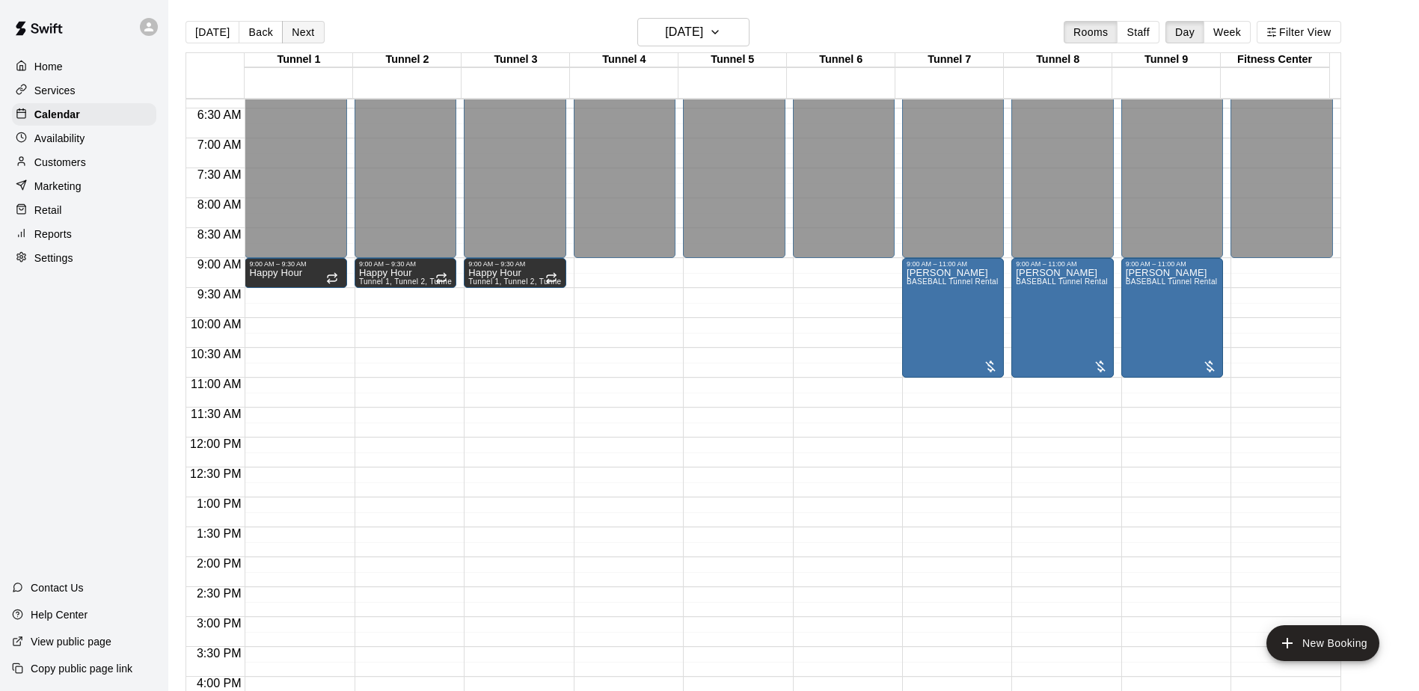
click at [295, 37] on button "Next" at bounding box center [303, 32] width 42 height 22
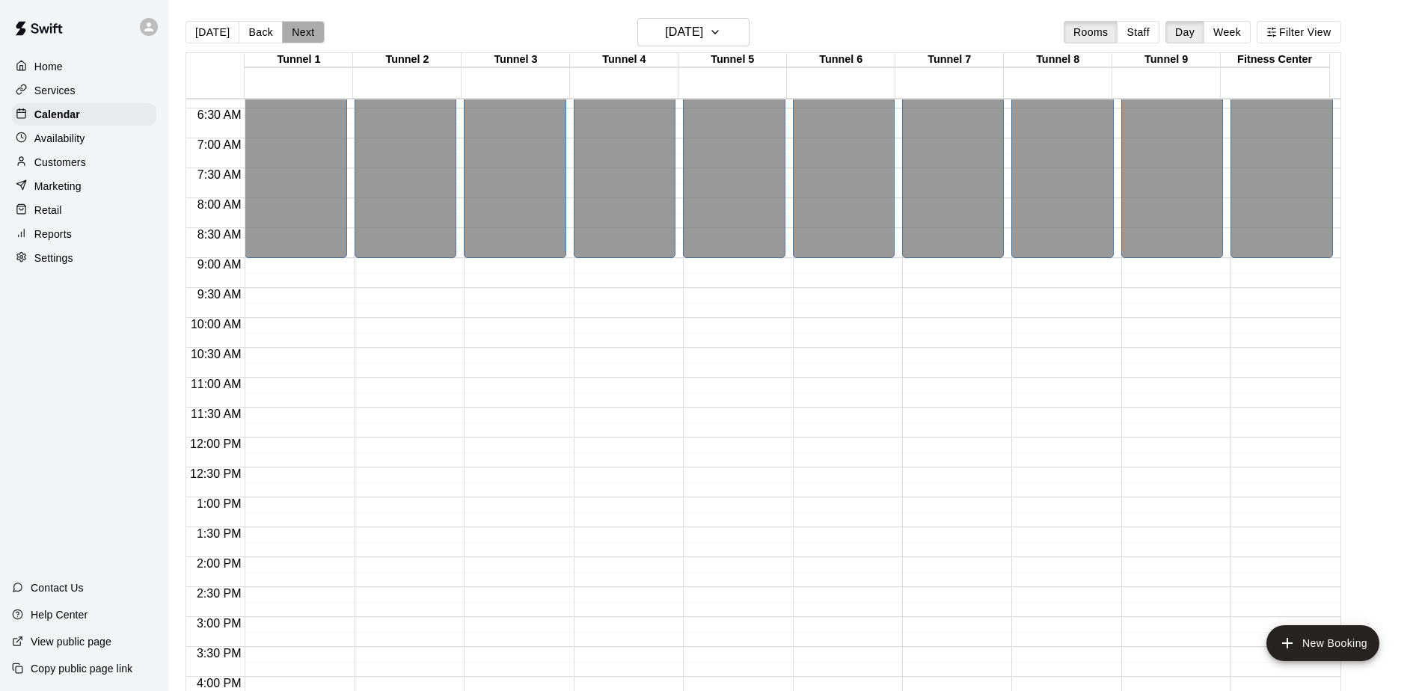
click at [295, 37] on button "Next" at bounding box center [303, 32] width 42 height 22
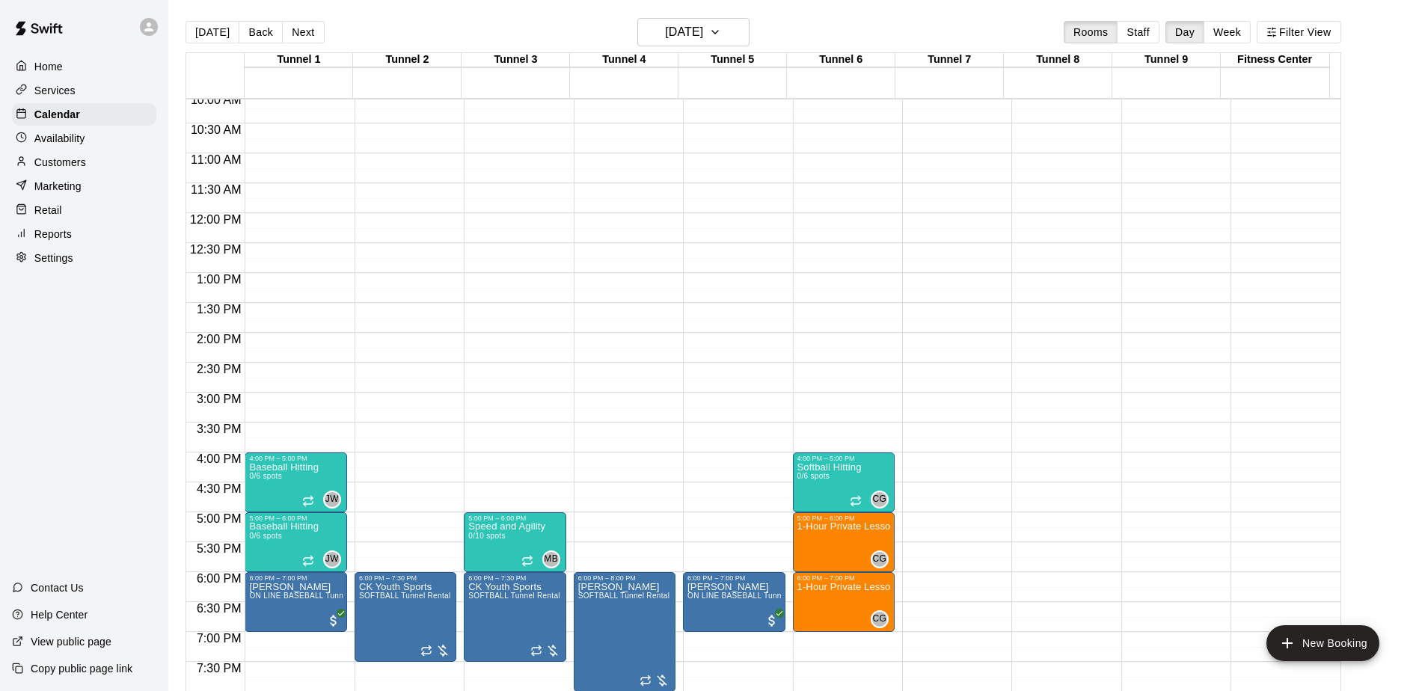
scroll to position [679, 0]
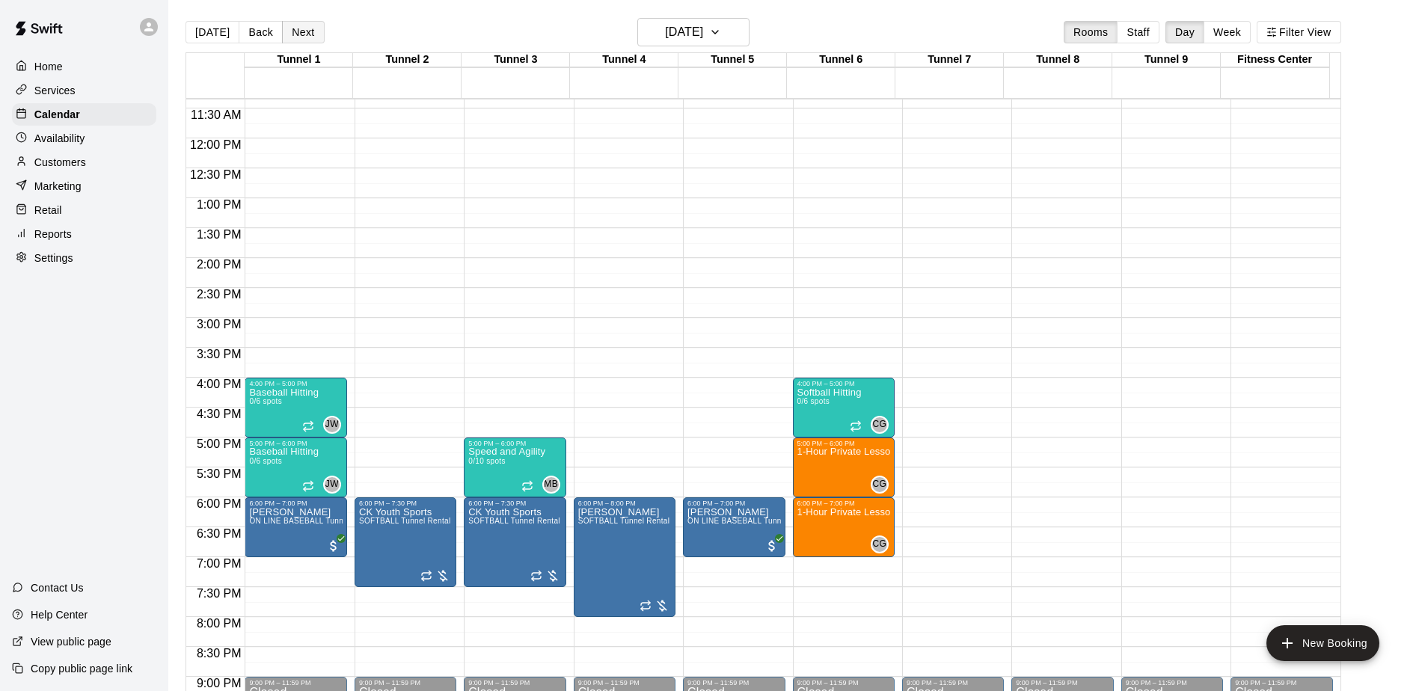
click at [310, 29] on button "Next" at bounding box center [303, 32] width 42 height 22
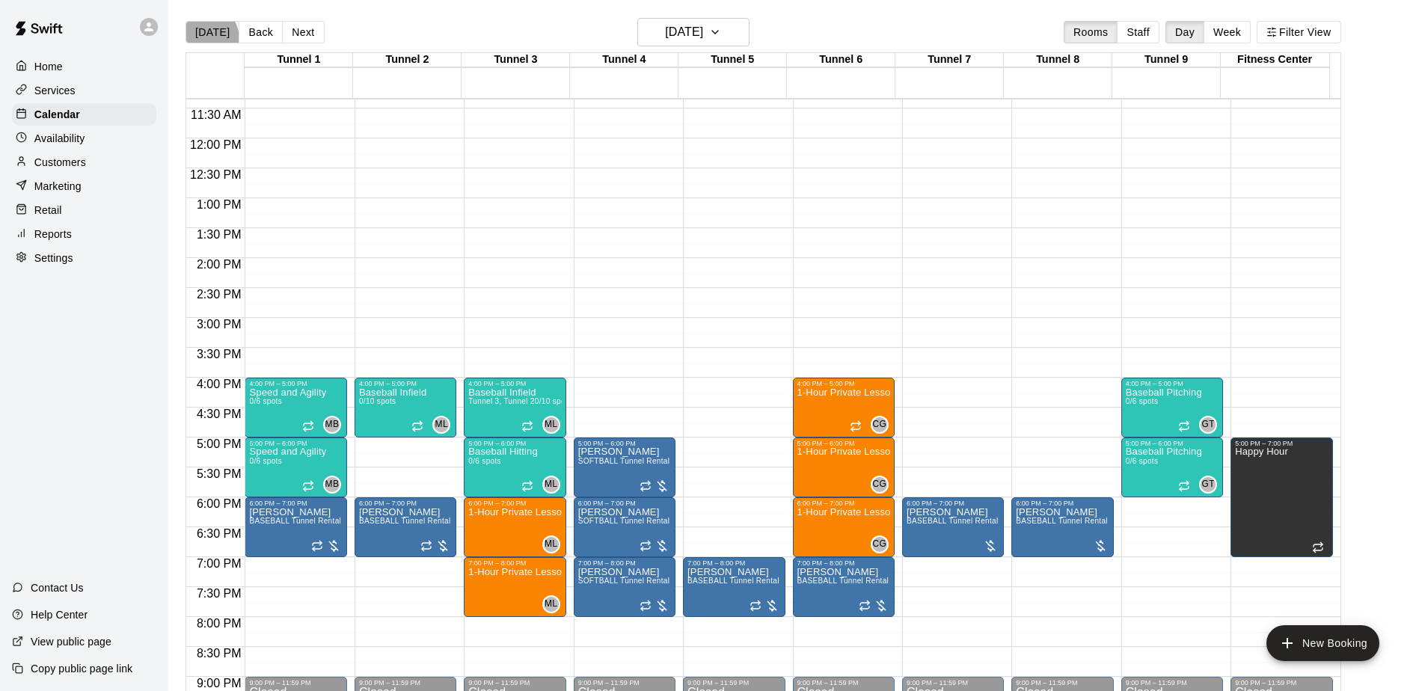
click at [200, 39] on button "[DATE]" at bounding box center [213, 32] width 54 height 22
